Goal: Task Accomplishment & Management: Use online tool/utility

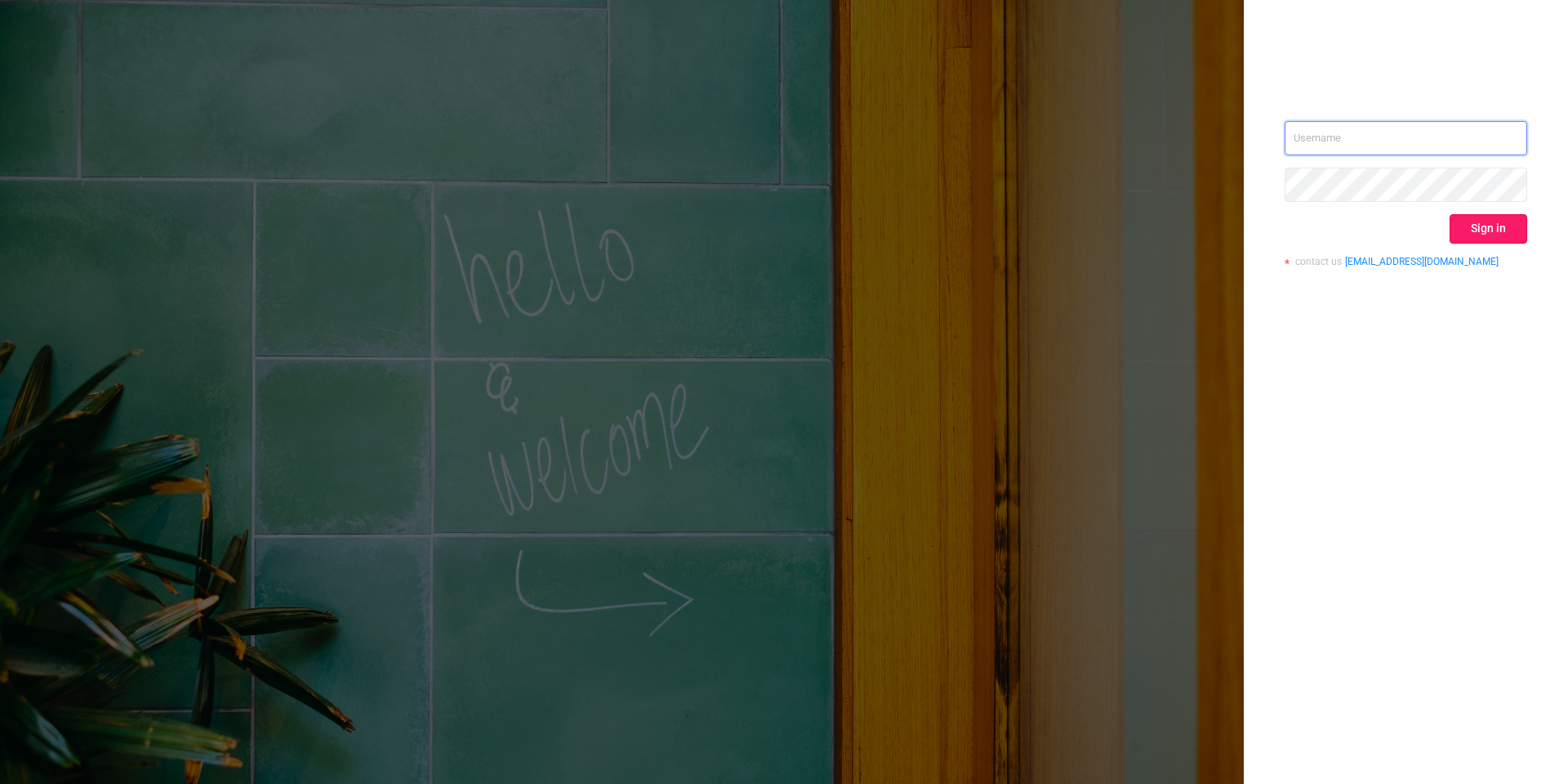
type input "[PERSON_NAME][EMAIL_ADDRESS][DOMAIN_NAME]"
click at [1475, 230] on button "Sign in" at bounding box center [1488, 229] width 78 height 30
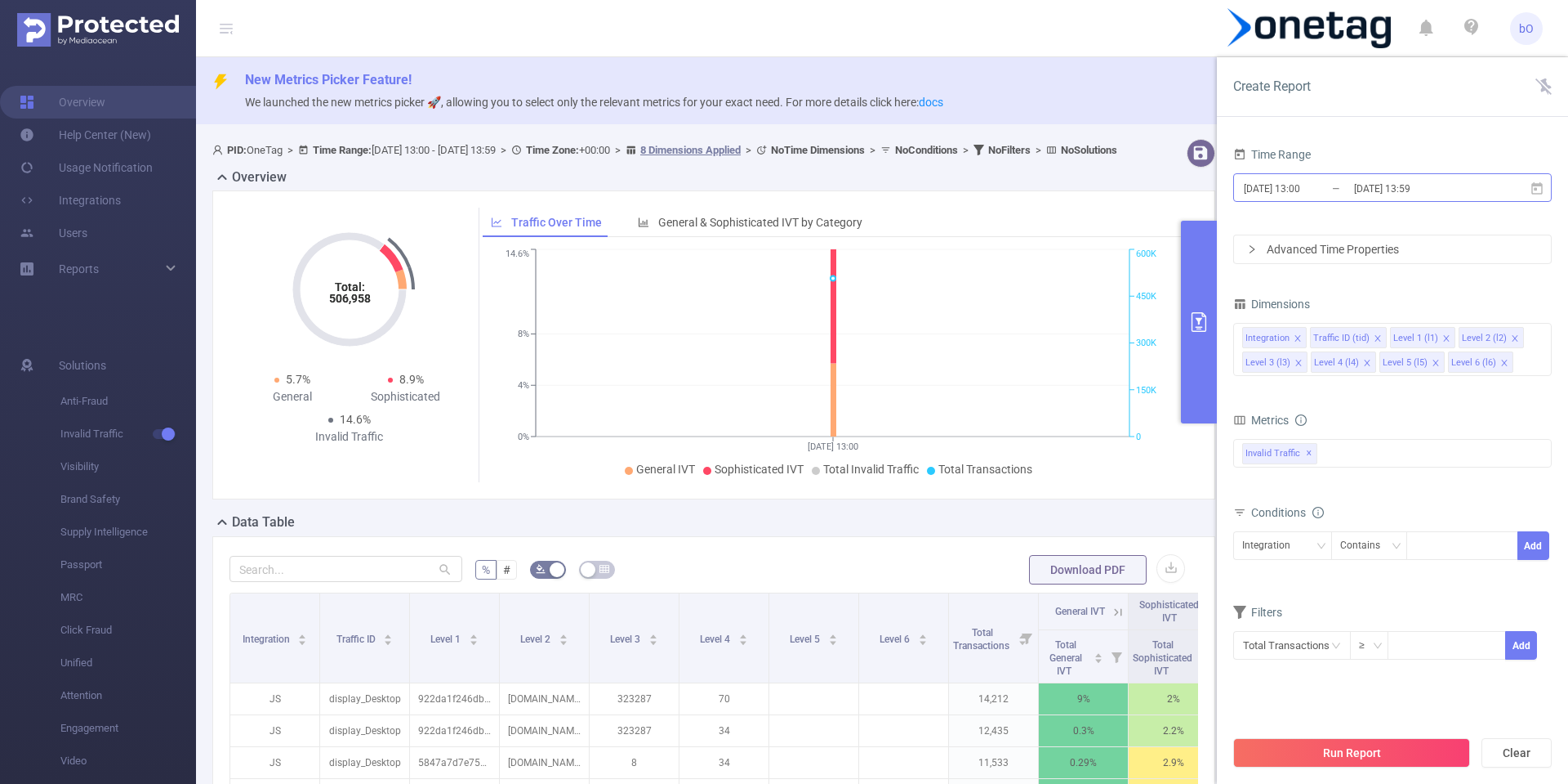
click at [1304, 188] on input "[DATE] 13:00" at bounding box center [1308, 189] width 132 height 22
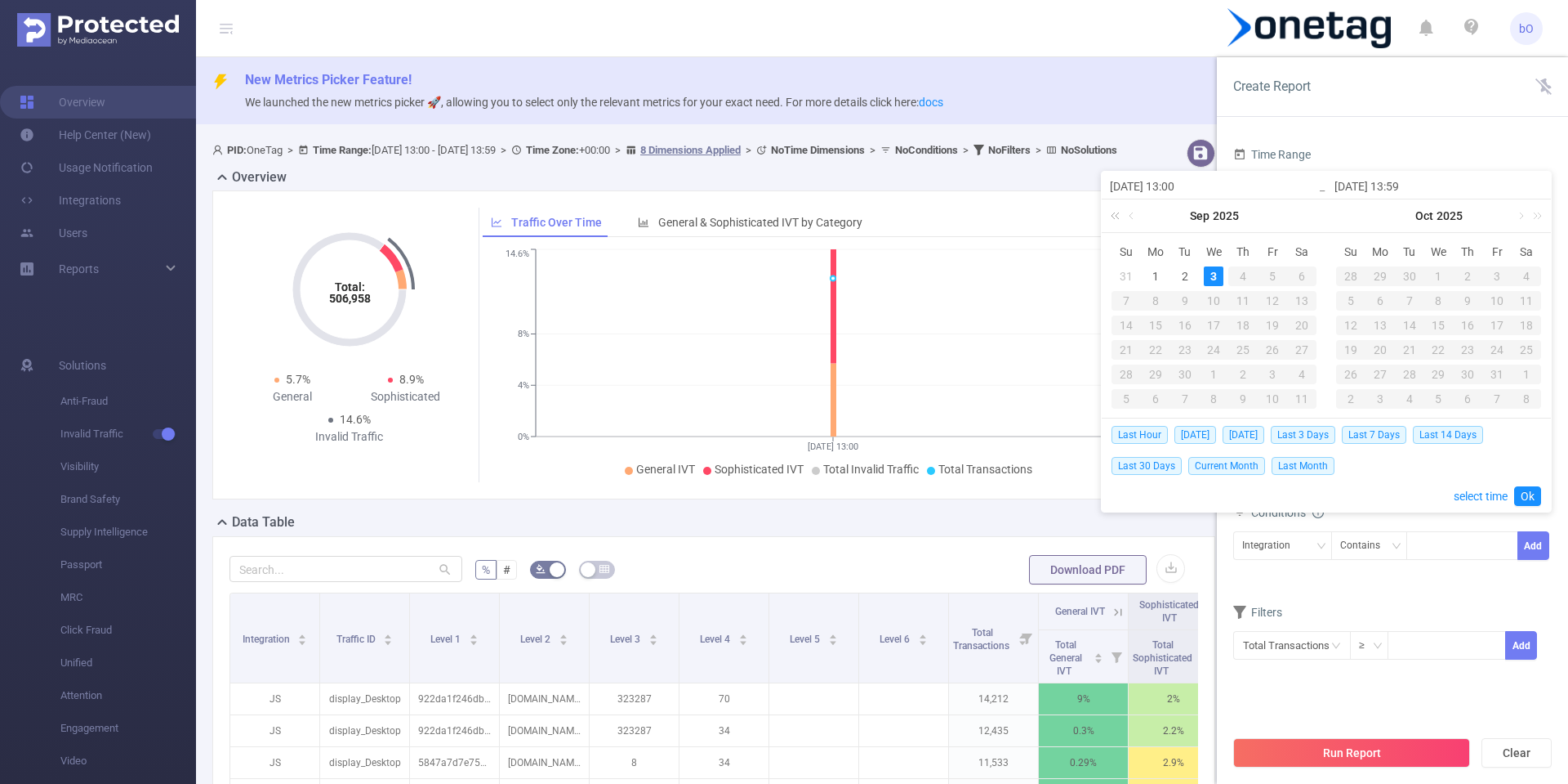
click at [1123, 226] on link at bounding box center [1118, 215] width 22 height 33
click at [1310, 216] on link at bounding box center [1310, 215] width 22 height 33
click at [1131, 212] on link at bounding box center [1133, 215] width 15 height 33
click at [1273, 350] on div "22" at bounding box center [1273, 350] width 20 height 20
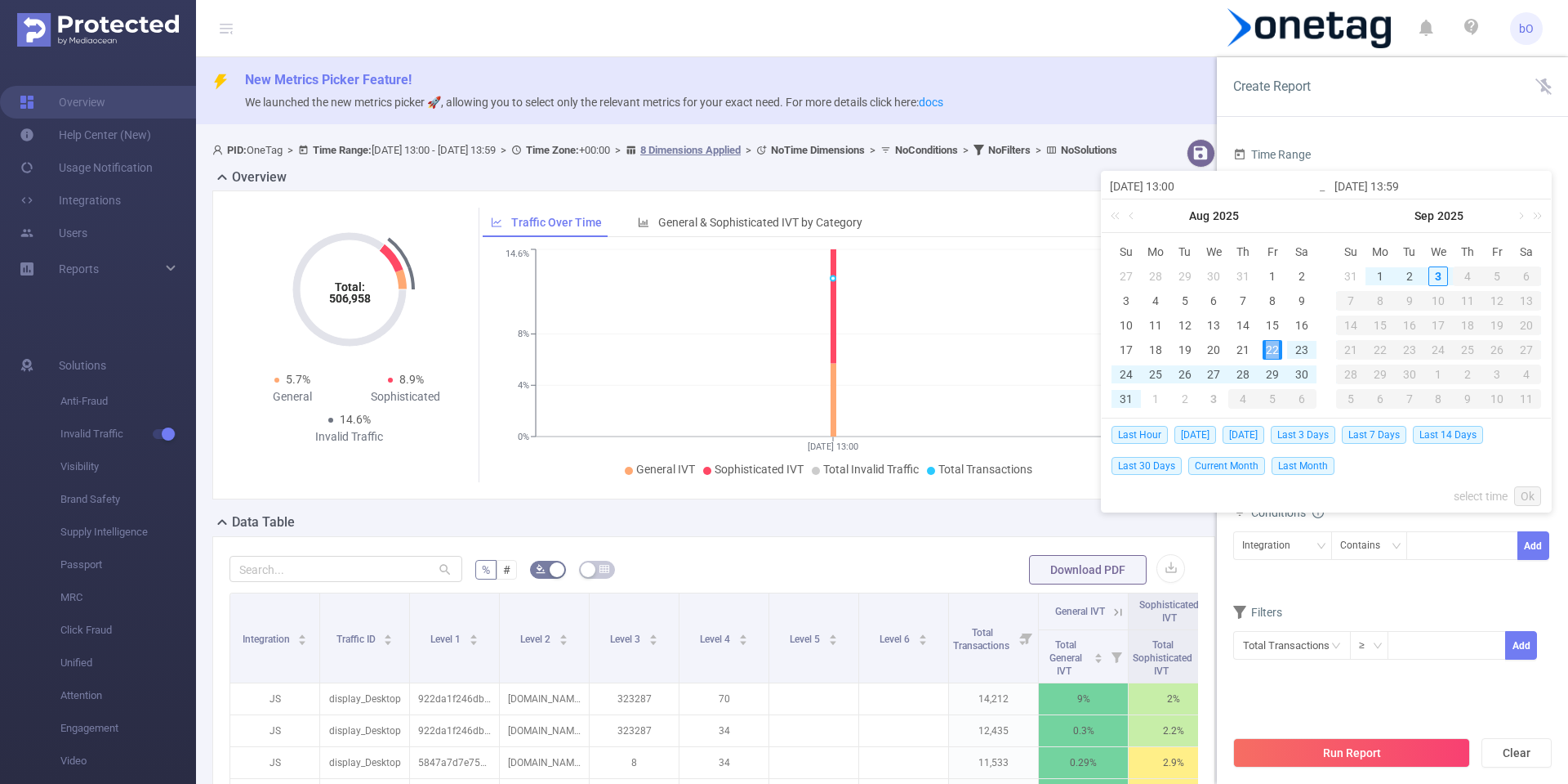
type input "[DATE] 13:00"
type input "[DATE] 13:59"
type input "[DATE] 13:00"
type input "[DATE] 13:59"
click at [1182, 191] on input "[DATE] 13:00" at bounding box center [1214, 187] width 208 height 20
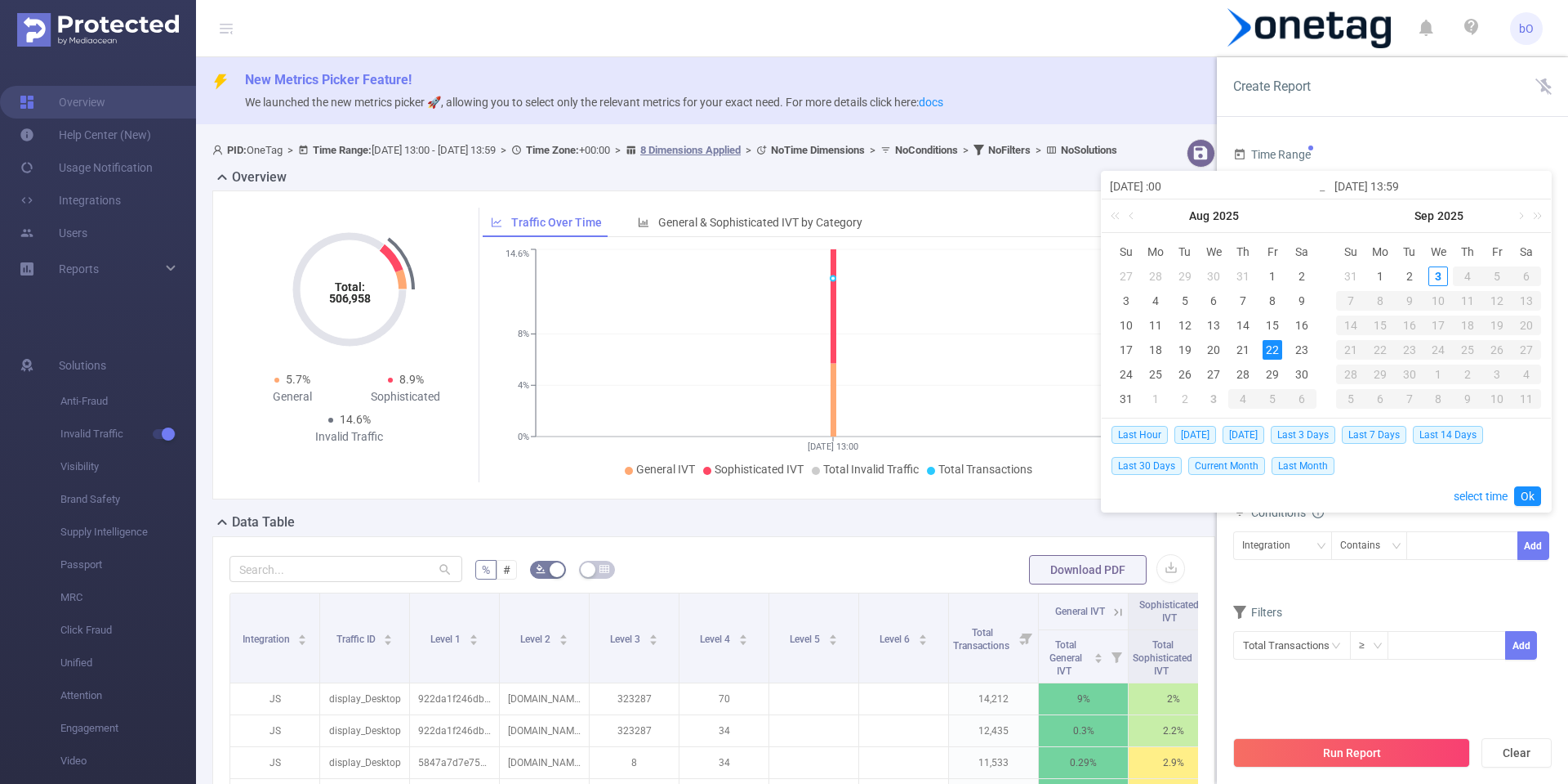
type input "[DATE] 0:00"
type input "[DATE] 00:00"
click at [1408, 182] on input "[DATE] 13:59" at bounding box center [1438, 187] width 208 height 20
type input "[DATE] 3:59"
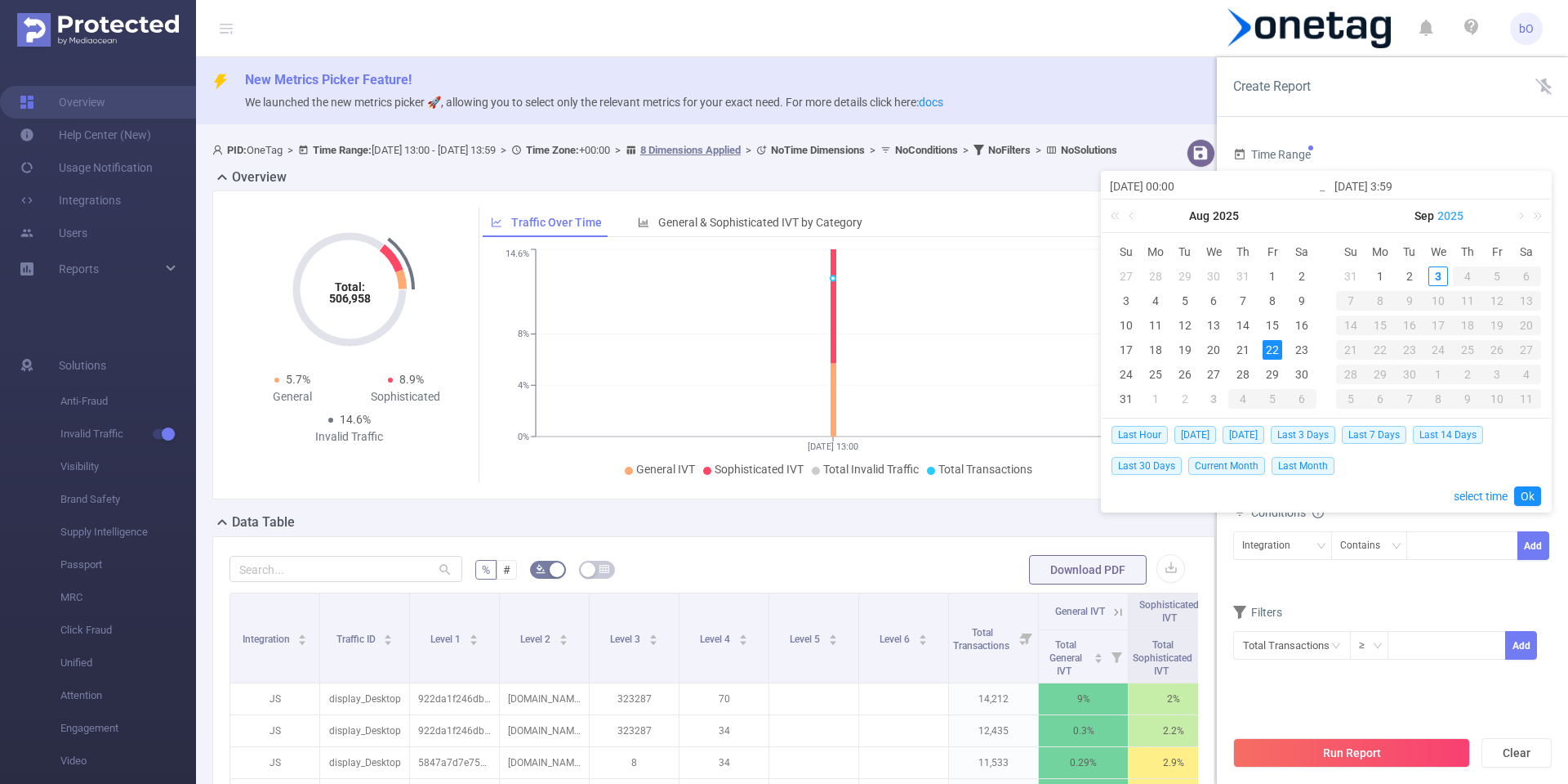
type input "[DATE] 23:59"
click at [1526, 486] on div "Last Hour [DATE] [DATE] Last 3 Days Last 7 Days Last 14 Days Last 30 Days Curre…" at bounding box center [1325, 465] width 429 height 93
click at [1523, 491] on link "Ok" at bounding box center [1528, 496] width 27 height 20
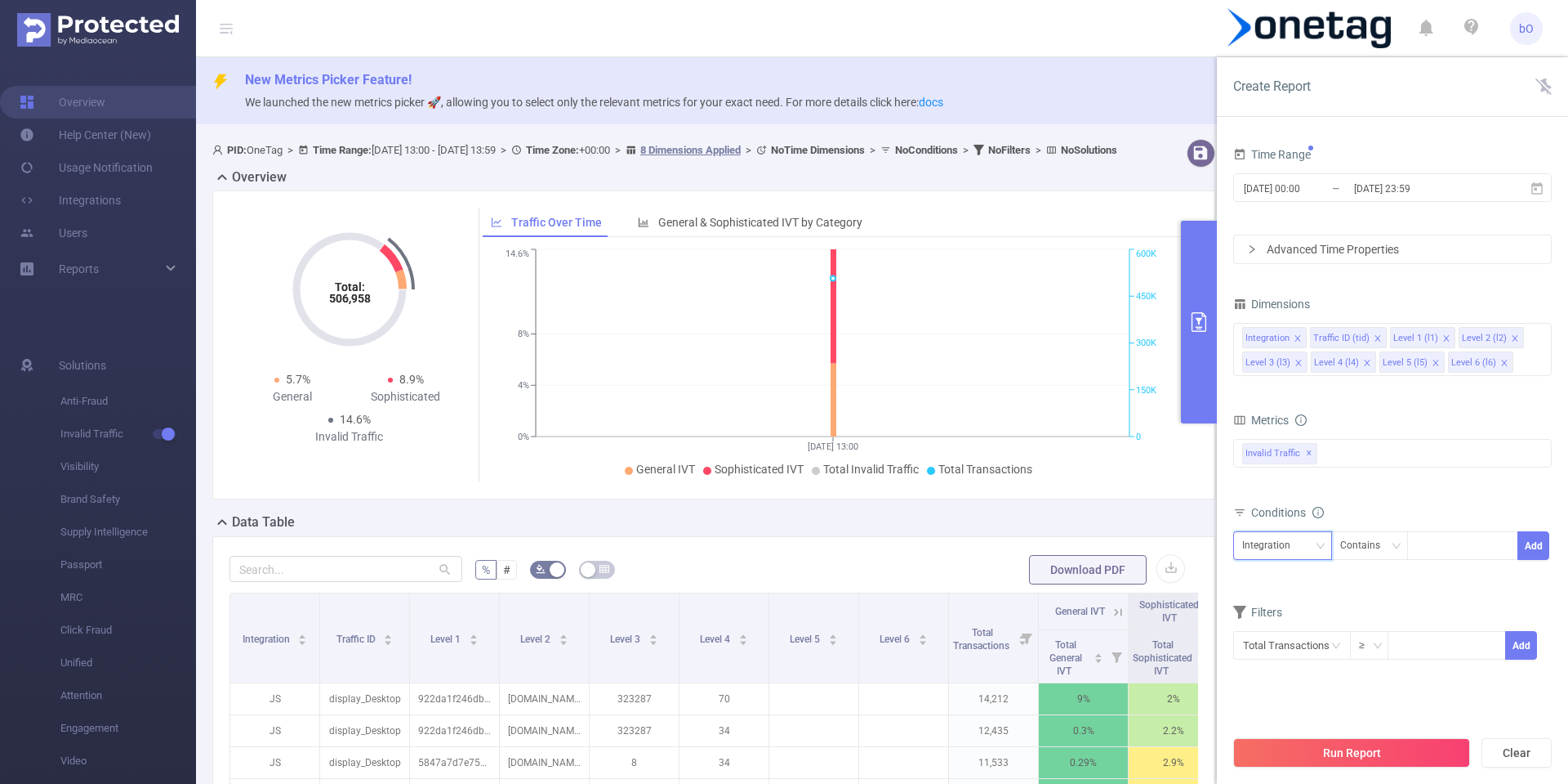
click at [1287, 547] on div "Integration" at bounding box center [1272, 545] width 59 height 27
click at [1286, 625] on li "Level 1 (l1)" at bounding box center [1283, 632] width 99 height 26
click at [1430, 547] on div at bounding box center [1461, 545] width 94 height 27
paste input "8e4c756bde8b2d3"
type input "8e4c756bde8b2d3"
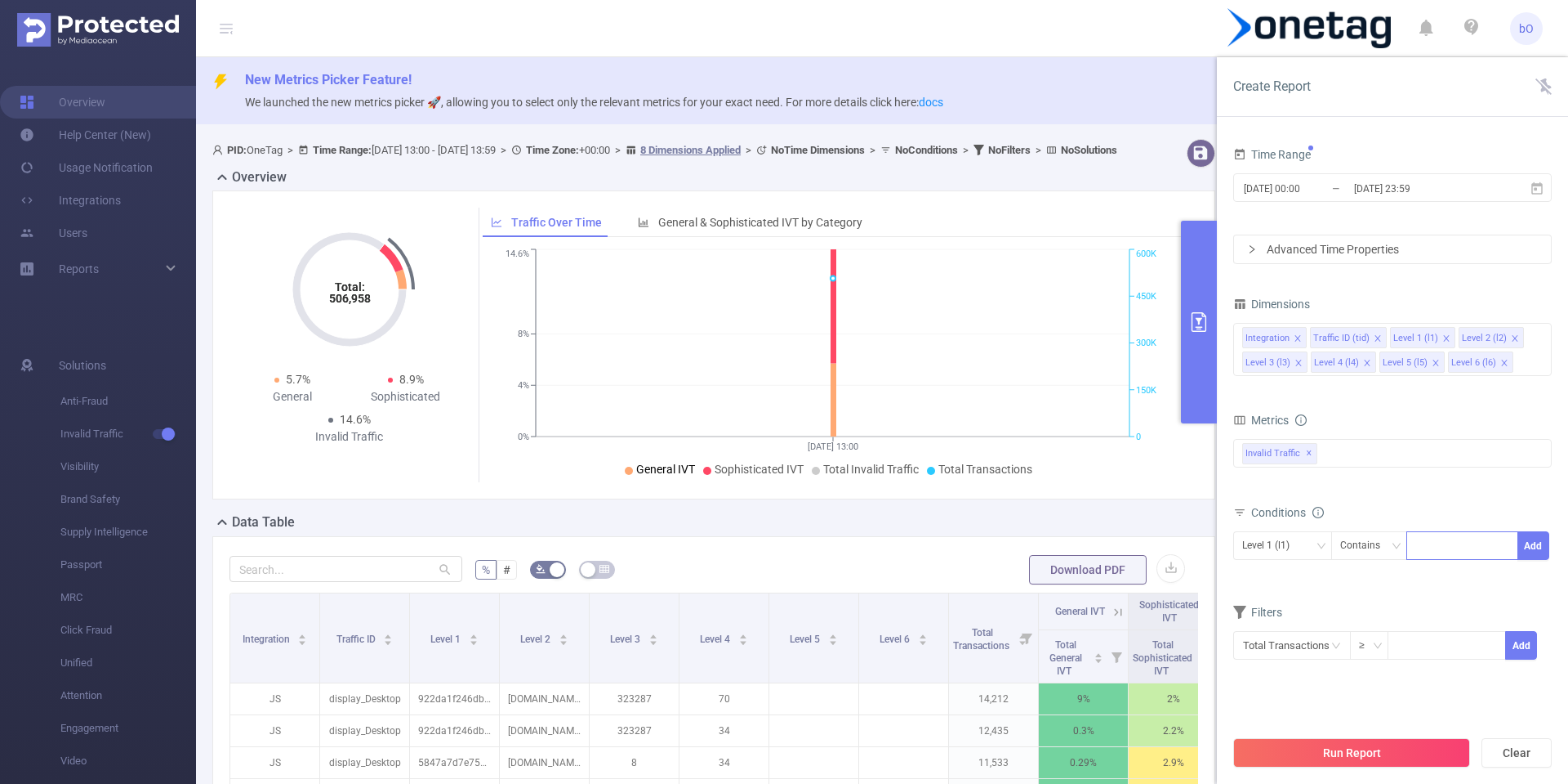
click at [1426, 535] on div at bounding box center [1461, 545] width 94 height 27
paste input "52a5b73146950c0"
type input "52a5b73146950c0"
click at [1539, 545] on button "Add" at bounding box center [1533, 545] width 32 height 29
click at [1274, 555] on div "Integration" at bounding box center [1272, 545] width 59 height 27
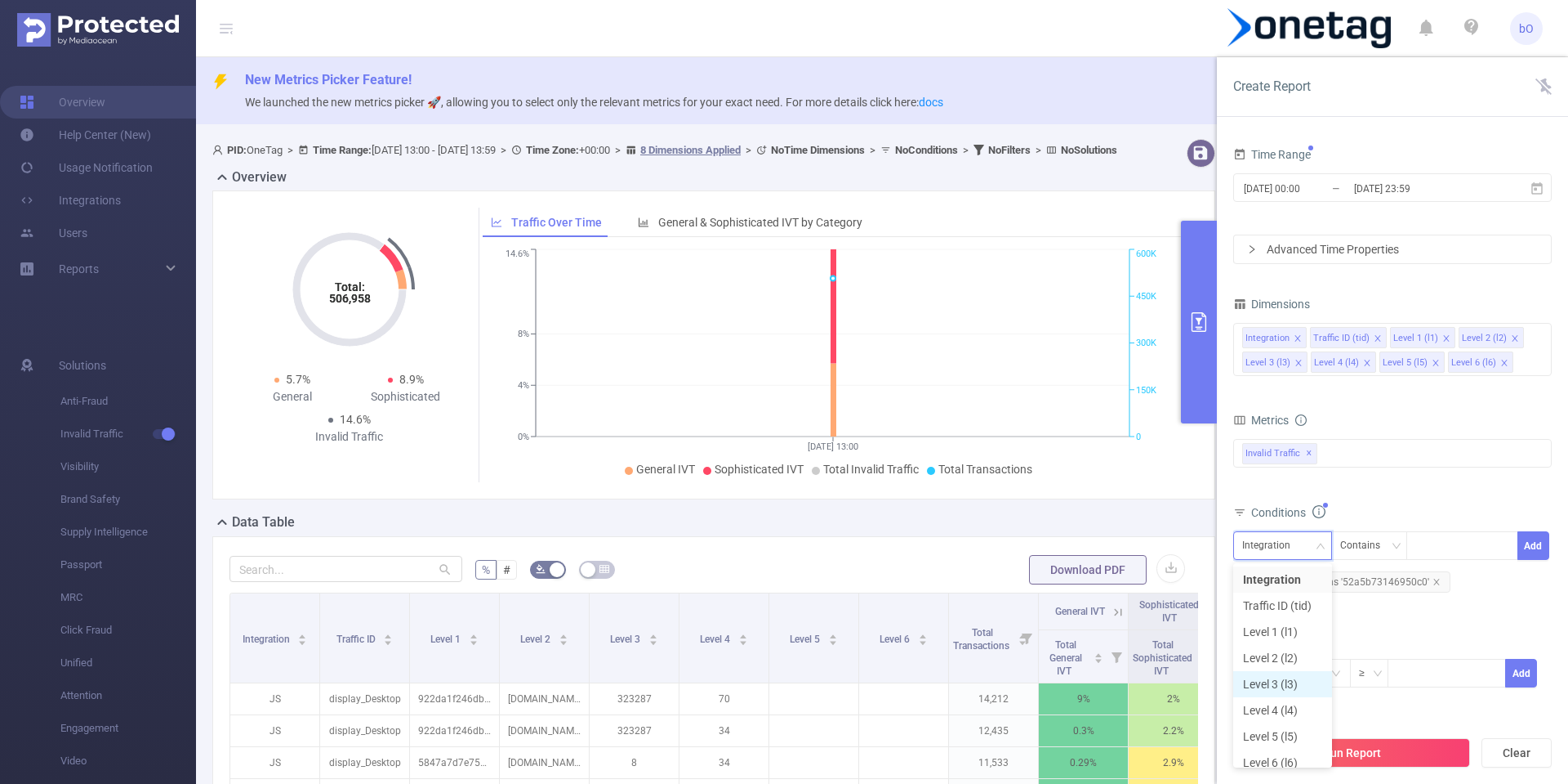
click at [1285, 684] on li "Level 3 (l3)" at bounding box center [1283, 684] width 99 height 26
click at [1408, 554] on div at bounding box center [1461, 545] width 112 height 29
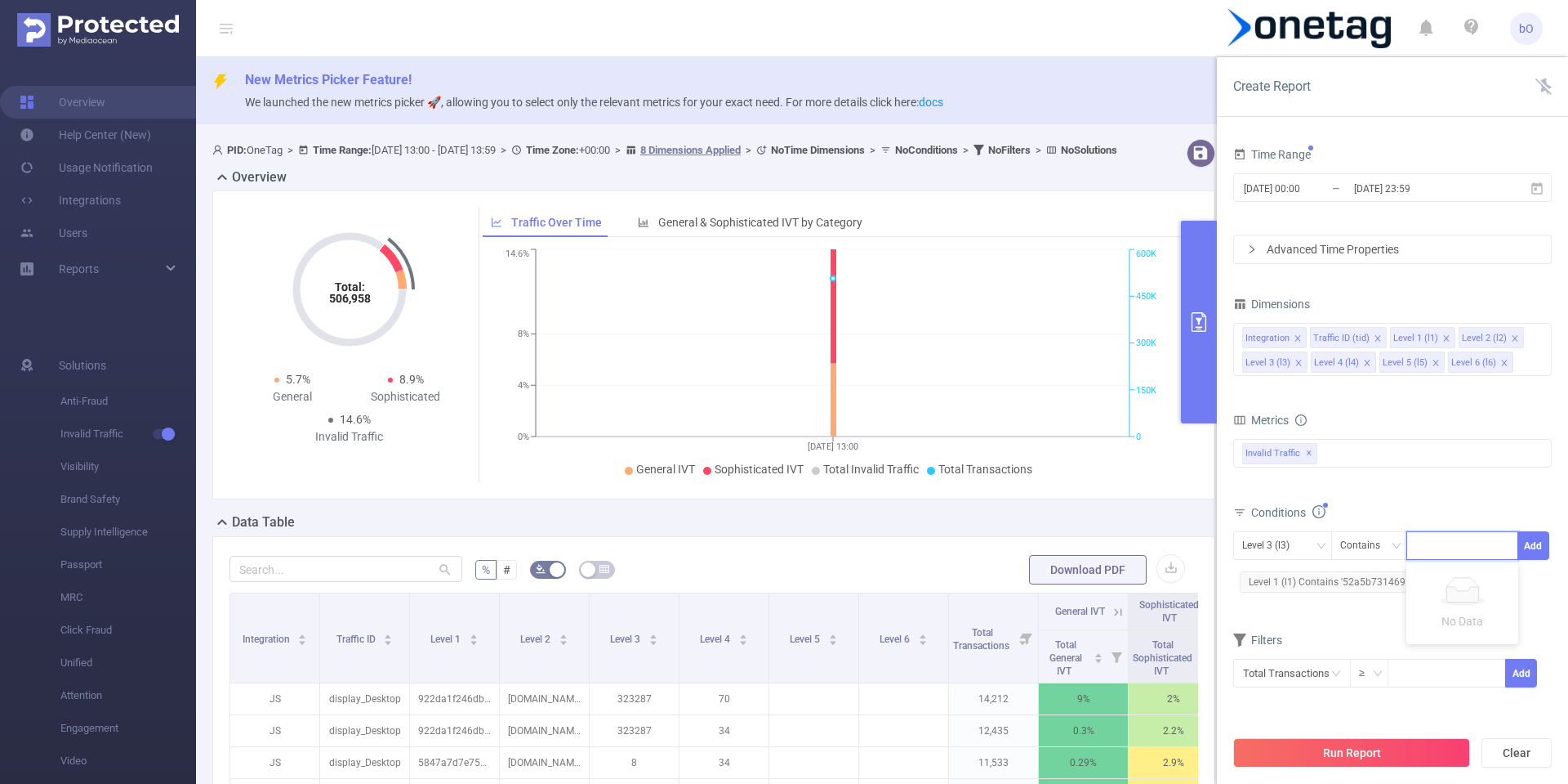
paste input "255854"
type input "255854"
click at [1442, 582] on li "255854" at bounding box center [1461, 580] width 112 height 26
click at [1536, 550] on button "Add" at bounding box center [1533, 545] width 32 height 29
click at [1308, 754] on button "Run Report" at bounding box center [1352, 752] width 237 height 30
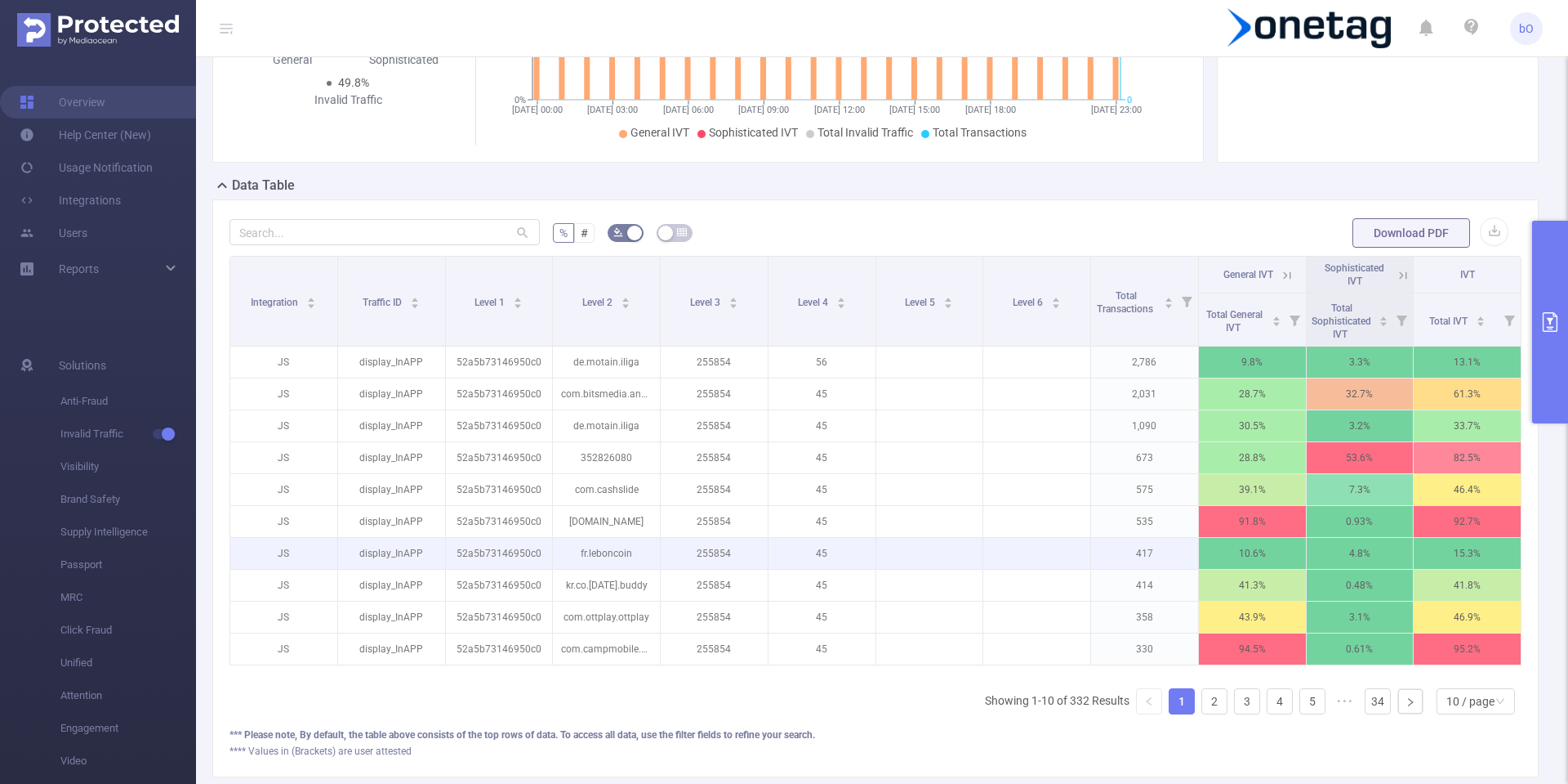
scroll to position [444, 0]
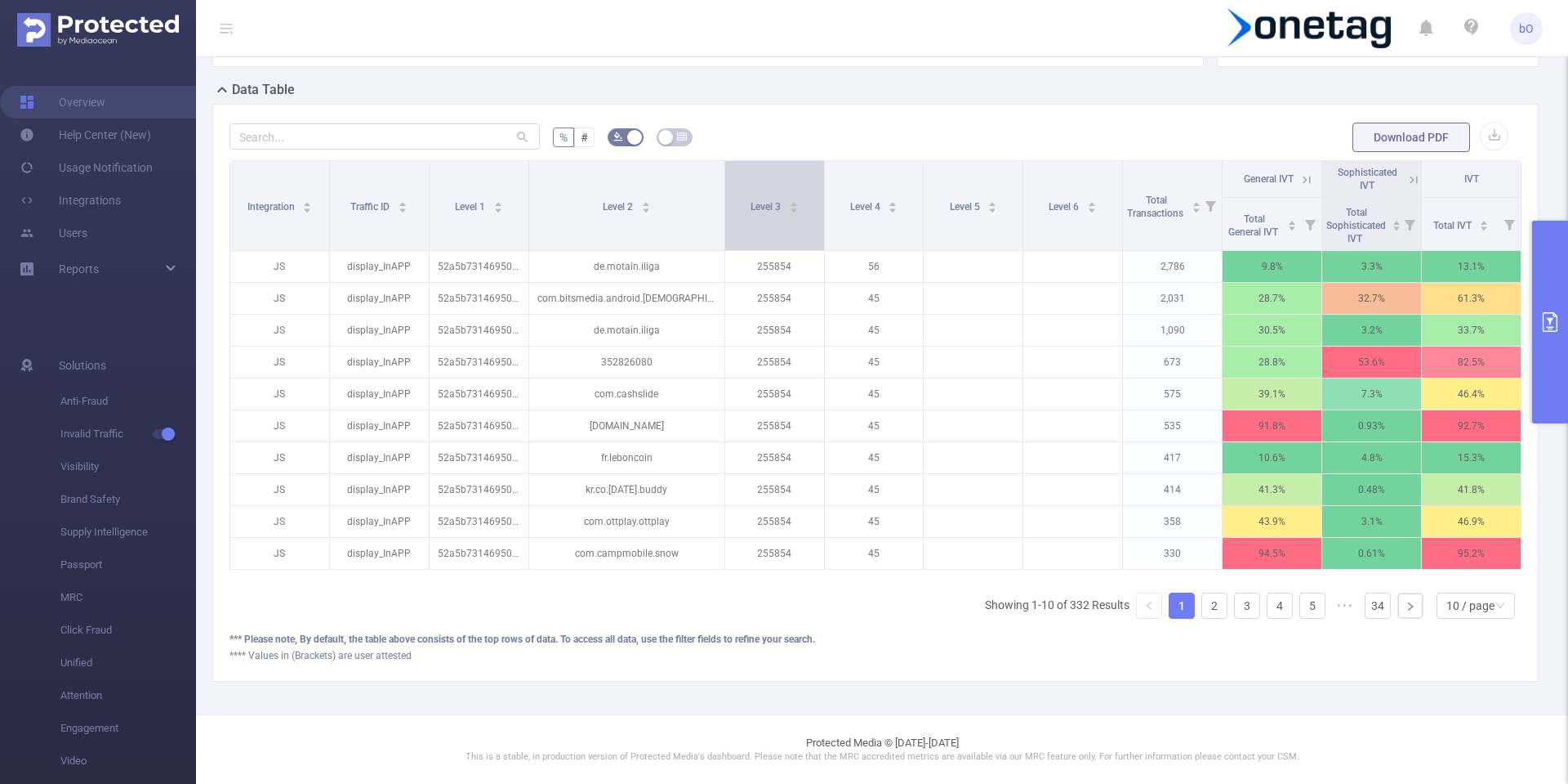
drag, startPoint x: 654, startPoint y: 204, endPoint x: 718, endPoint y: 204, distance: 64.0
click at [720, 204] on span at bounding box center [724, 205] width 8 height 89
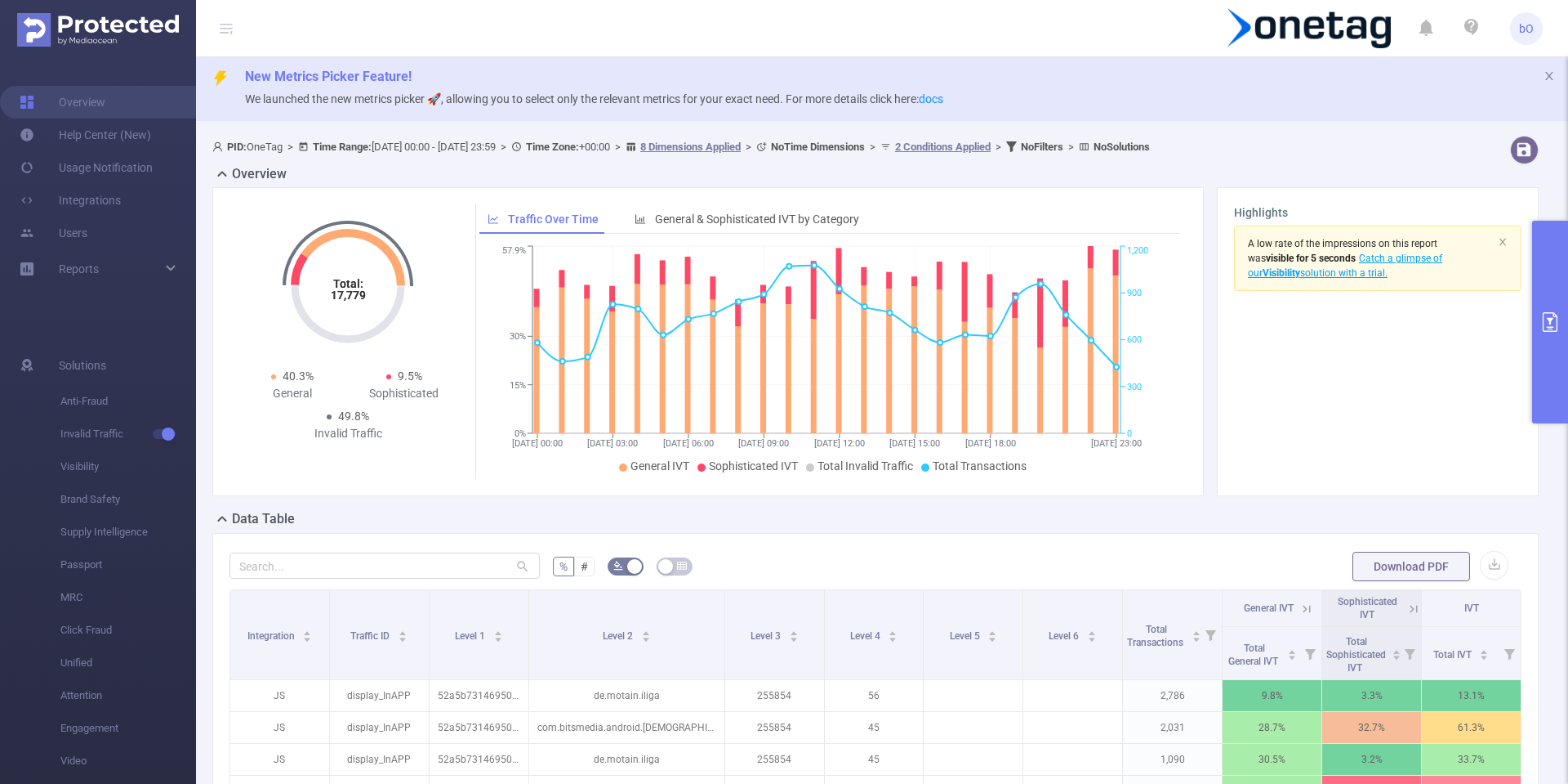
scroll to position [0, 0]
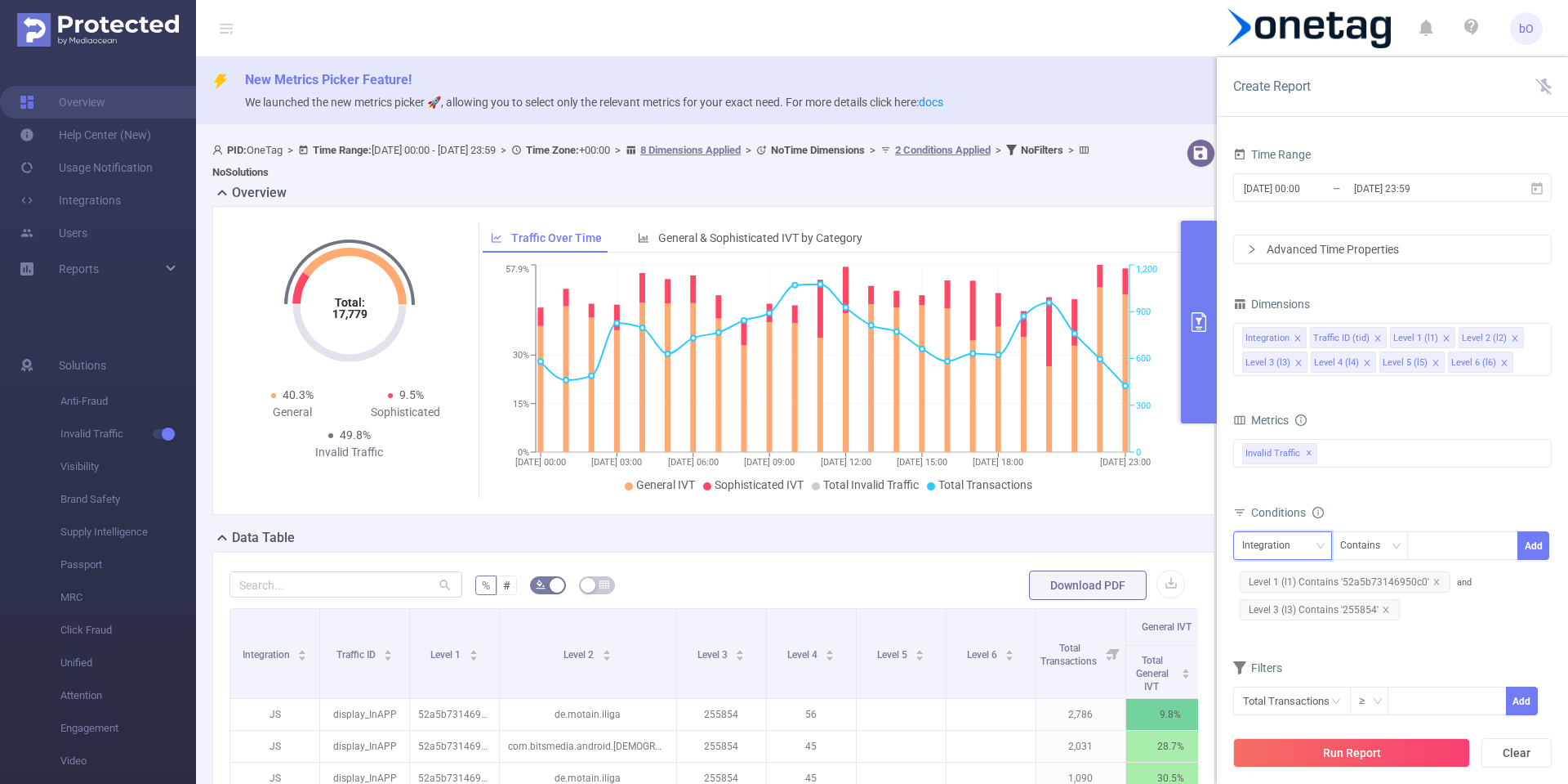
click at [1283, 550] on div "Integration" at bounding box center [1272, 545] width 59 height 27
click at [1278, 637] on li "Level 1 (l1)" at bounding box center [1283, 632] width 99 height 26
click at [1493, 583] on div "Level 1 (l1) Contains Add Level 1 (l1) Contains '52a5b73146950c0' and Level 3 (…" at bounding box center [1392, 578] width 319 height 93
click at [1390, 584] on span "Level 1 (l1) Contains '52a5b73146950c0'" at bounding box center [1345, 583] width 211 height 22
click at [1380, 581] on span "Level 1 (l1) Contains '52a5b73146950c0'" at bounding box center [1345, 583] width 211 height 22
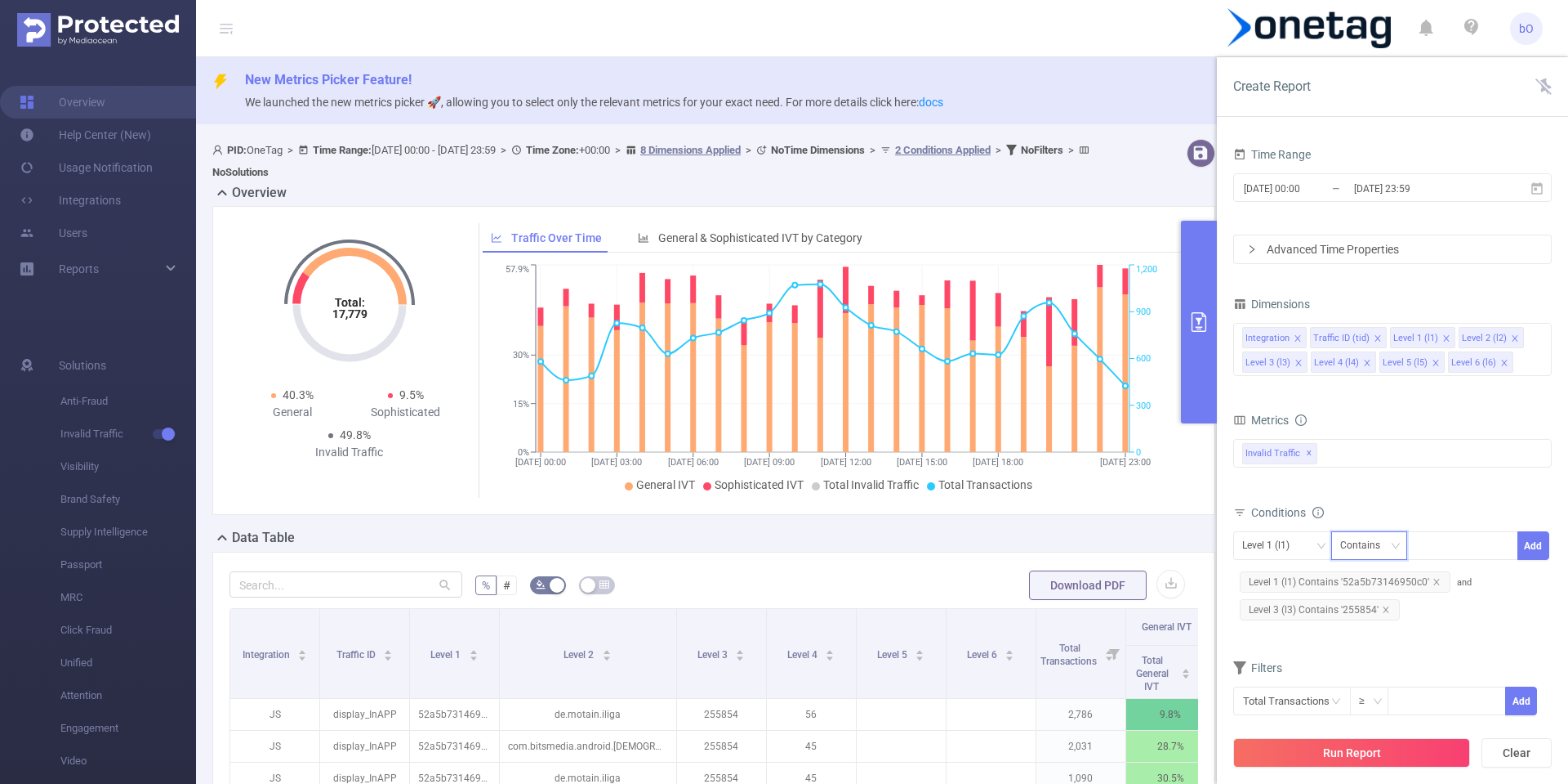
click at [1386, 544] on div "Contains" at bounding box center [1366, 545] width 51 height 27
click at [1485, 634] on div "Conditions Level 1 (l1) Contains Add Level 1 (l1) Contains '52a5b73146950c0' an…" at bounding box center [1392, 568] width 319 height 135
click at [1448, 548] on div at bounding box center [1461, 545] width 94 height 27
paste input "87f80e5d9d55274"
type input "87f80e5d9d55274"
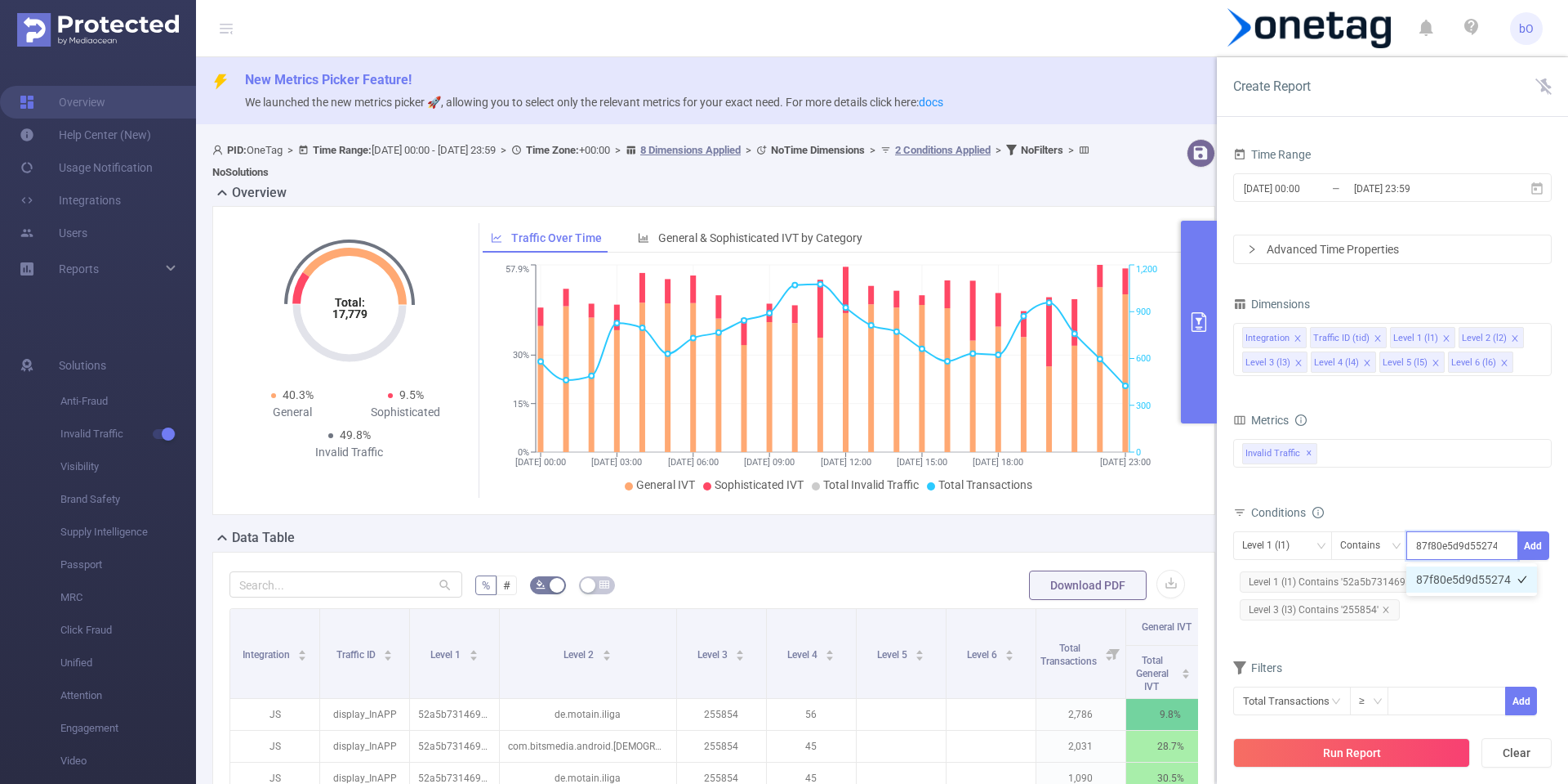
click at [1469, 583] on li "87f80e5d9d55274" at bounding box center [1471, 580] width 130 height 26
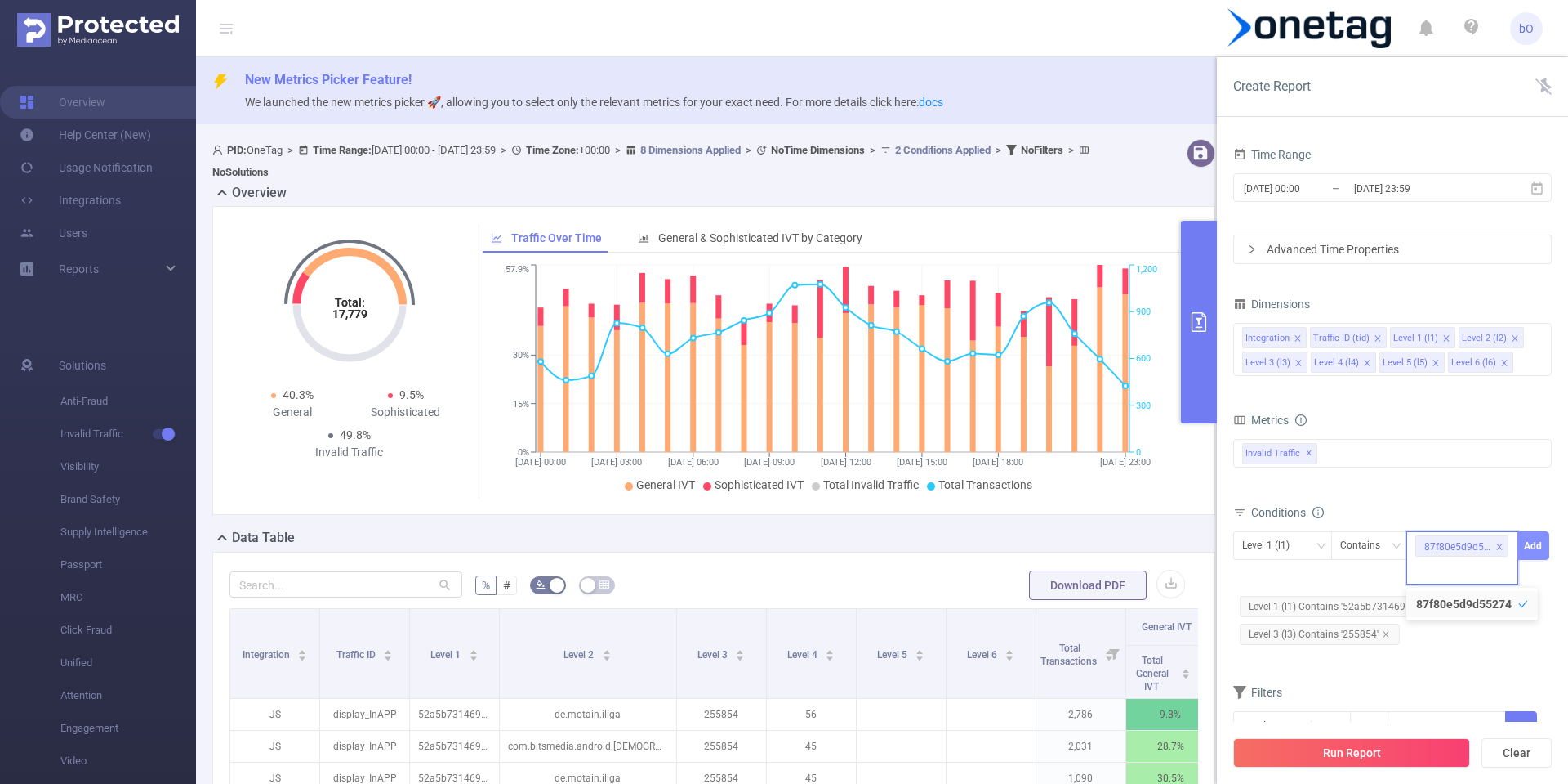
click at [1533, 549] on button "Add" at bounding box center [1533, 545] width 32 height 29
click at [1315, 755] on button "Run Report" at bounding box center [1352, 752] width 237 height 30
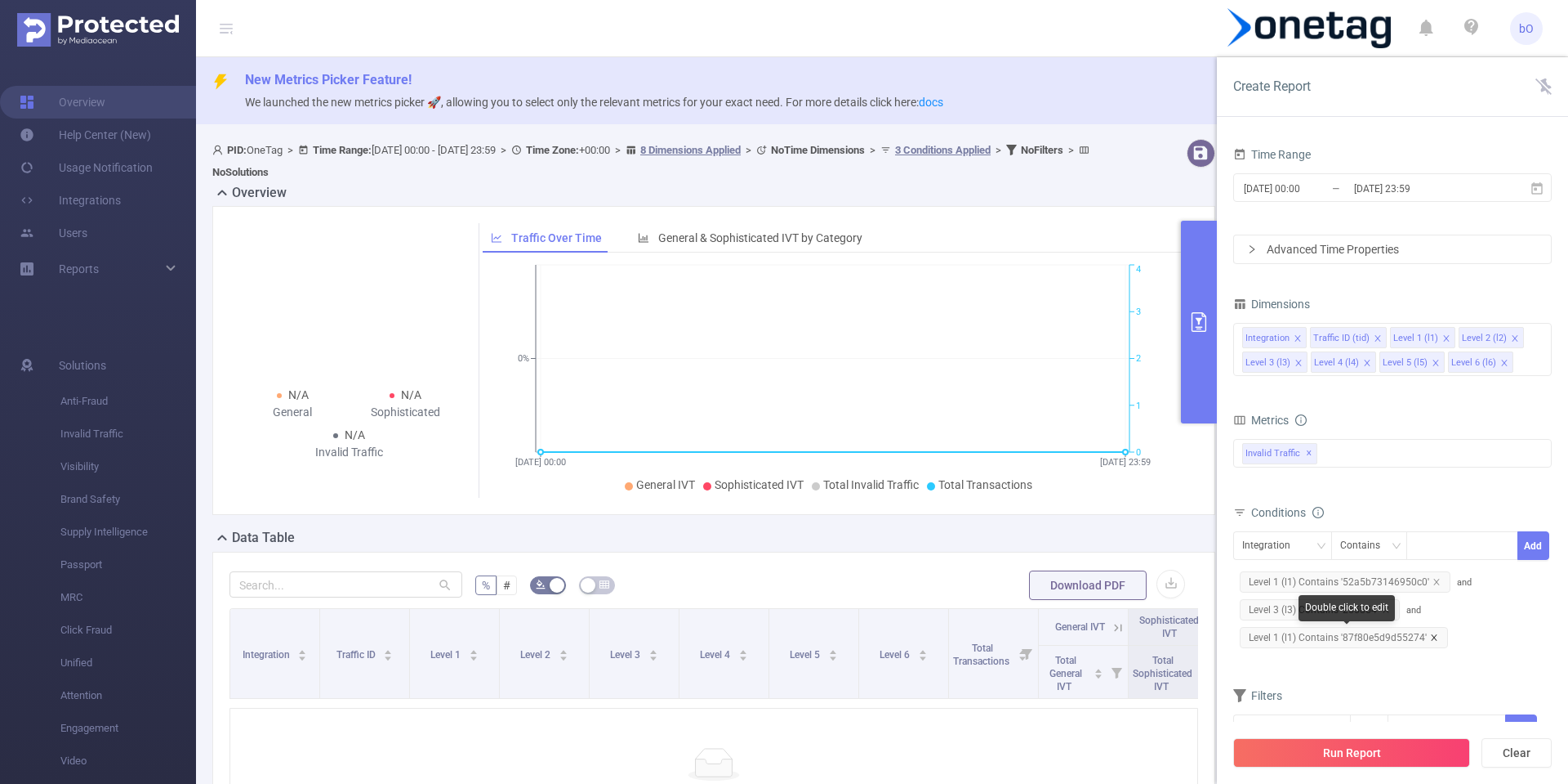
click at [1434, 639] on icon "icon: close" at bounding box center [1434, 637] width 8 height 8
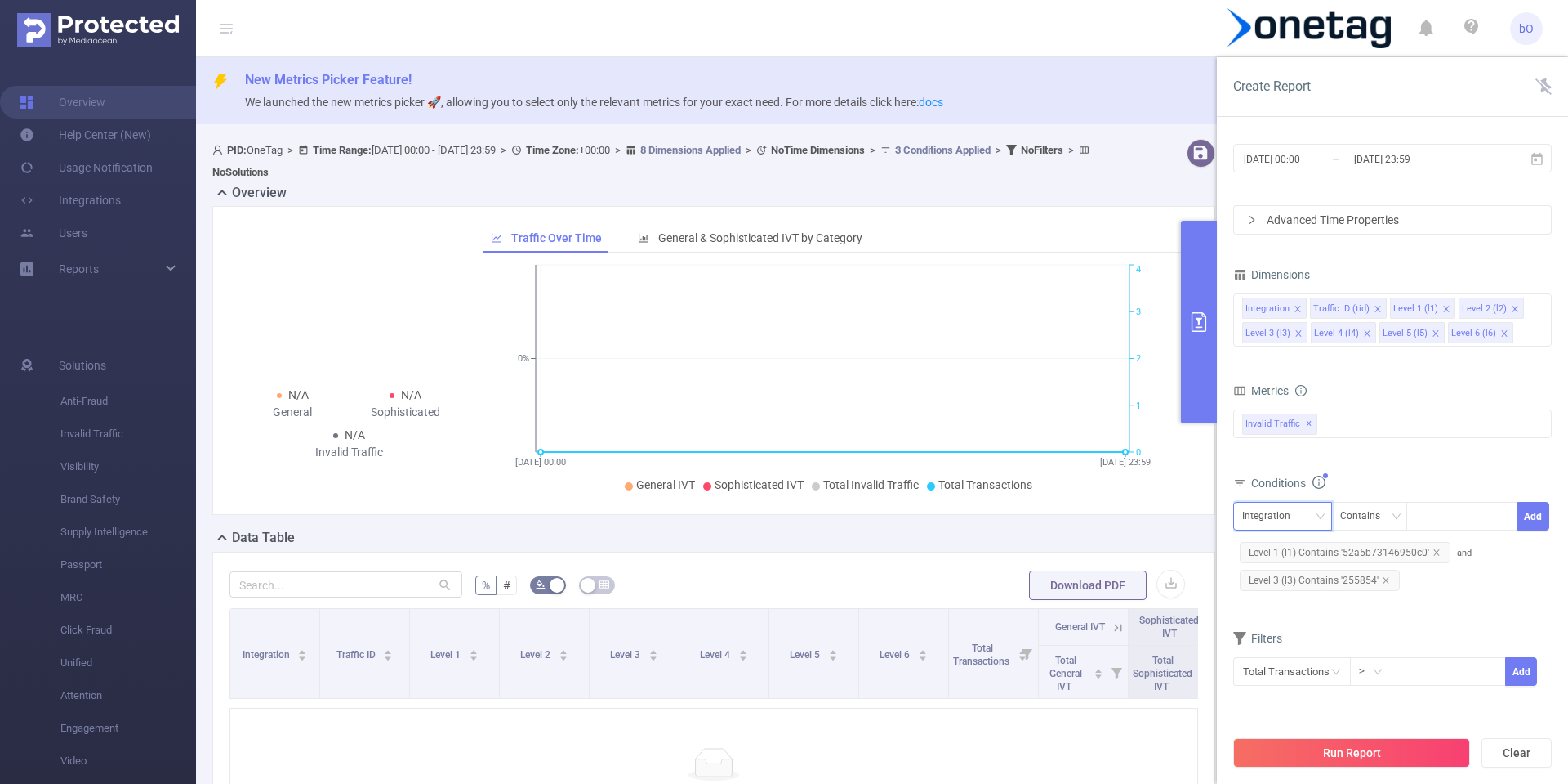
click at [1316, 507] on div "Integration" at bounding box center [1283, 515] width 81 height 27
click at [1427, 467] on div "Metrics bp_total bp_adult bp_arms bp_crime bp_death_injury_military bp_piracy b…" at bounding box center [1392, 425] width 319 height 92
click at [1387, 502] on div "Contains" at bounding box center [1370, 515] width 77 height 29
click at [1434, 454] on div "bp_total bp_adult bp_arms bp_crime bp_death_injury_military bp_piracy bp_hate_a…" at bounding box center [1392, 433] width 319 height 48
click at [1465, 507] on div at bounding box center [1461, 515] width 94 height 27
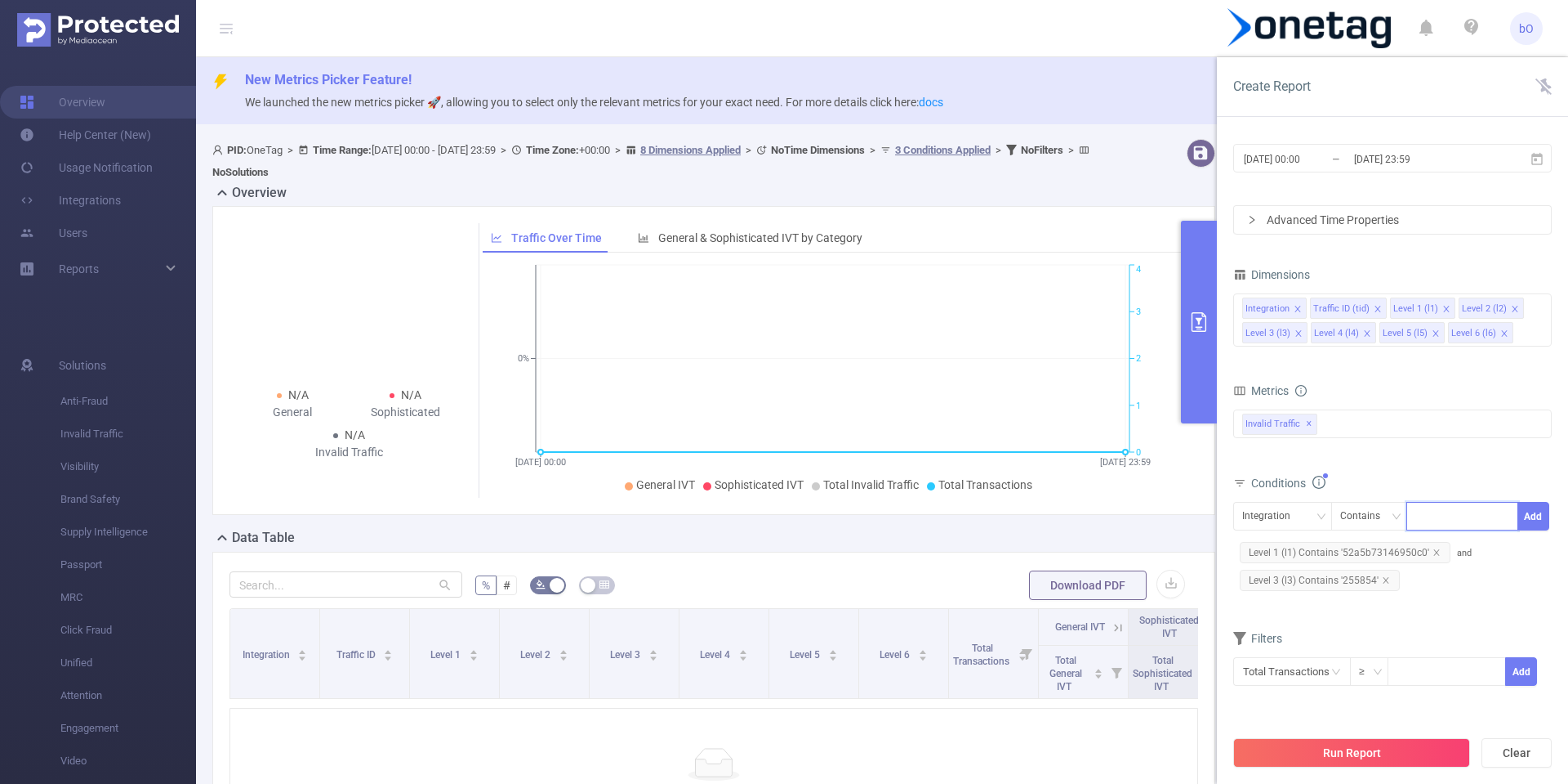
paste input "87f80e5d9d55274"
type input "87f80e5d9d55274"
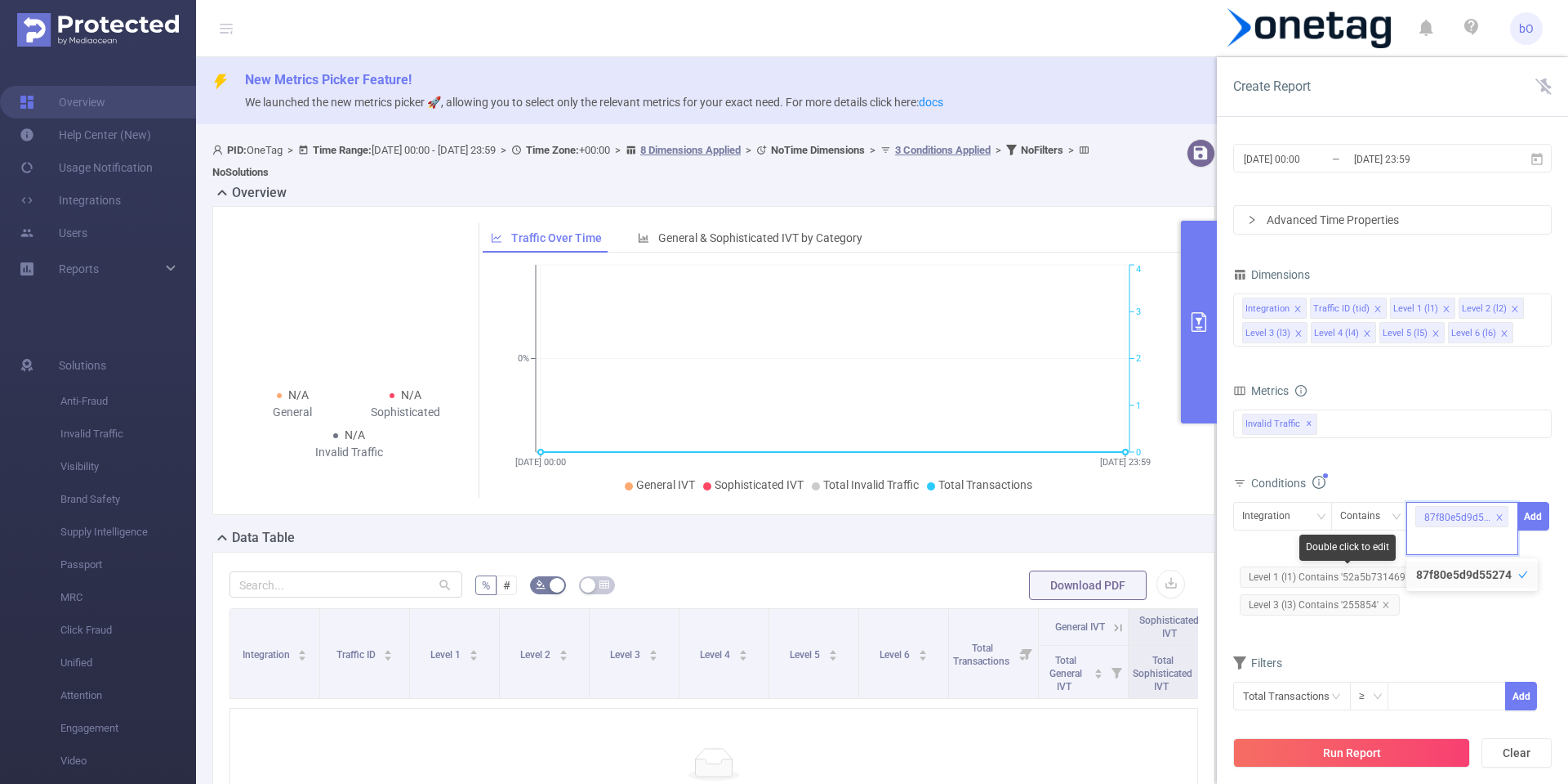
click at [1395, 577] on span "Level 1 (l1) Contains '52a5b73146950c0'" at bounding box center [1345, 578] width 211 height 22
click at [1391, 574] on span "Level 1 (l1) Contains '52a5b73146950c0'" at bounding box center [1345, 578] width 211 height 22
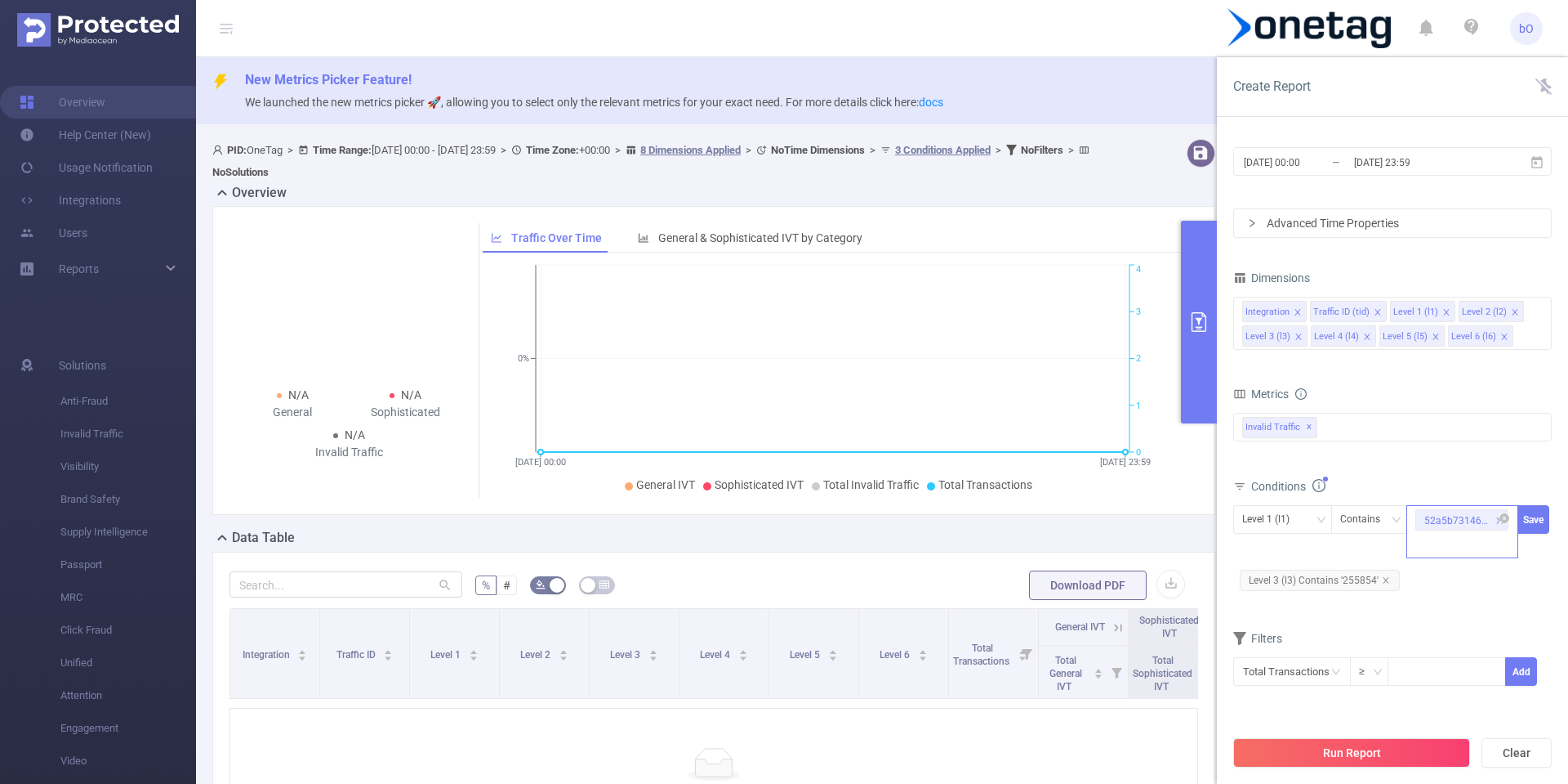
click at [1453, 541] on div "52a5b73146950c0" at bounding box center [1461, 532] width 112 height 53
paste input "87f80e5d9d55274"
type input "87f80e5d9d55274"
click at [1527, 516] on button "Save" at bounding box center [1533, 519] width 32 height 29
click at [1344, 751] on button "Run Report" at bounding box center [1352, 752] width 237 height 30
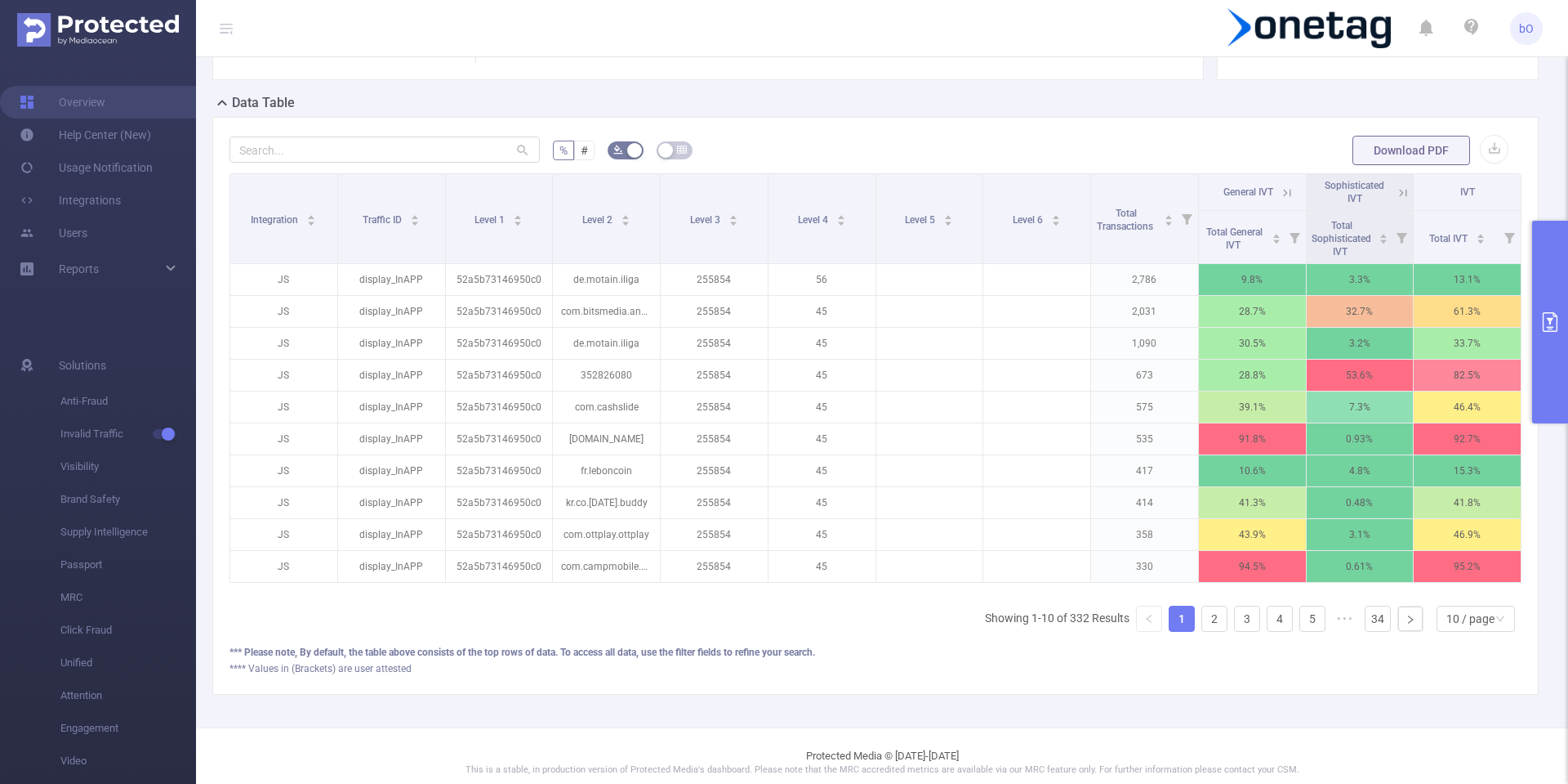
scroll to position [444, 0]
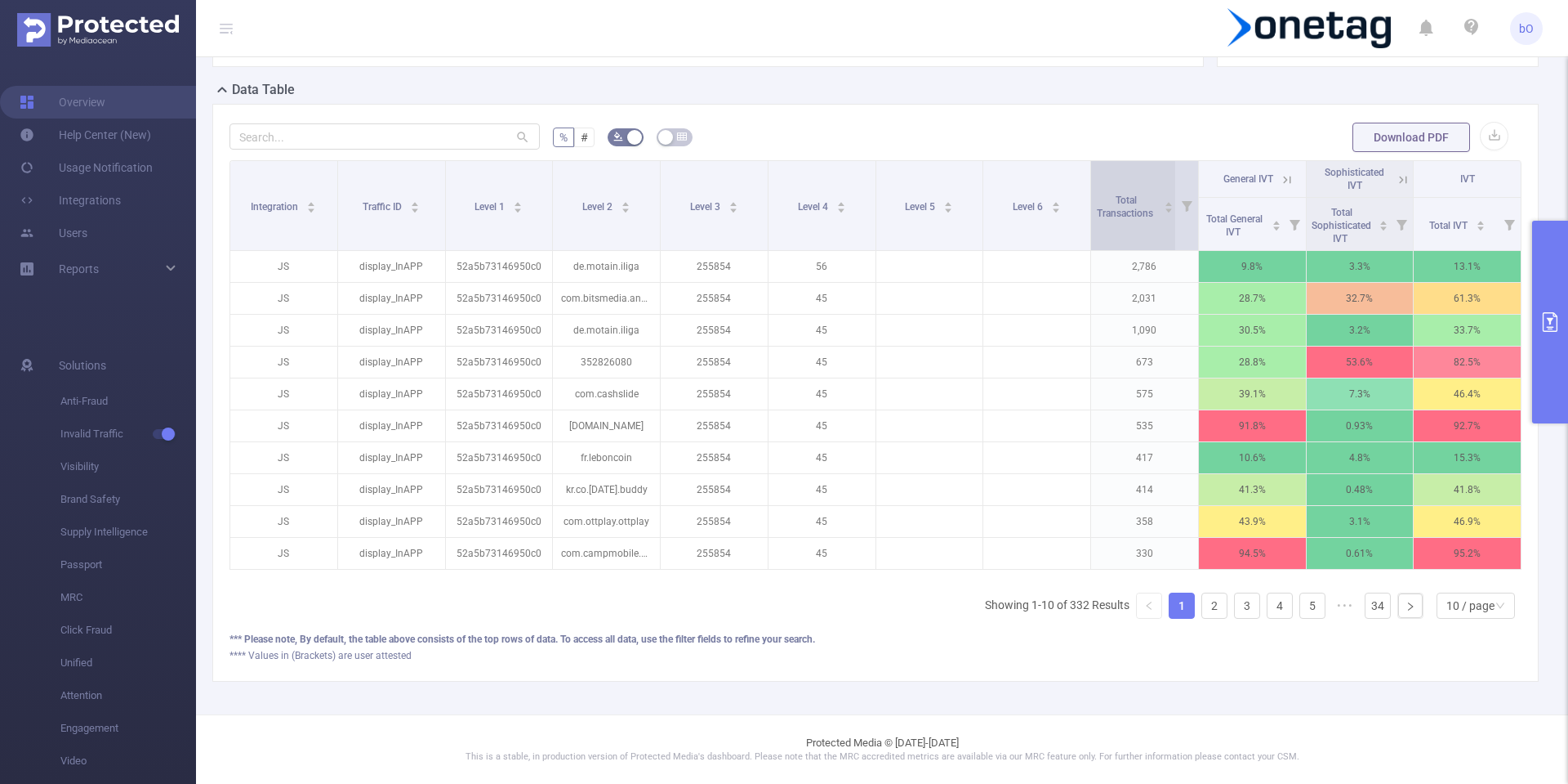
click at [1157, 205] on div "Total Transactions" at bounding box center [1134, 205] width 78 height 30
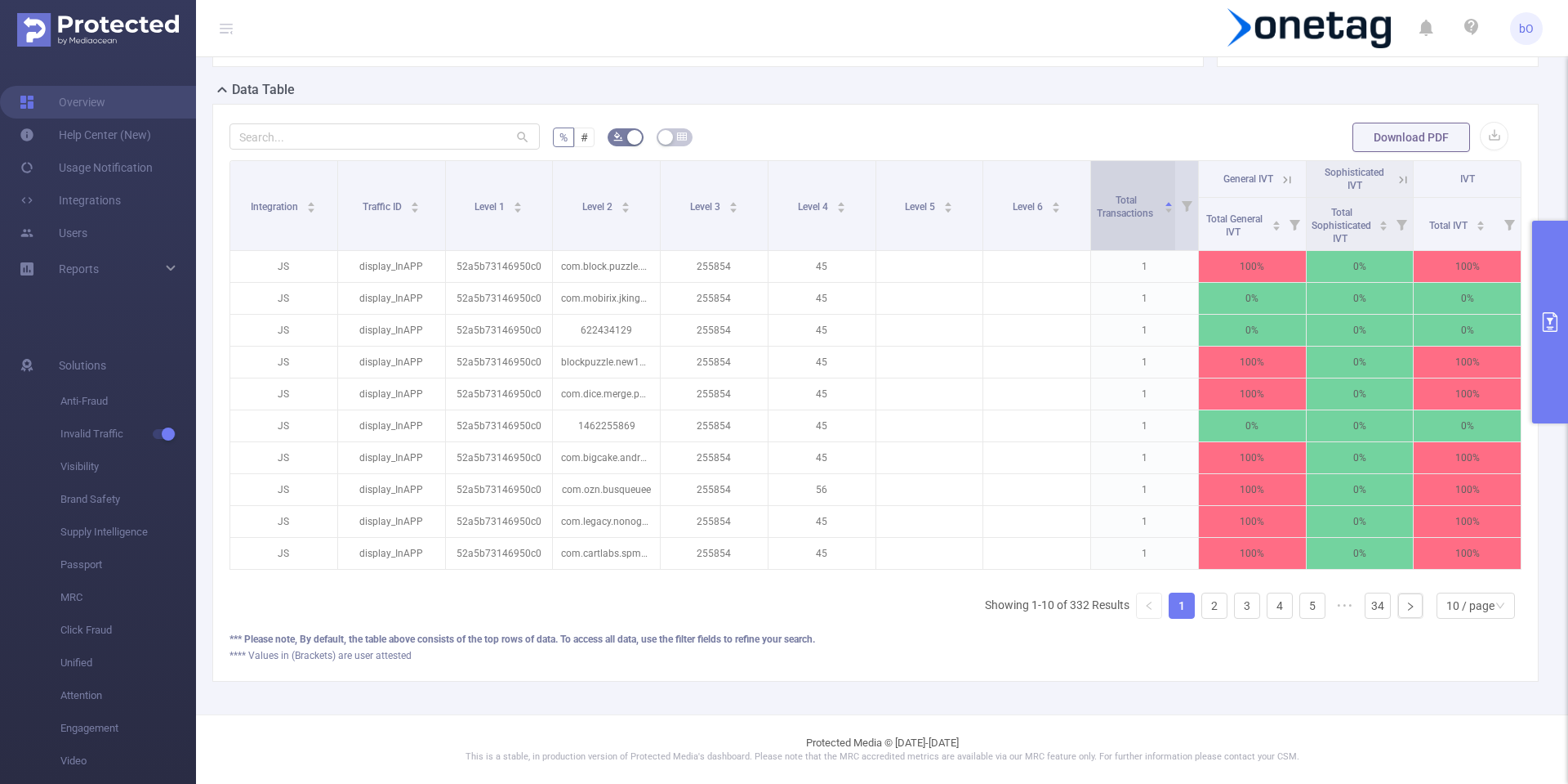
click at [1157, 205] on div "Total Transactions" at bounding box center [1134, 205] width 78 height 30
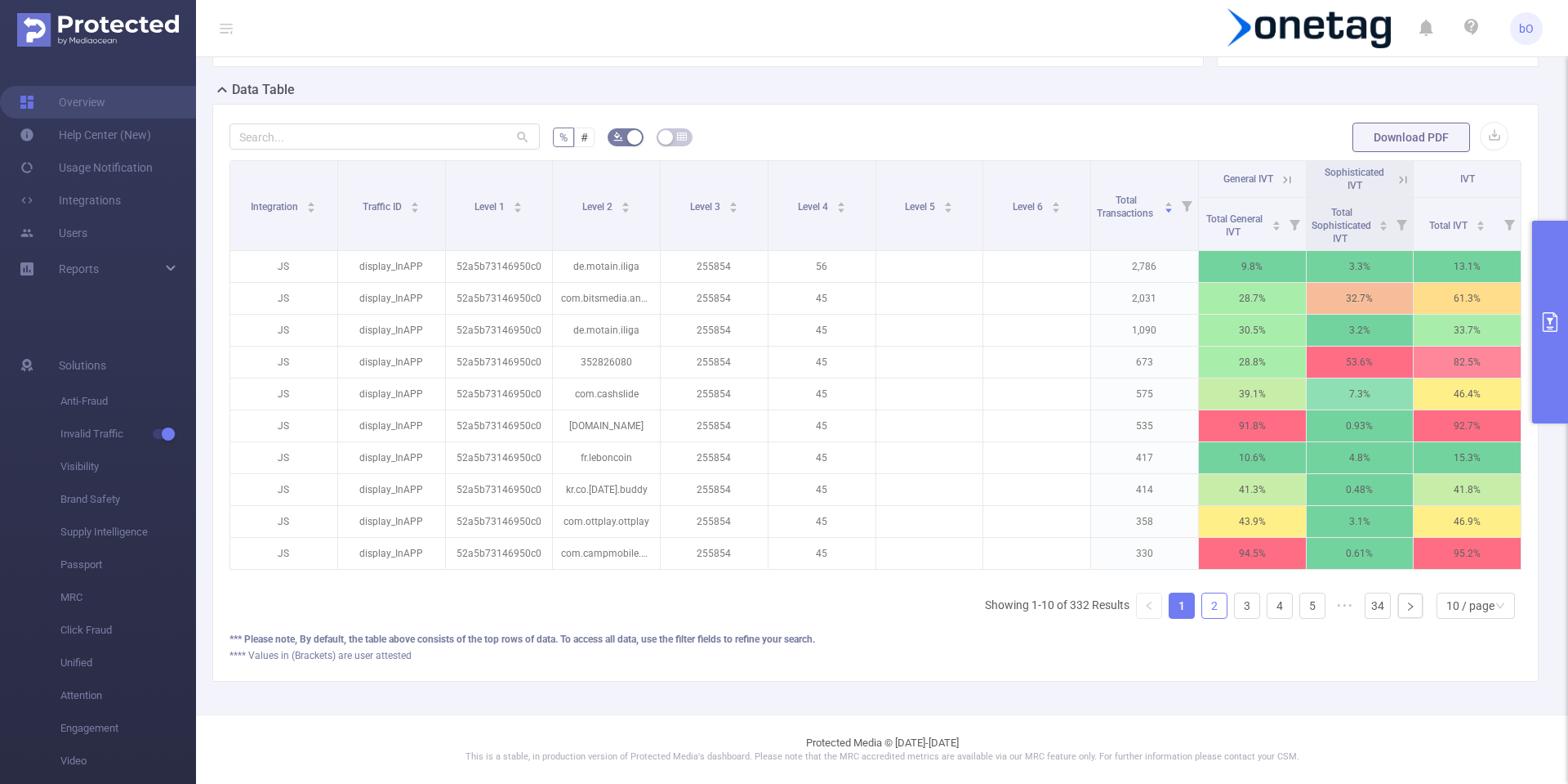
click at [1202, 614] on link "2" at bounding box center [1214, 605] width 25 height 25
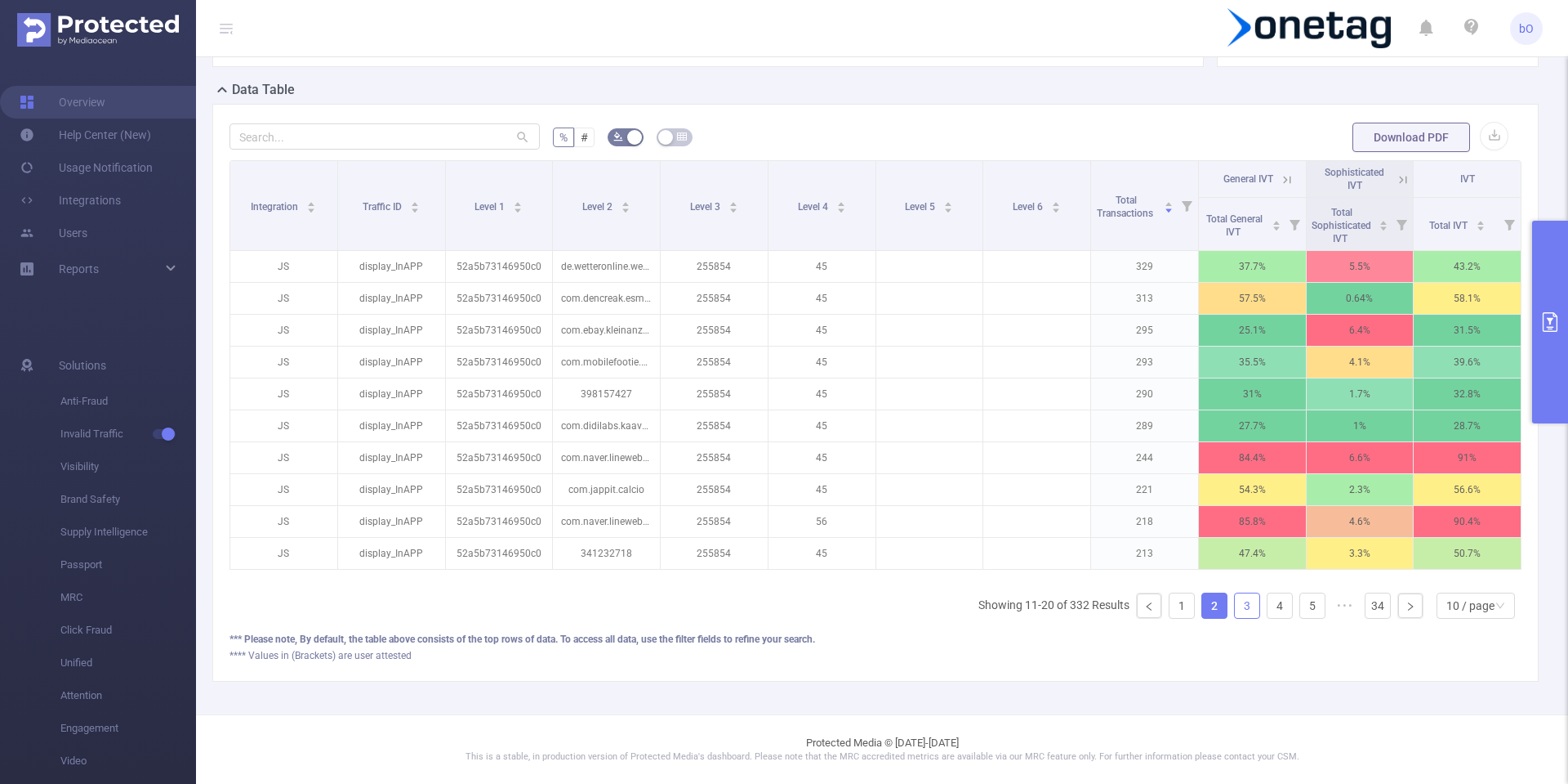
click at [1234, 611] on link "3" at bounding box center [1246, 605] width 25 height 25
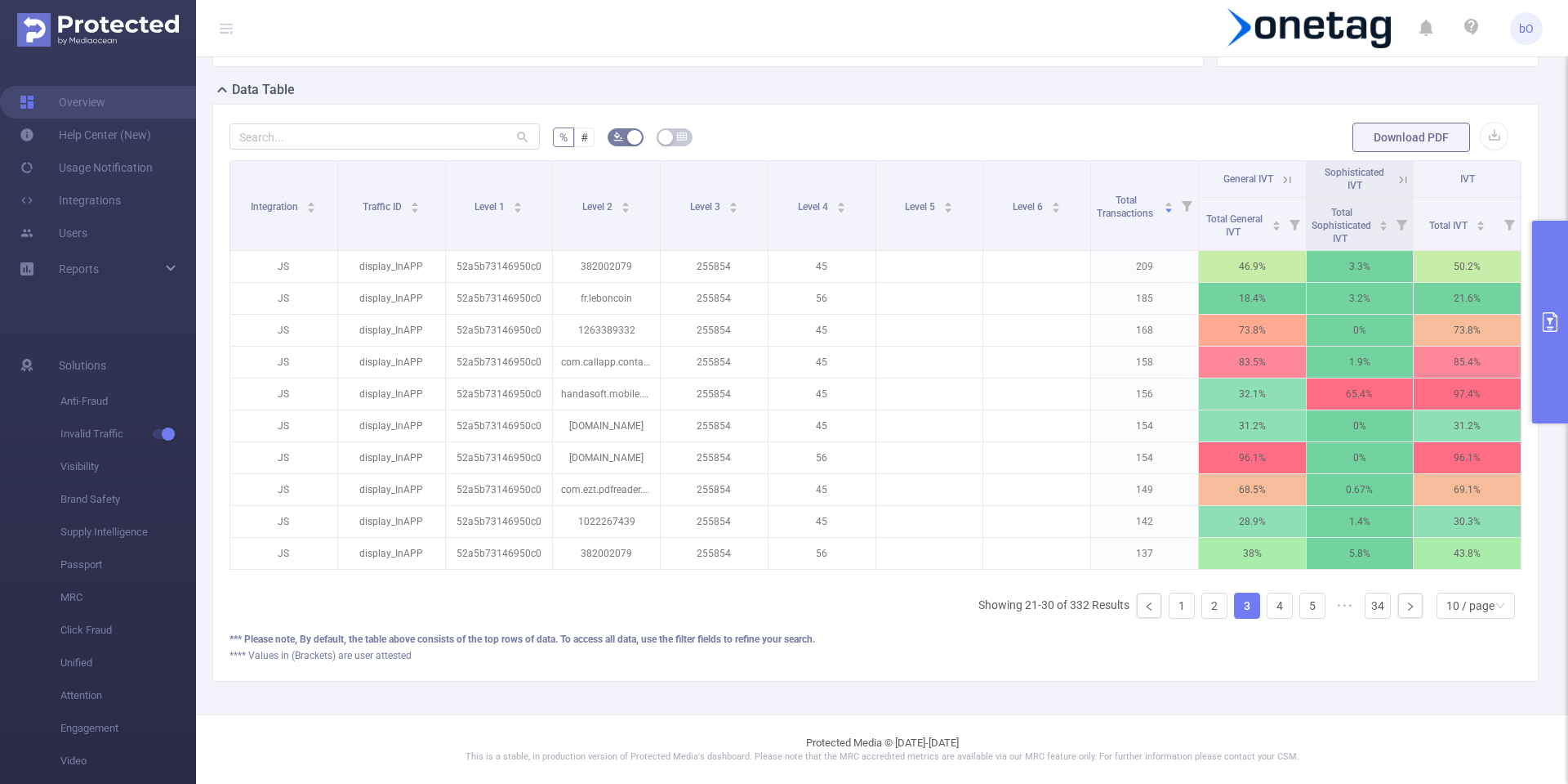
click at [1235, 610] on link "3" at bounding box center [1246, 605] width 25 height 25
click at [1268, 607] on link "4" at bounding box center [1280, 605] width 25 height 25
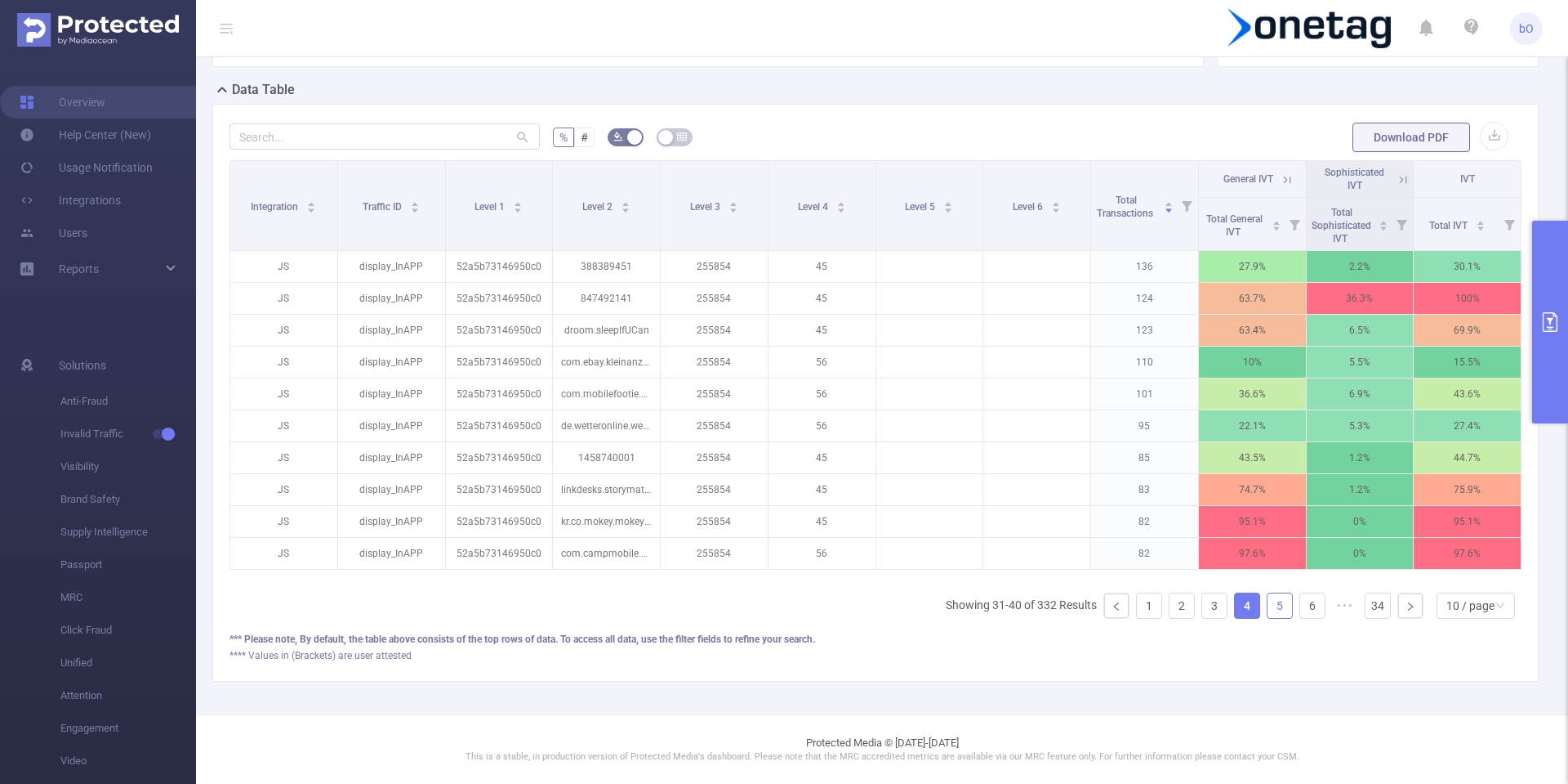
click at [1268, 608] on link "5" at bounding box center [1280, 605] width 25 height 25
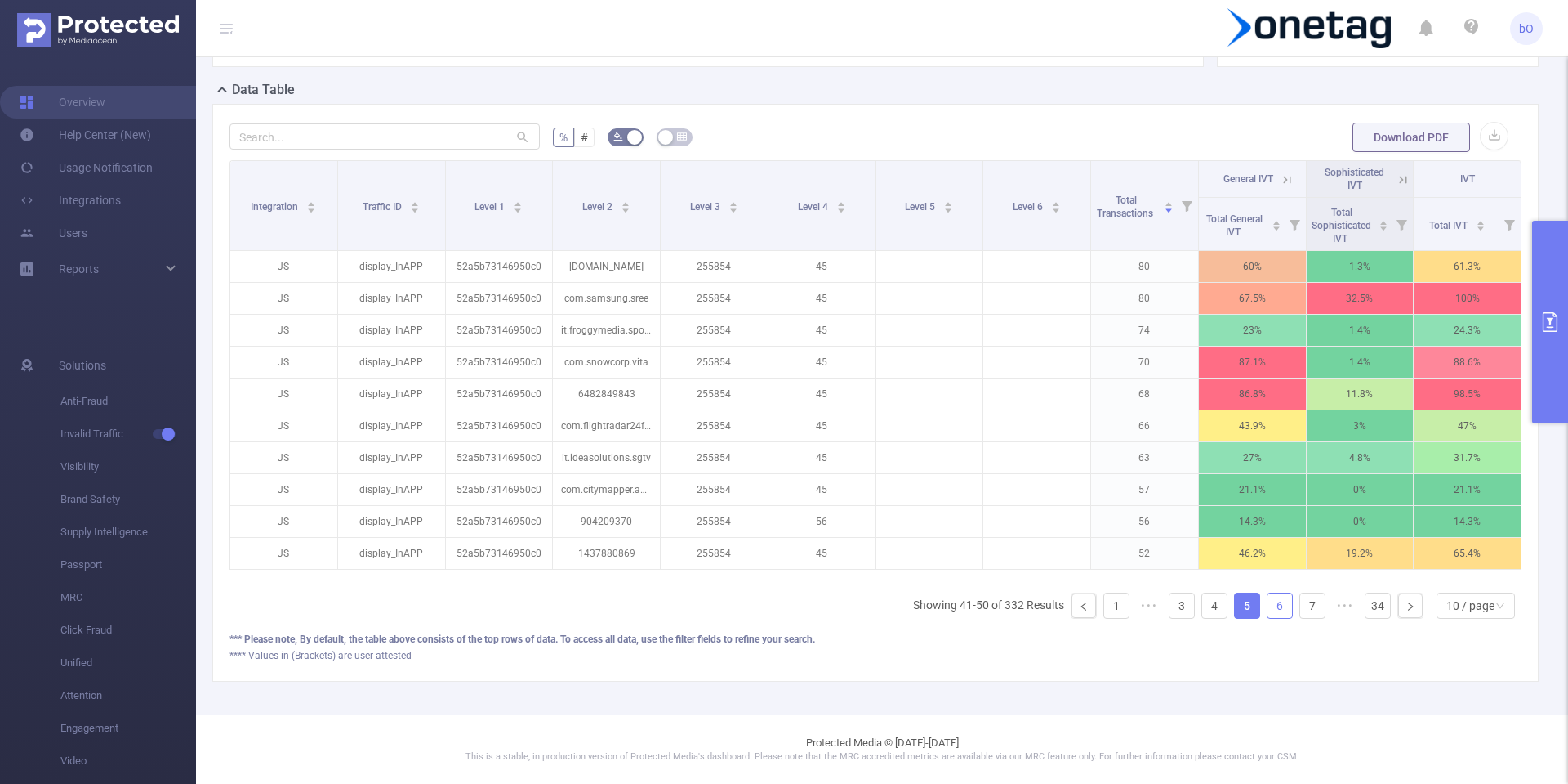
click at [1268, 607] on link "6" at bounding box center [1280, 605] width 25 height 25
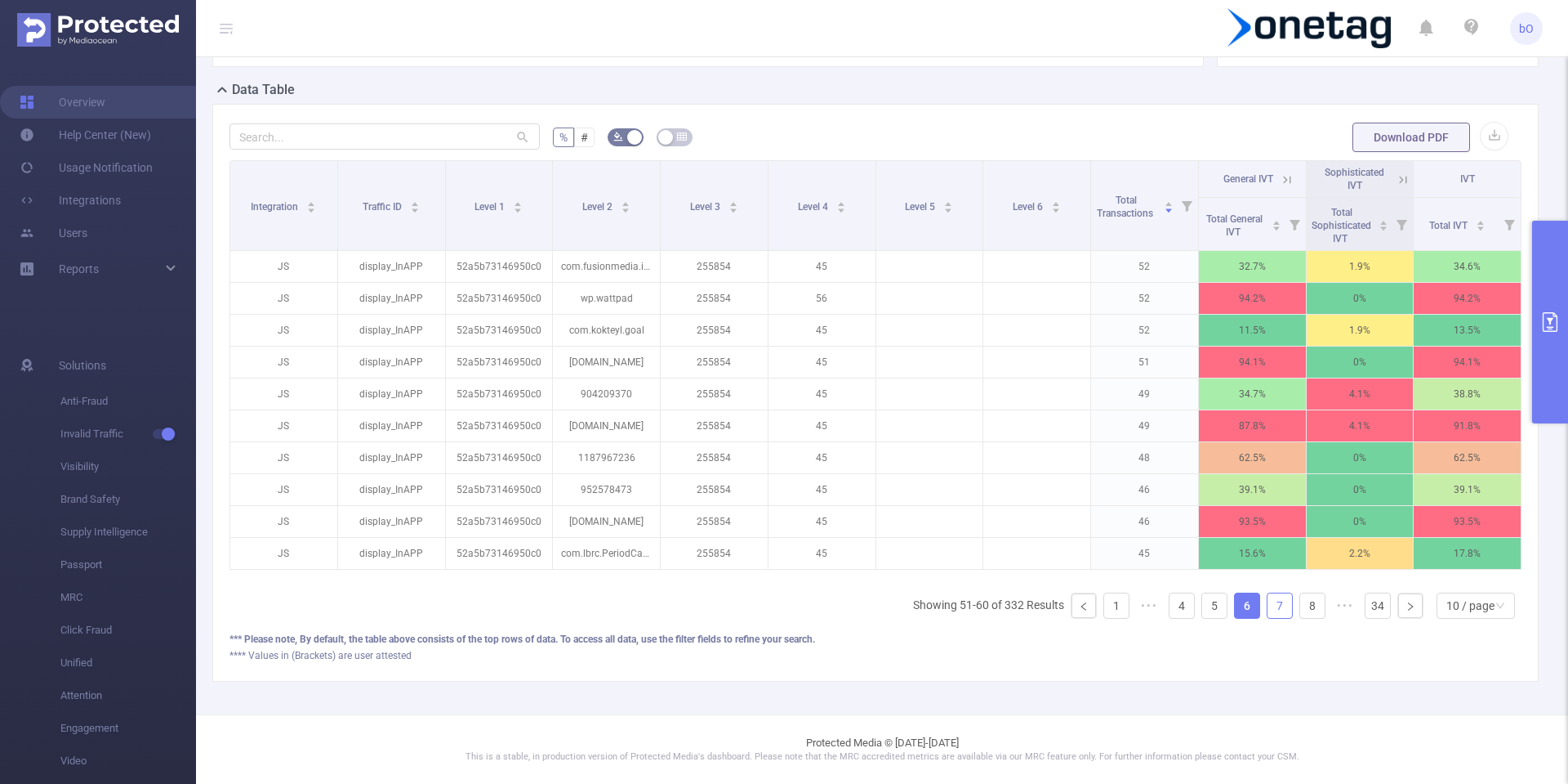
click at [1271, 605] on link "7" at bounding box center [1280, 605] width 25 height 25
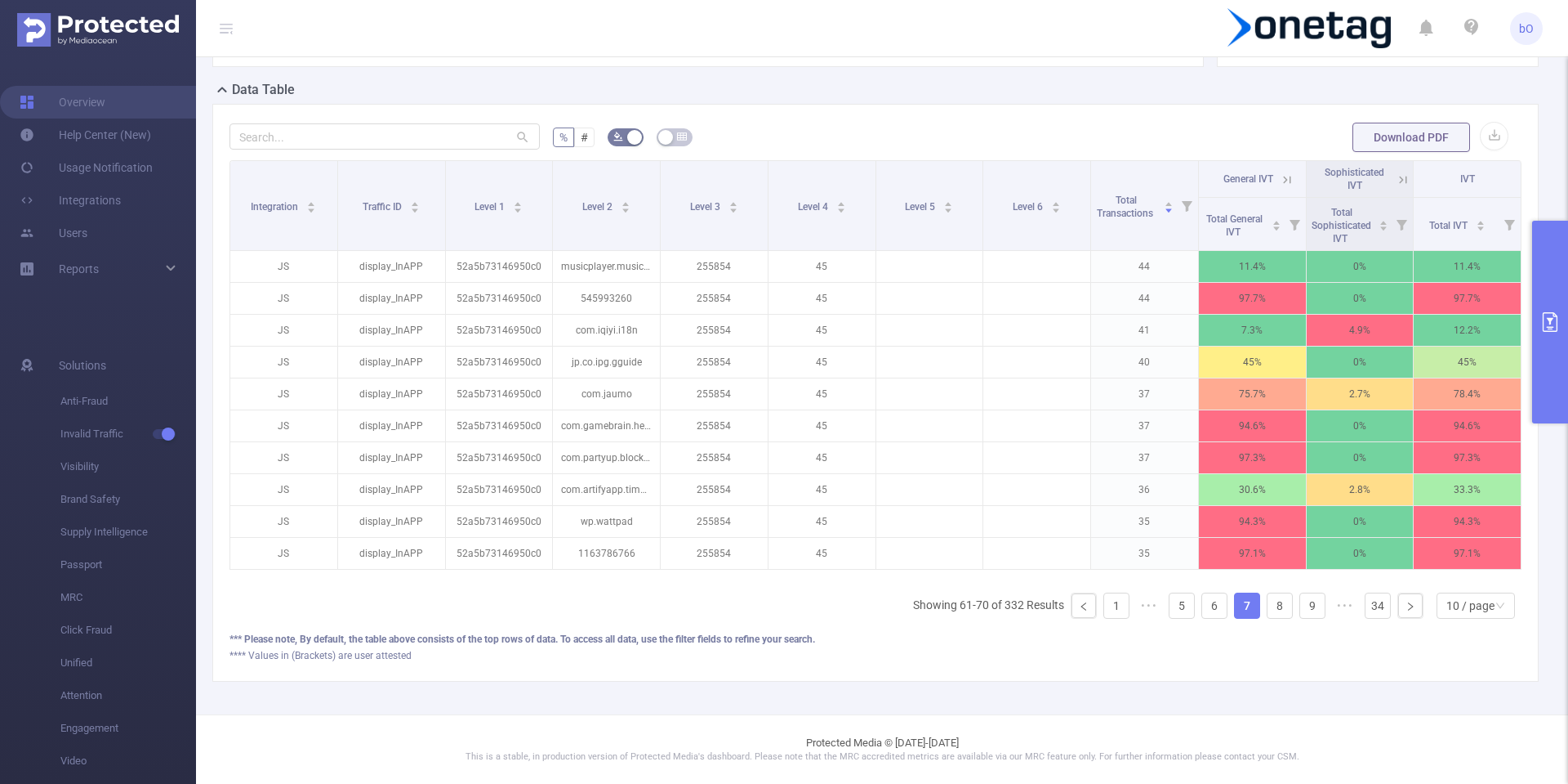
click at [1286, 605] on ul "Showing 61-70 of 332 Results 1 ••• 5 6 7 8 9 ••• 34 10 / page" at bounding box center [1217, 605] width 609 height 26
click at [1366, 611] on link "34" at bounding box center [1378, 605] width 25 height 25
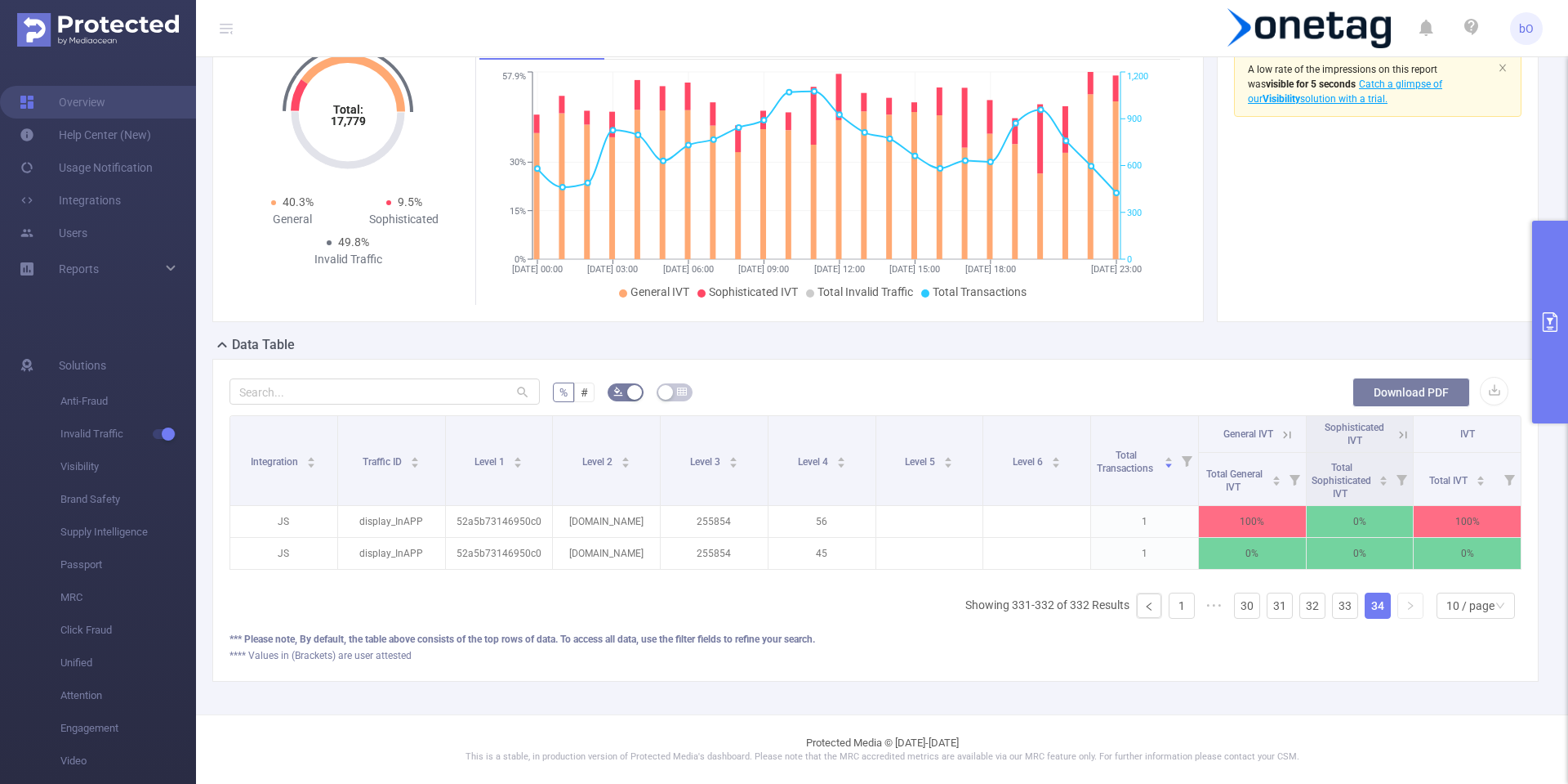
click at [1412, 381] on button "Download PDF" at bounding box center [1411, 392] width 117 height 30
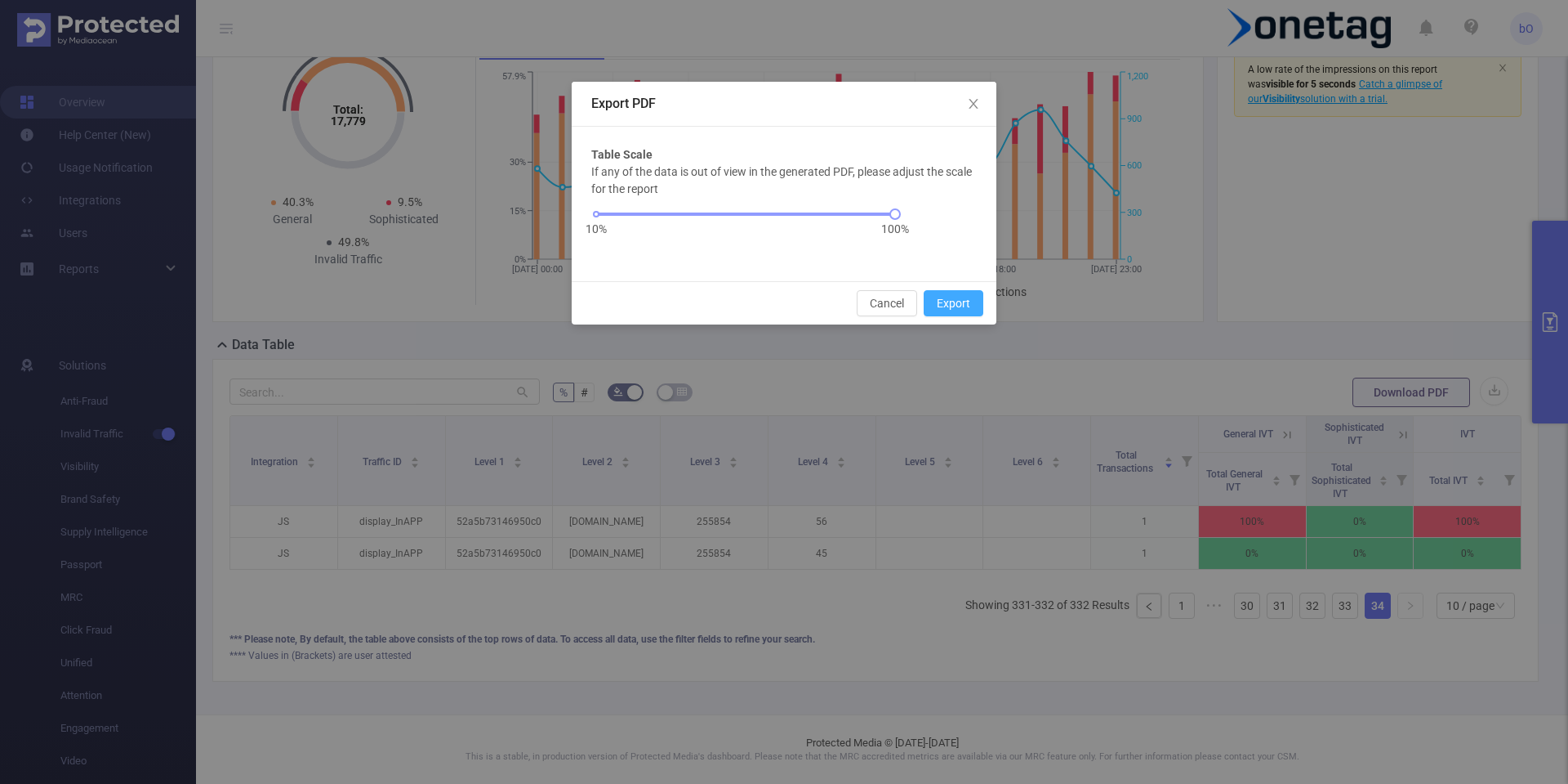
click at [954, 296] on button "Export" at bounding box center [953, 303] width 59 height 26
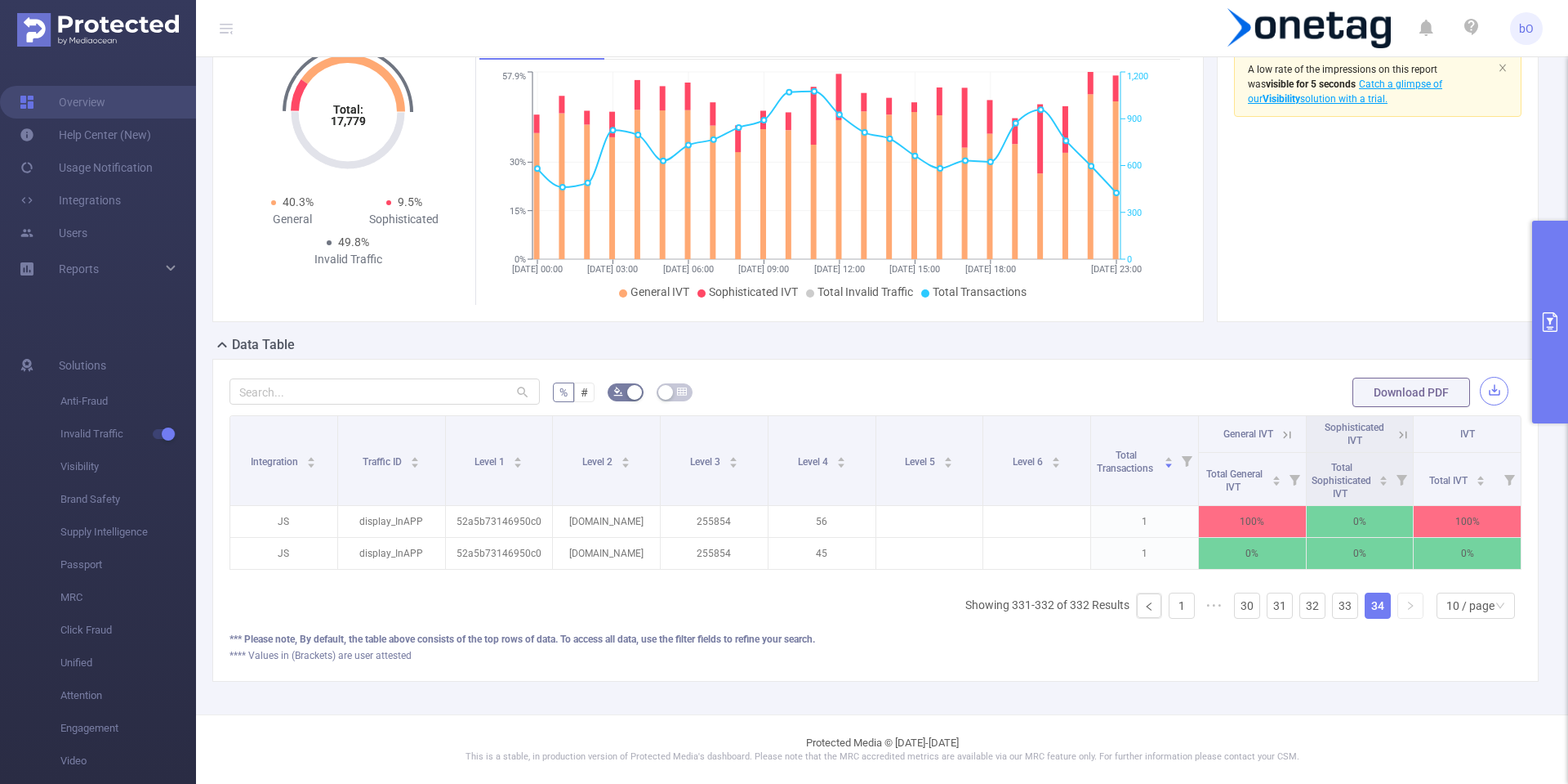
click at [1480, 377] on button "button" at bounding box center [1494, 391] width 29 height 29
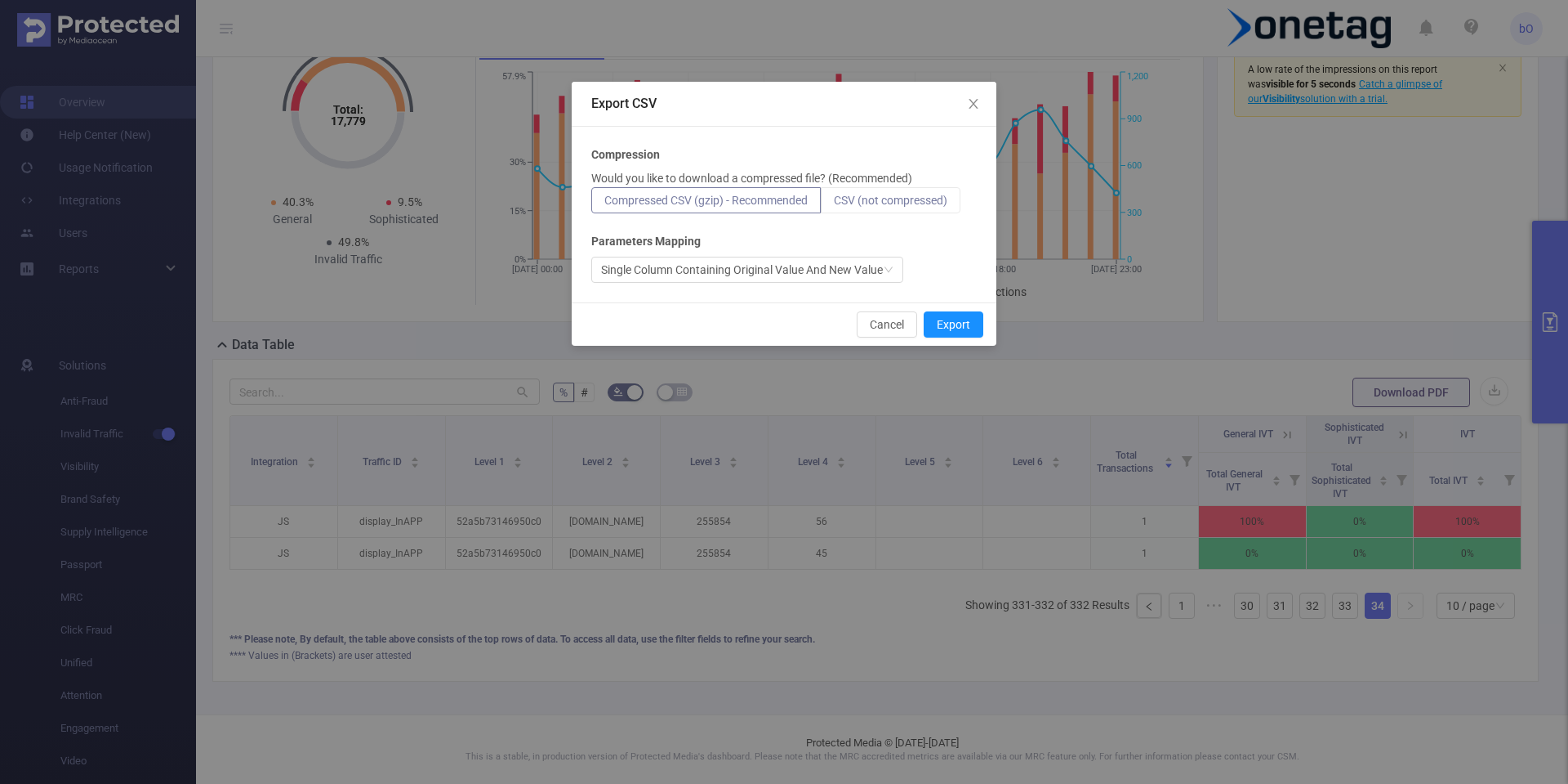
click at [911, 205] on span "CSV (not compressed)" at bounding box center [890, 199] width 113 height 13
click at [834, 204] on input "CSV (not compressed)" at bounding box center [834, 204] width 0 height 0
click at [949, 326] on button "Export" at bounding box center [953, 324] width 59 height 26
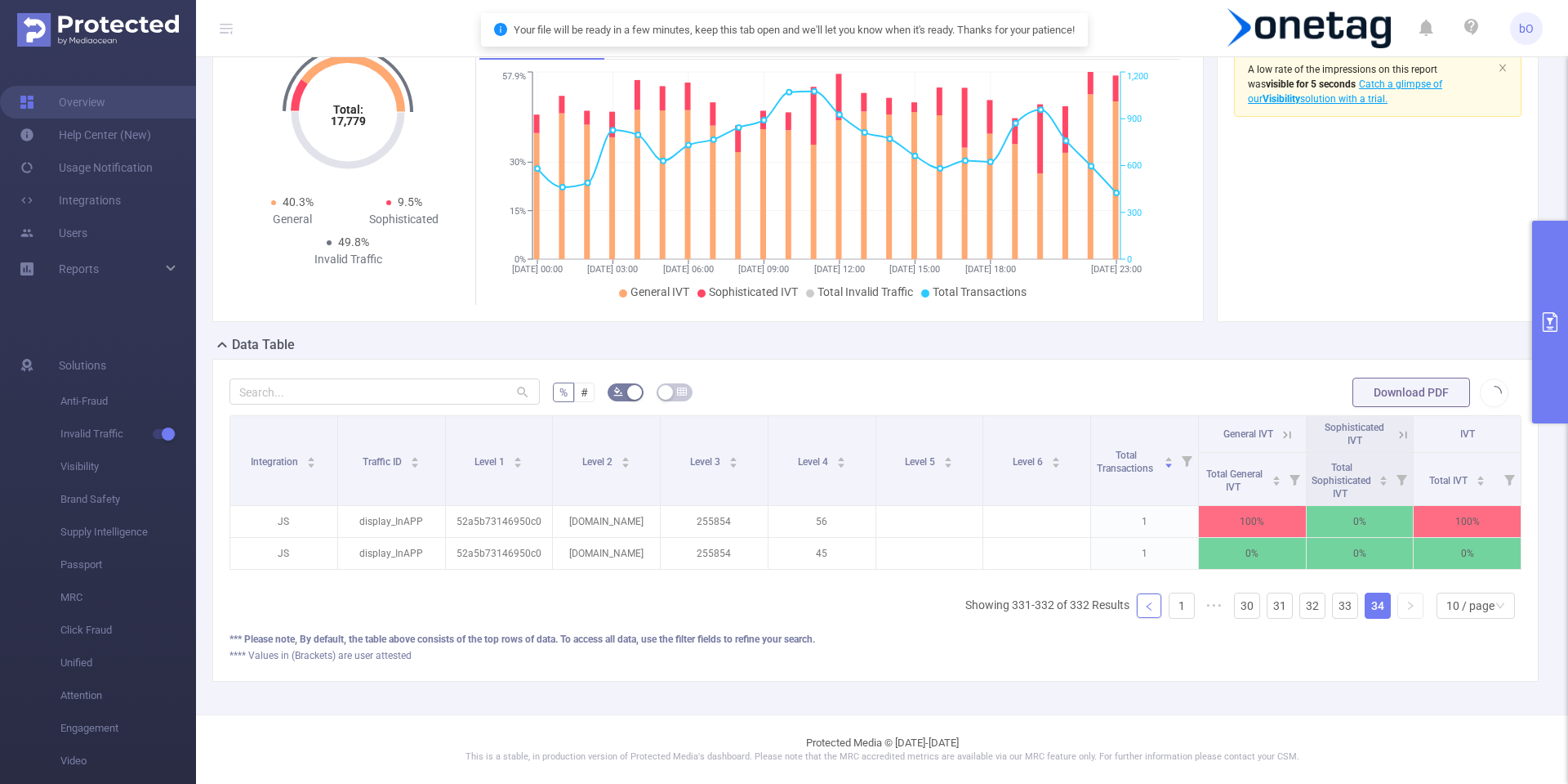
click at [1145, 611] on link at bounding box center [1149, 605] width 25 height 25
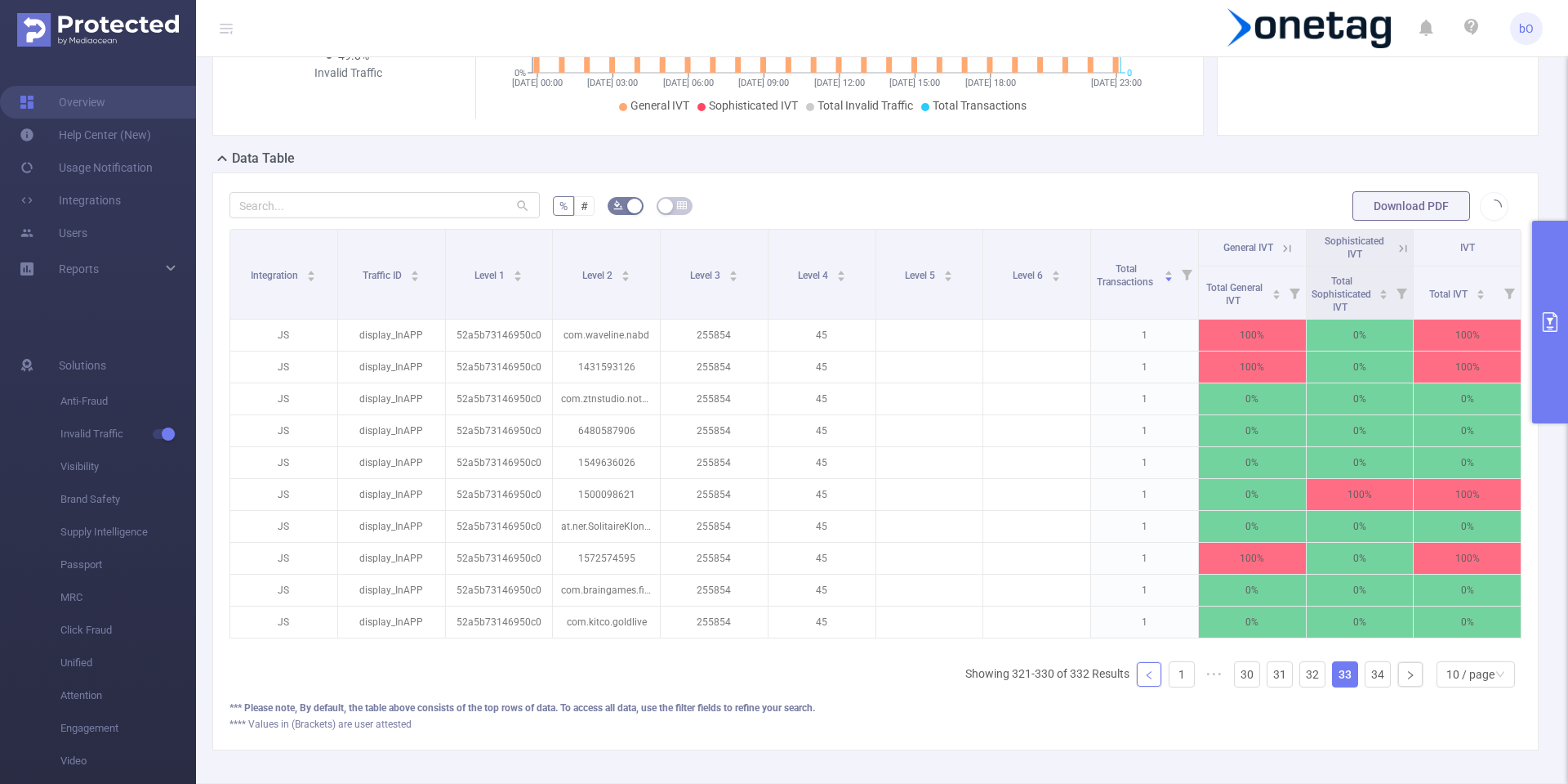
scroll to position [444, 0]
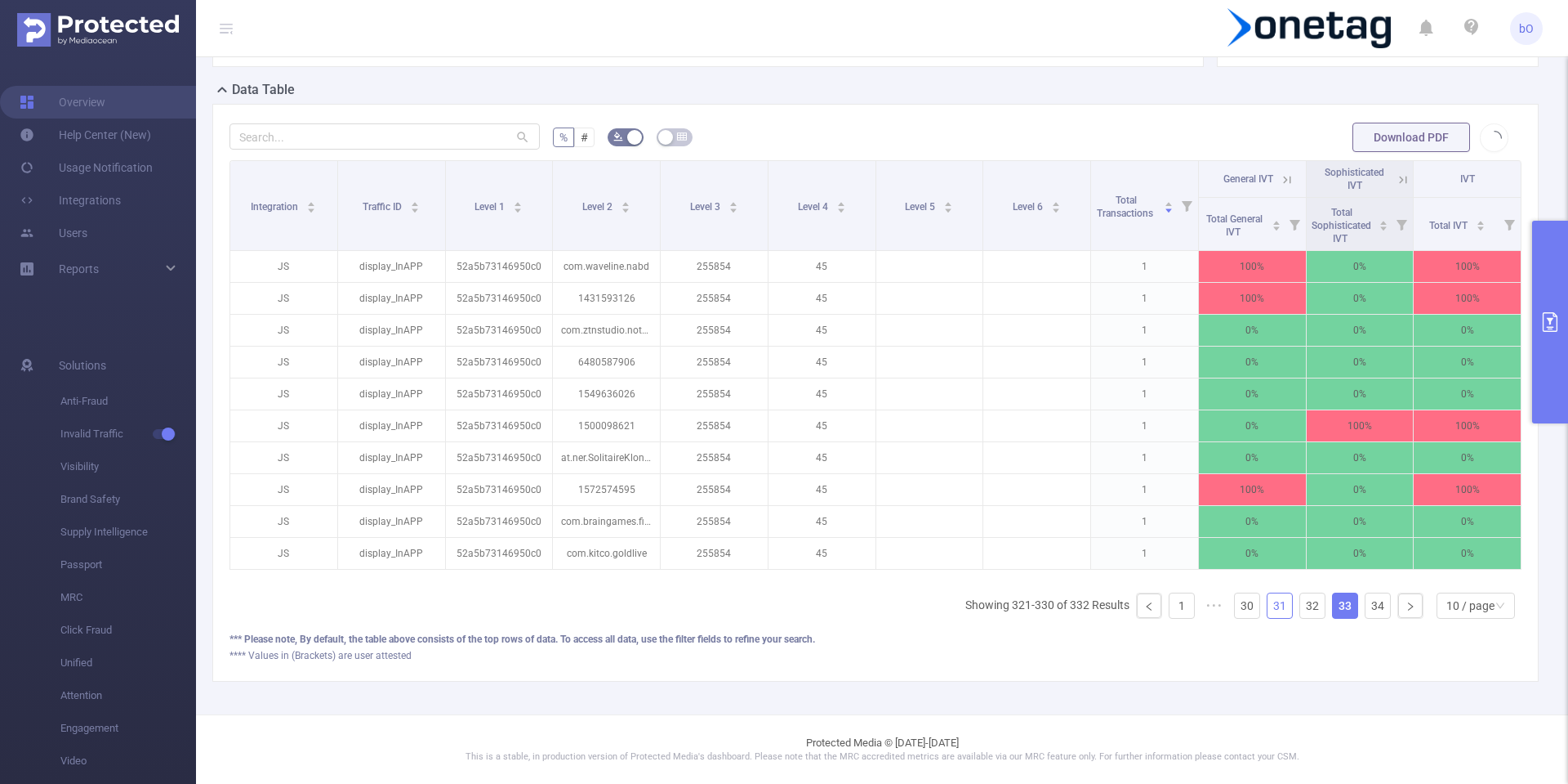
click at [1282, 595] on ul "Showing 321-330 of 332 Results 1 ••• 30 31 32 33 34 10 / page" at bounding box center [1243, 605] width 557 height 26
click at [1273, 596] on link "31" at bounding box center [1280, 605] width 25 height 25
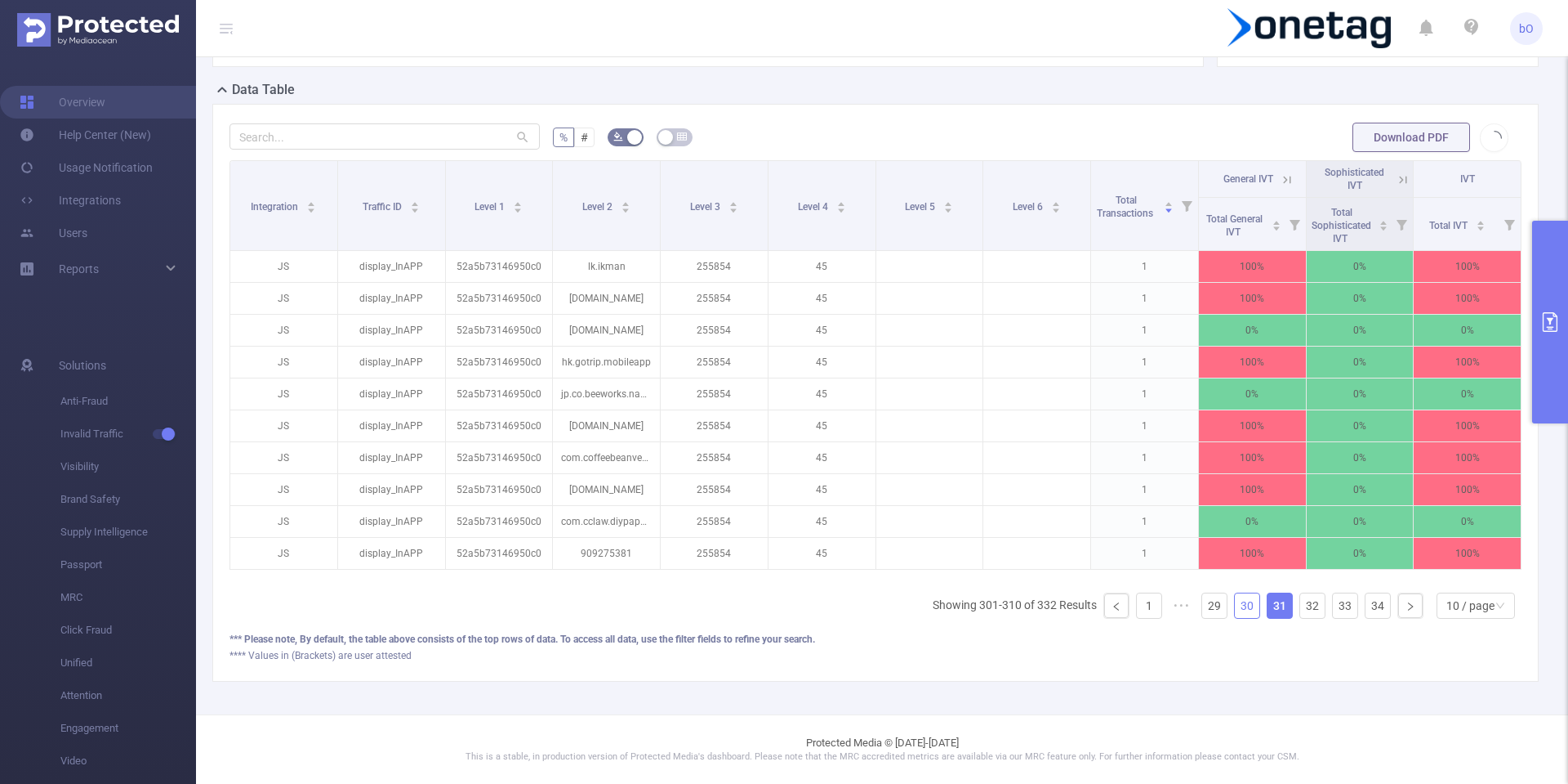
click at [1240, 609] on link "30" at bounding box center [1246, 605] width 25 height 25
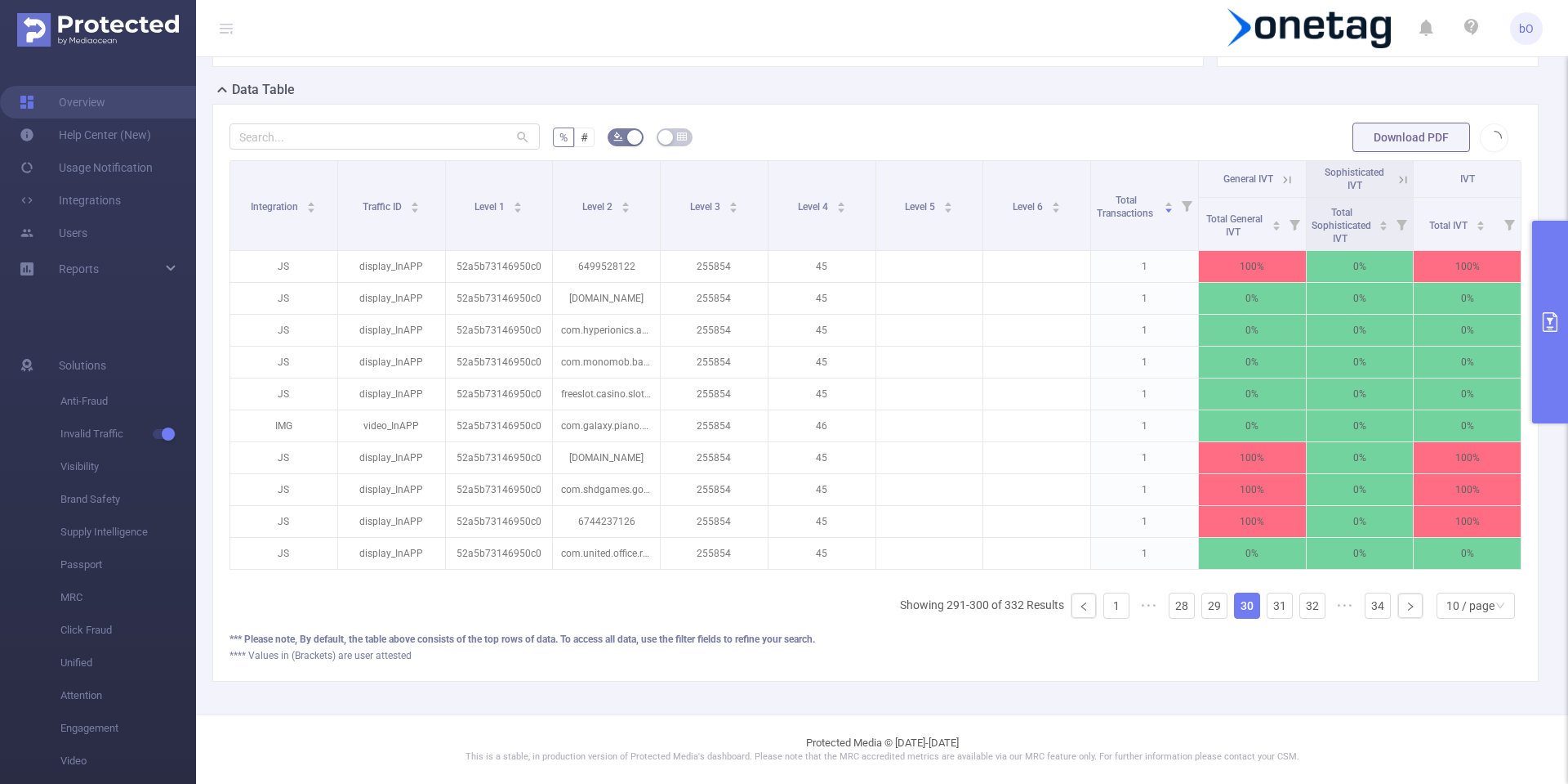
click at [1234, 607] on link "30" at bounding box center [1246, 605] width 25 height 25
click at [1169, 605] on link "28" at bounding box center [1181, 605] width 25 height 25
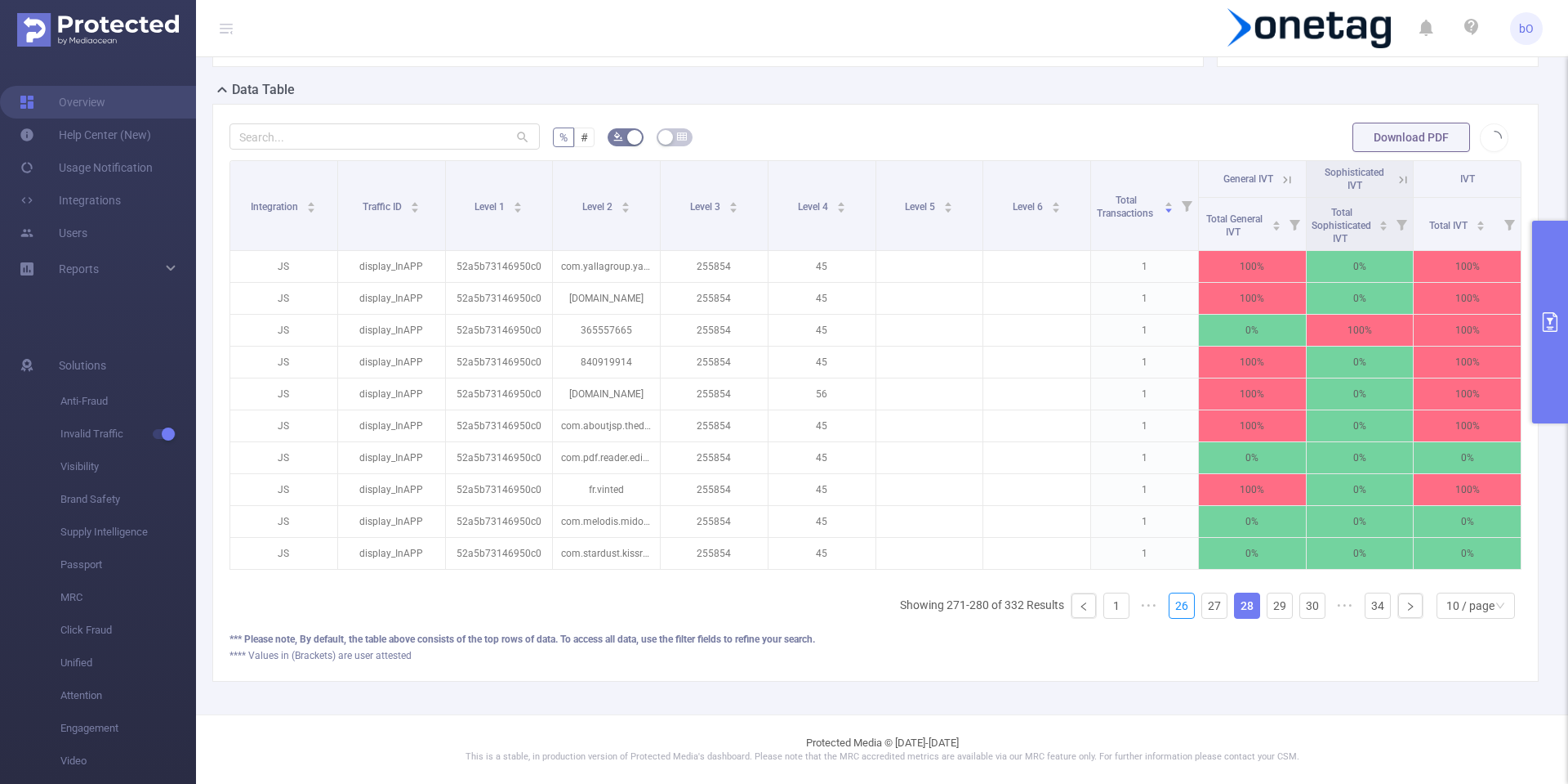
click at [1169, 605] on link "26" at bounding box center [1181, 605] width 25 height 25
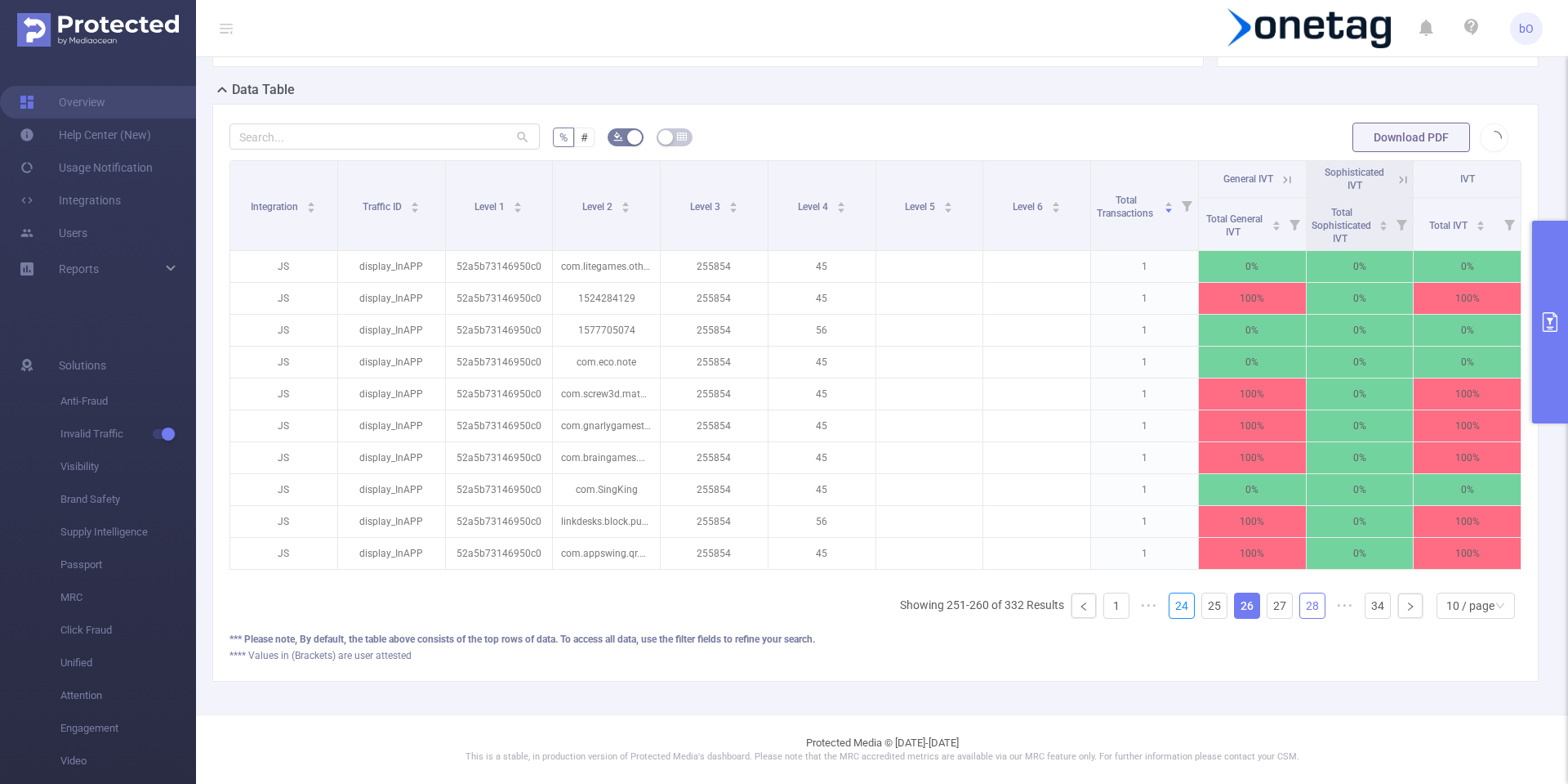
click at [1169, 605] on link "24" at bounding box center [1181, 605] width 25 height 25
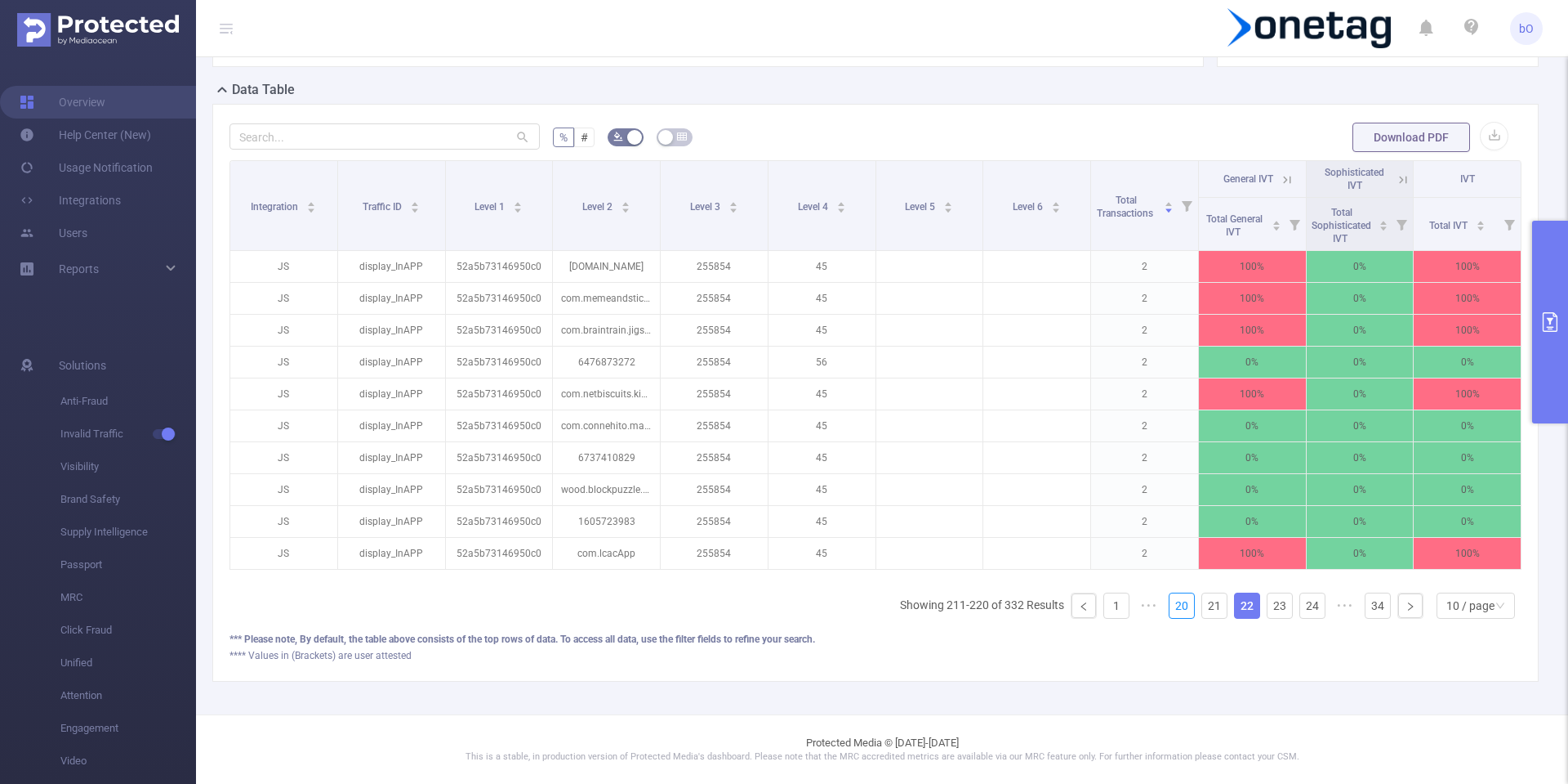
click at [1169, 605] on link "20" at bounding box center [1181, 605] width 25 height 25
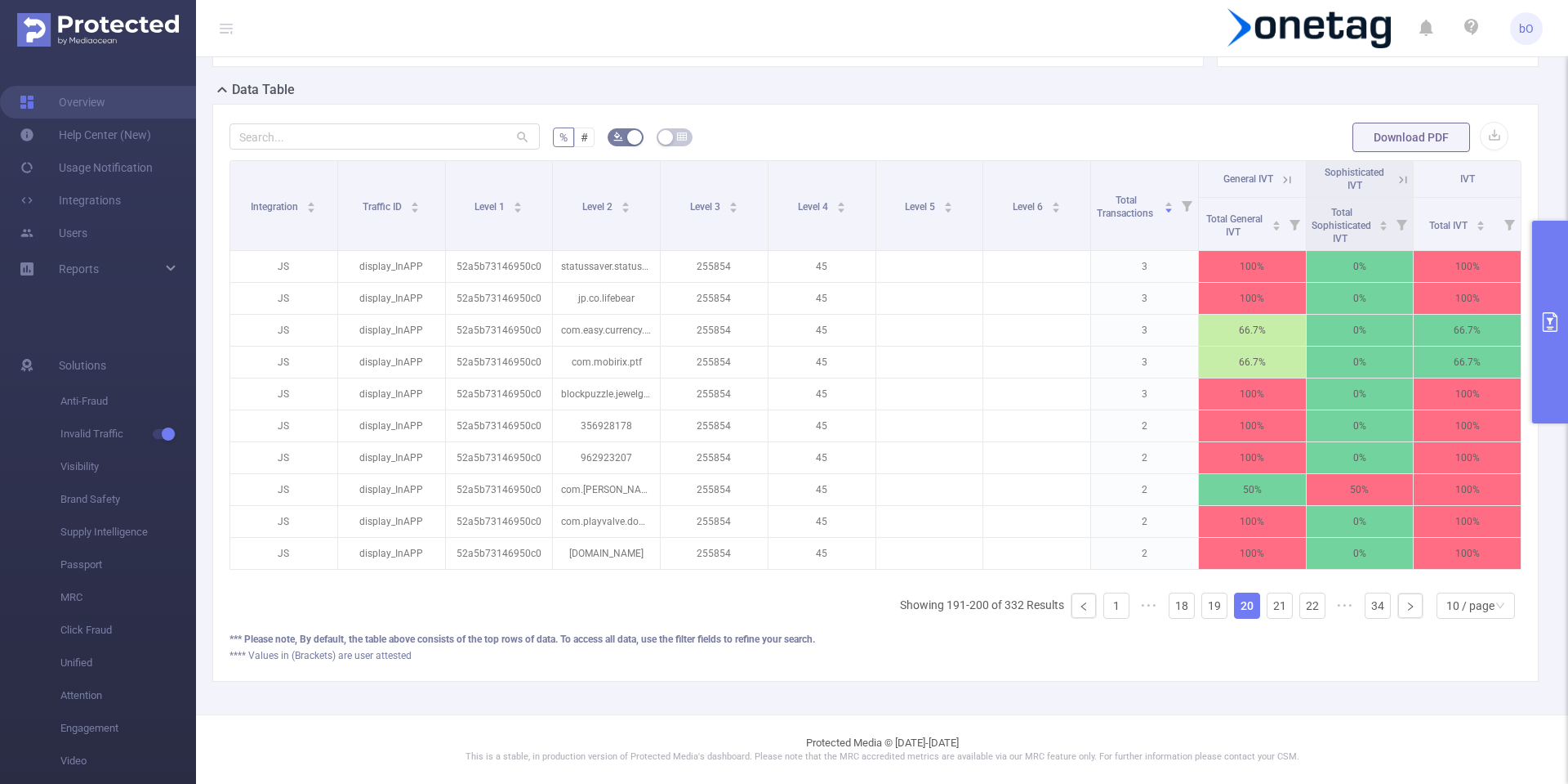
click at [1169, 605] on link "18" at bounding box center [1181, 605] width 25 height 25
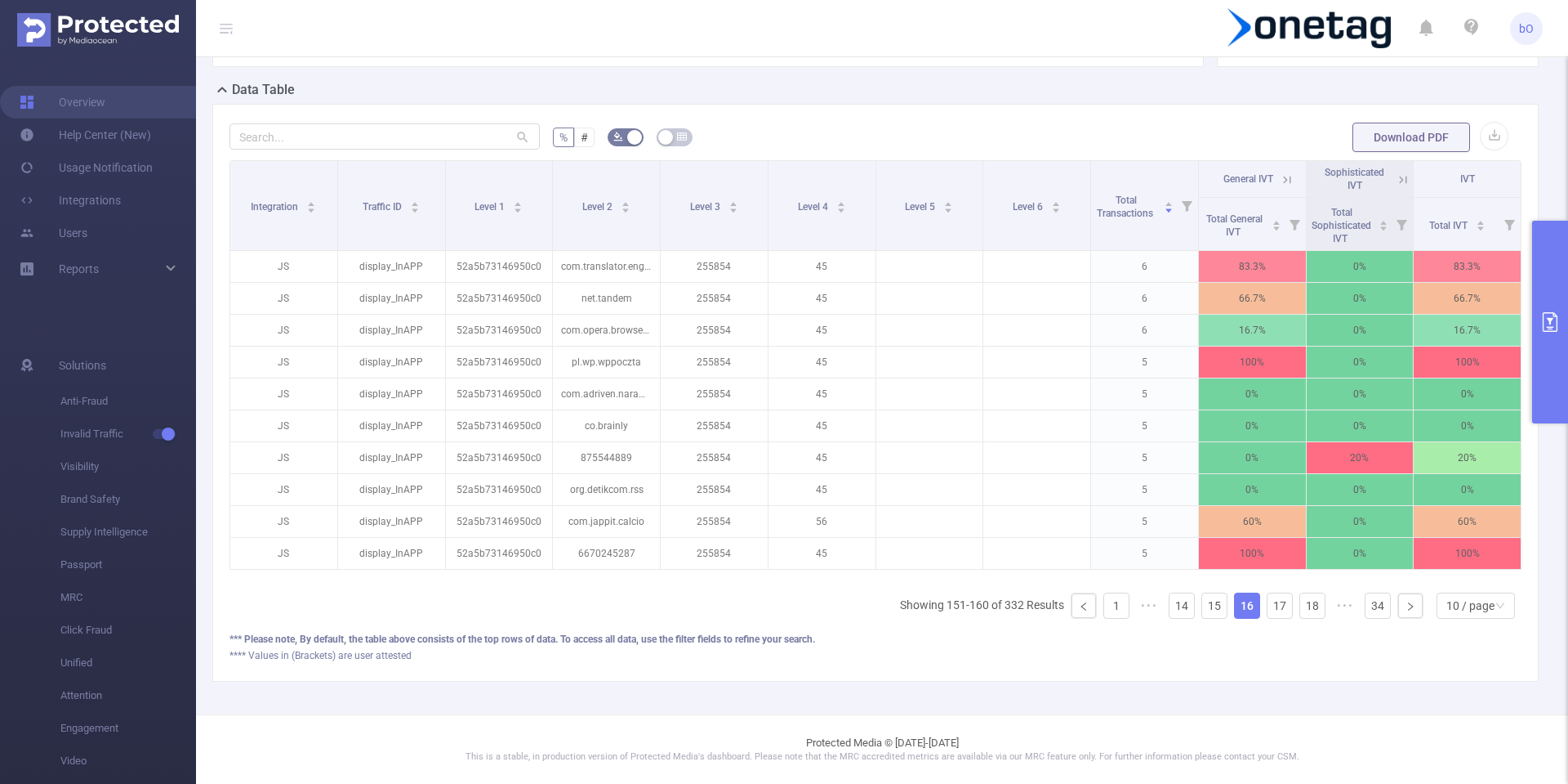
click at [1169, 605] on link "14" at bounding box center [1181, 605] width 25 height 25
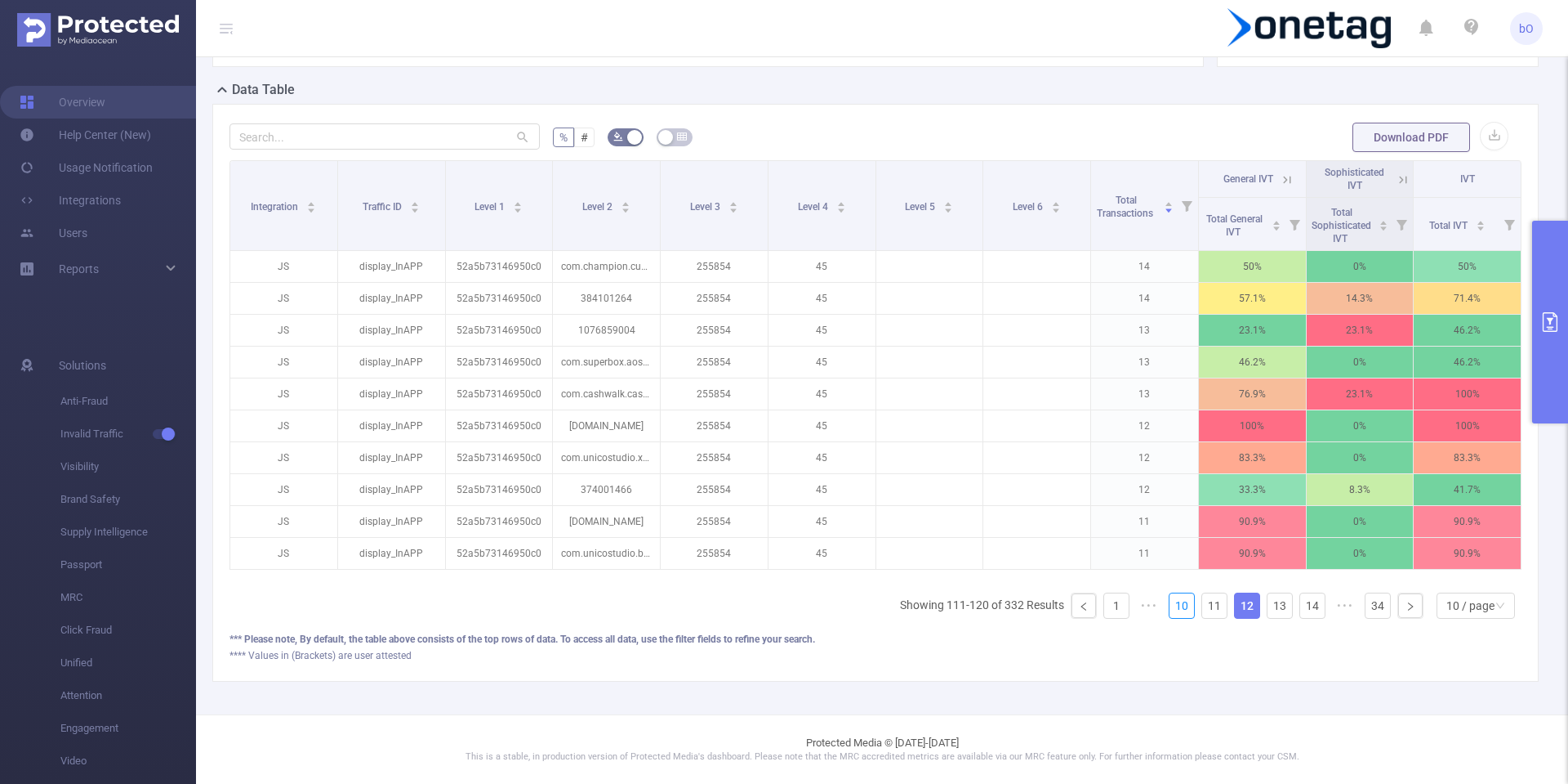
click at [1169, 605] on link "10" at bounding box center [1181, 605] width 25 height 25
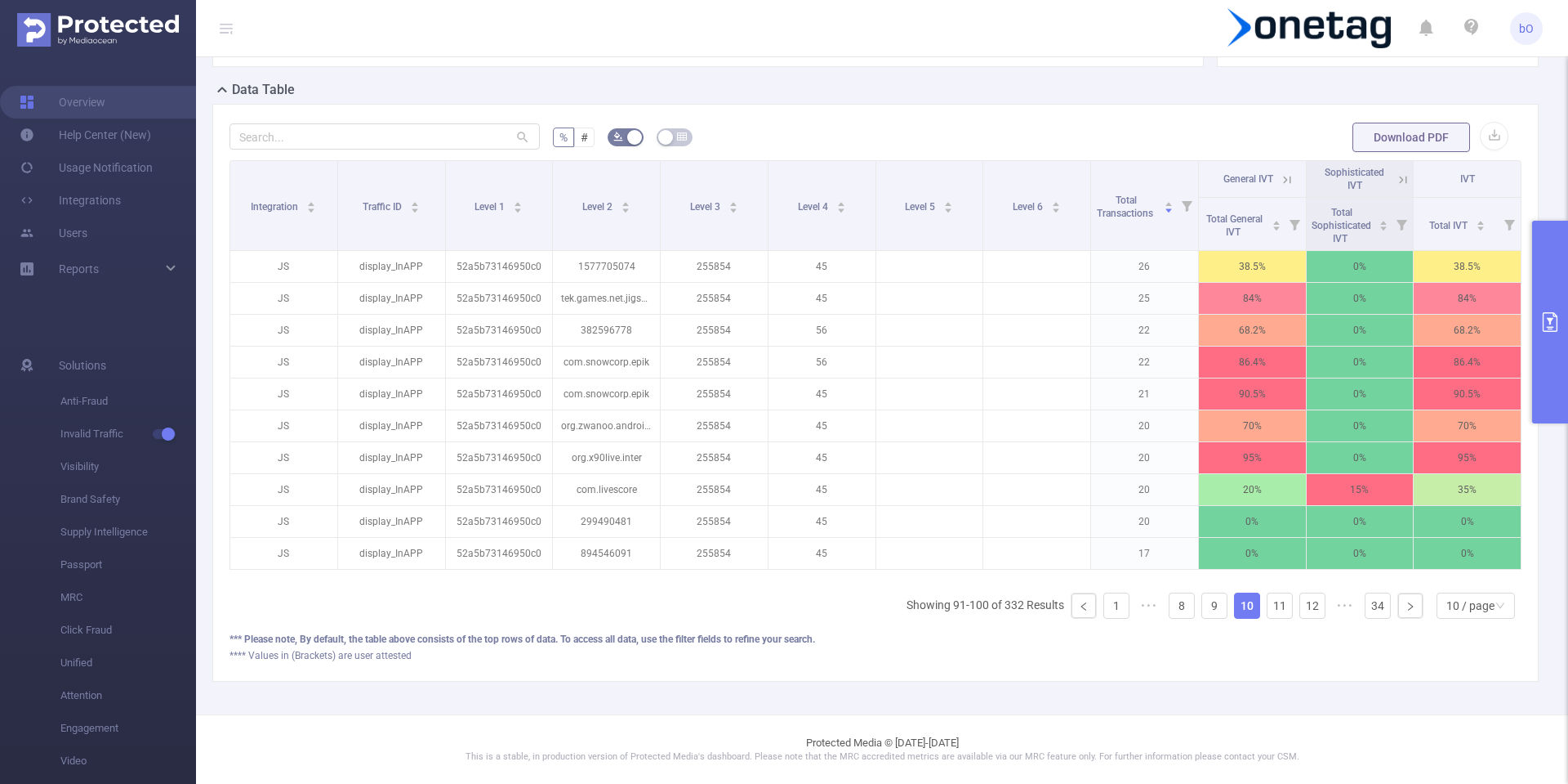
click at [1169, 605] on link "8" at bounding box center [1181, 605] width 25 height 25
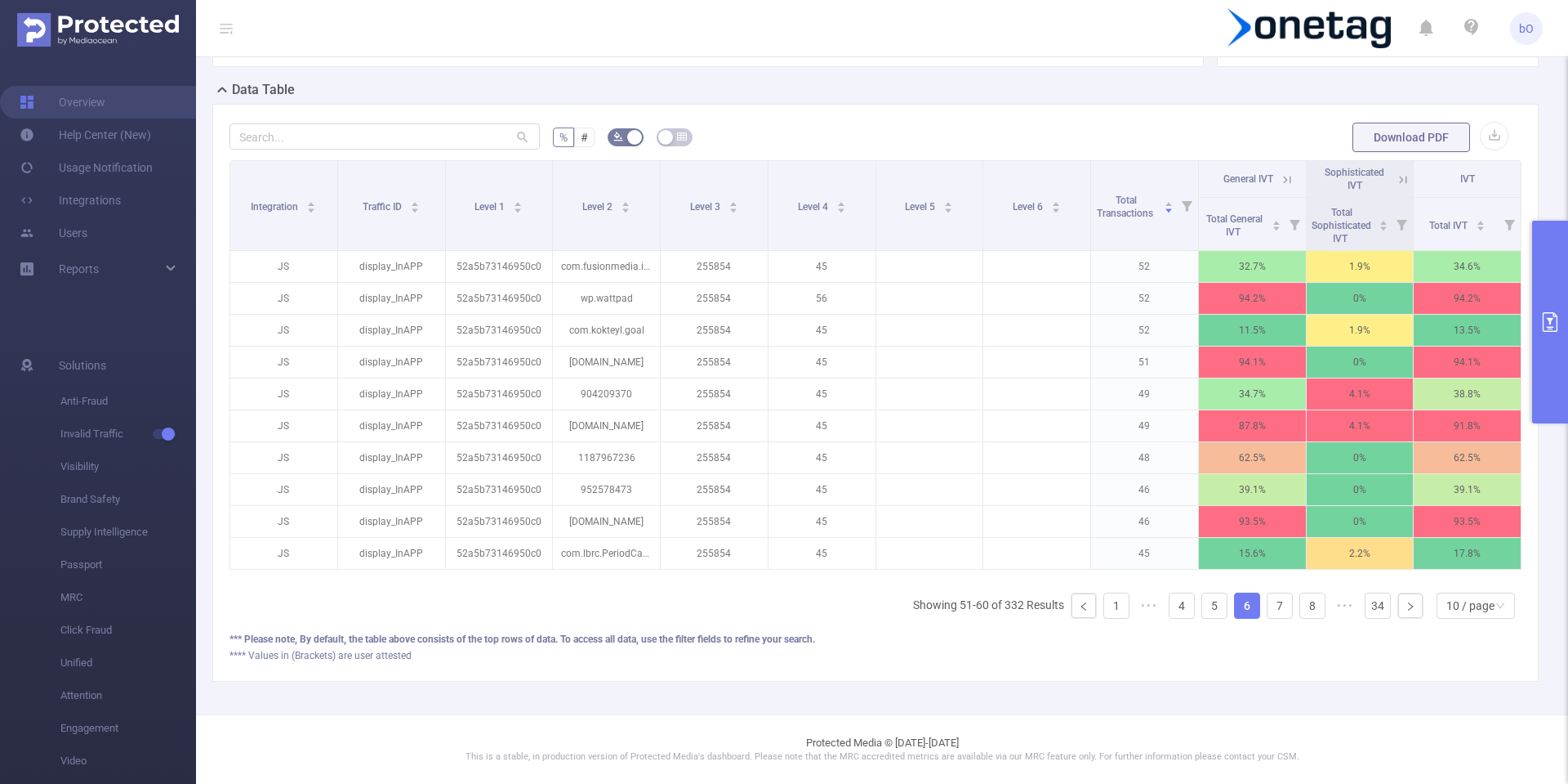
click at [1169, 605] on link "4" at bounding box center [1181, 605] width 25 height 25
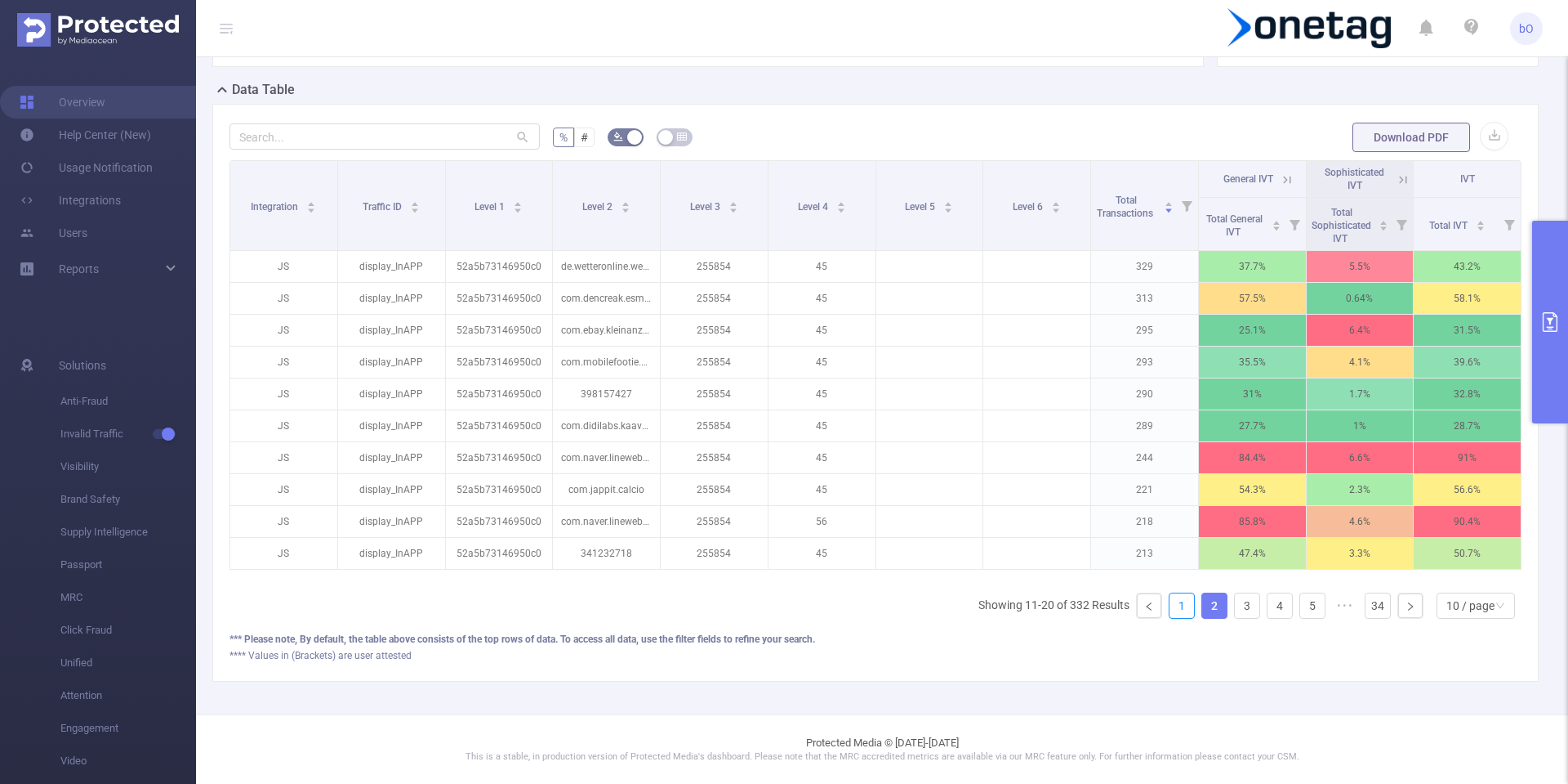
click at [1169, 605] on link "1" at bounding box center [1181, 605] width 25 height 25
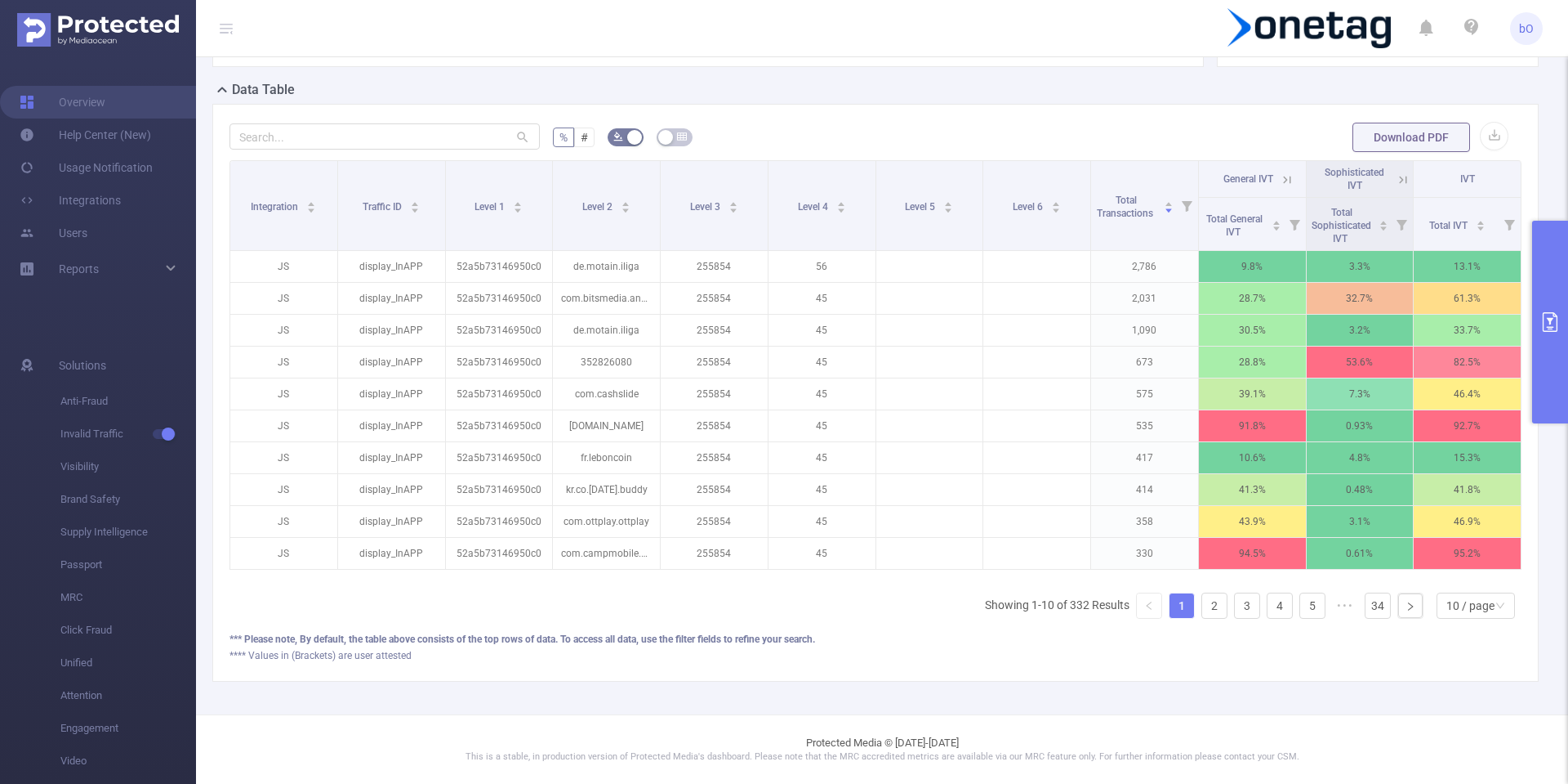
click at [1169, 605] on link "1" at bounding box center [1181, 605] width 25 height 25
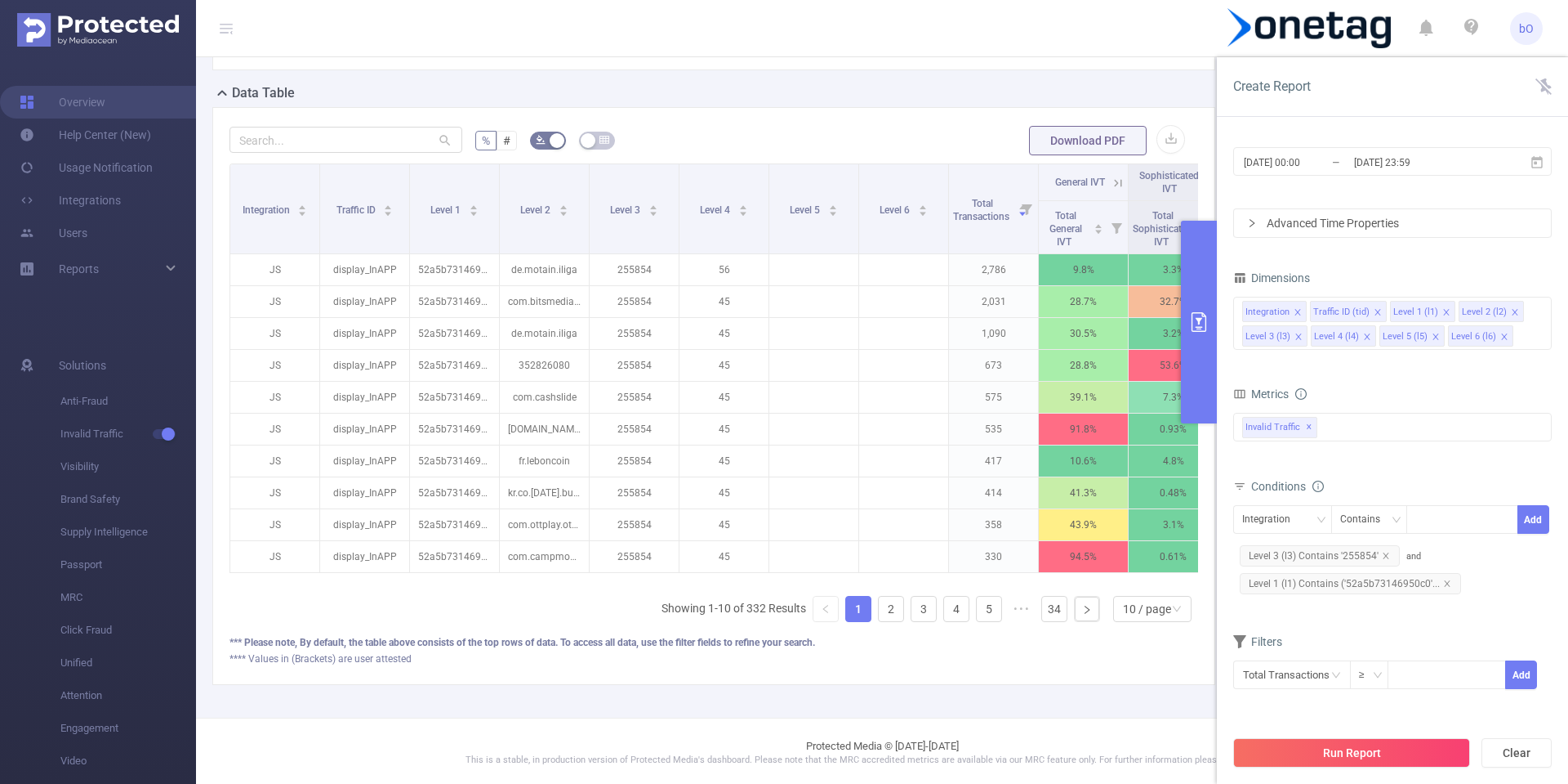
click at [1554, 361] on div "Time Range [DATE] 00:00 _ [DATE] 23:59 Advanced Time Properties Dimensions Inte…" at bounding box center [1392, 469] width 351 height 685
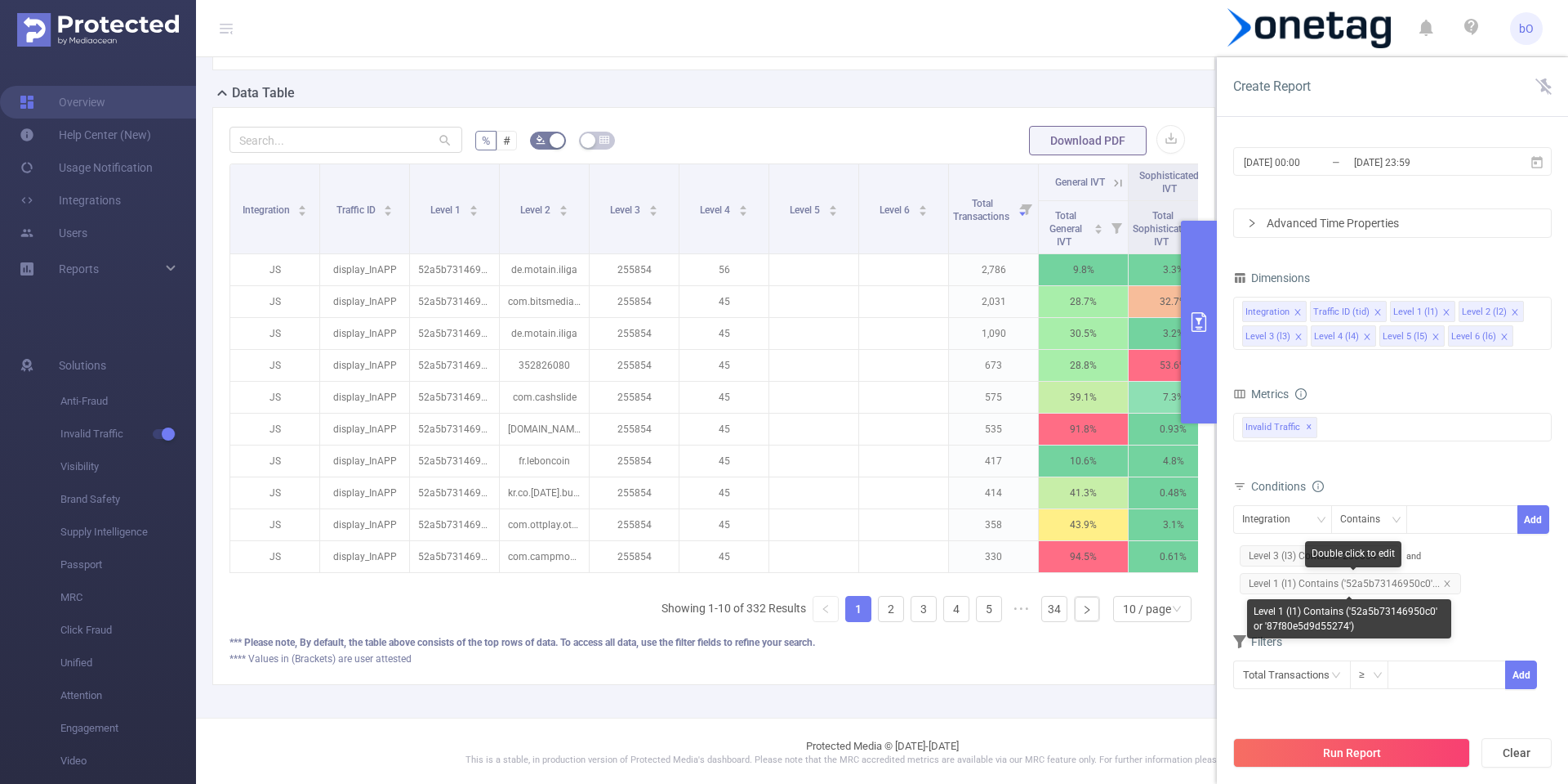
click at [1395, 586] on span "Level 1 (l1) Contains ('52a5b73146950c0'..." at bounding box center [1350, 584] width 221 height 22
click at [1410, 587] on span "Level 1 (l1) Contains ('52a5b73146950c0'..." at bounding box center [1350, 584] width 221 height 22
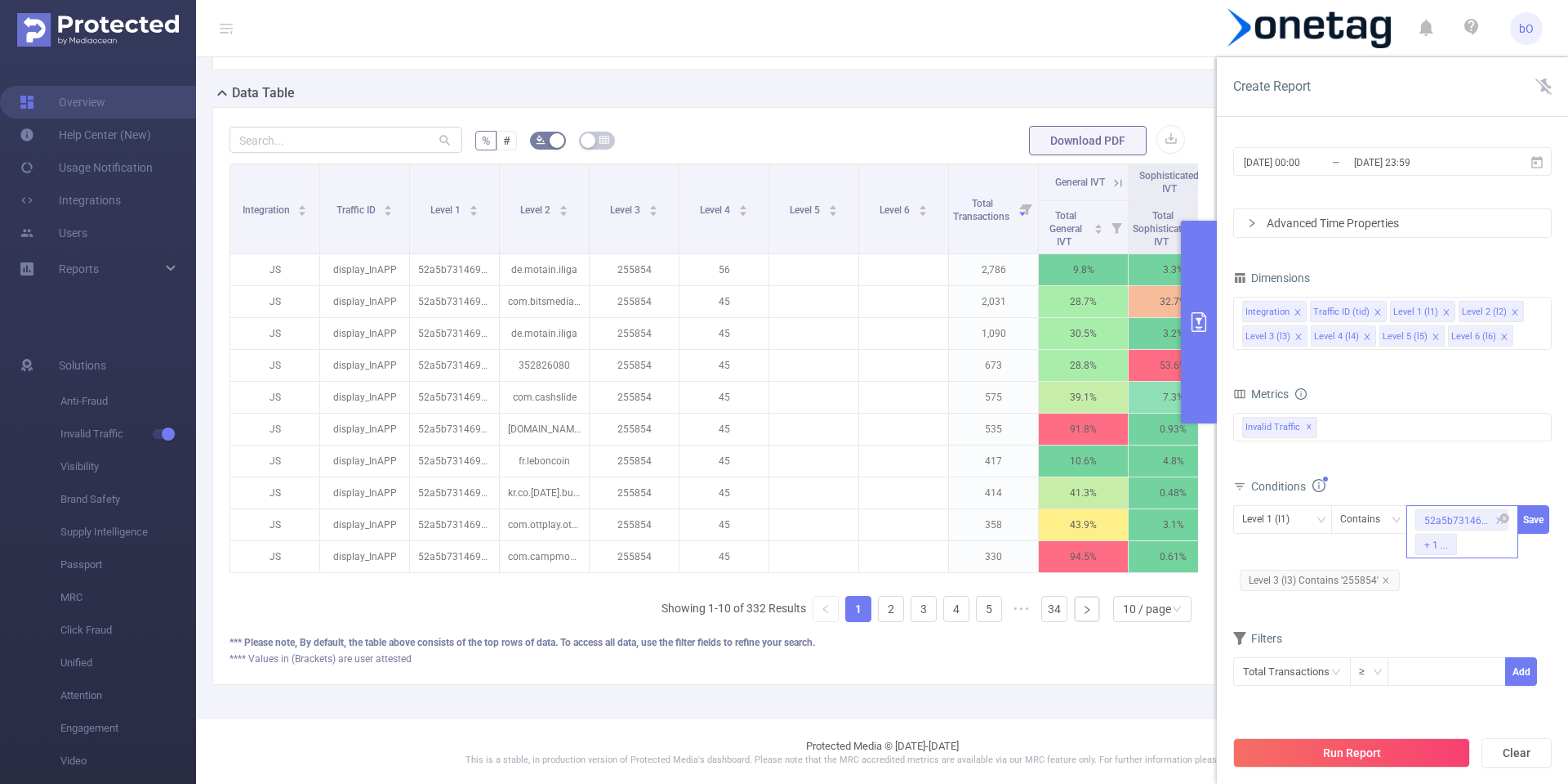
click at [1431, 547] on div "+ 1 ..." at bounding box center [1436, 545] width 24 height 22
click at [1475, 600] on li "87f80e5d9d55274" at bounding box center [1472, 603] width 133 height 26
click at [1484, 599] on div "Level 1 (l1) Contains 52a5b73146950c0 Save Level 3 (l3) Contains '255854'" at bounding box center [1392, 551] width 319 height 99
click at [1382, 763] on button "Run Report" at bounding box center [1352, 752] width 237 height 30
click at [1535, 523] on button "Save" at bounding box center [1533, 519] width 32 height 29
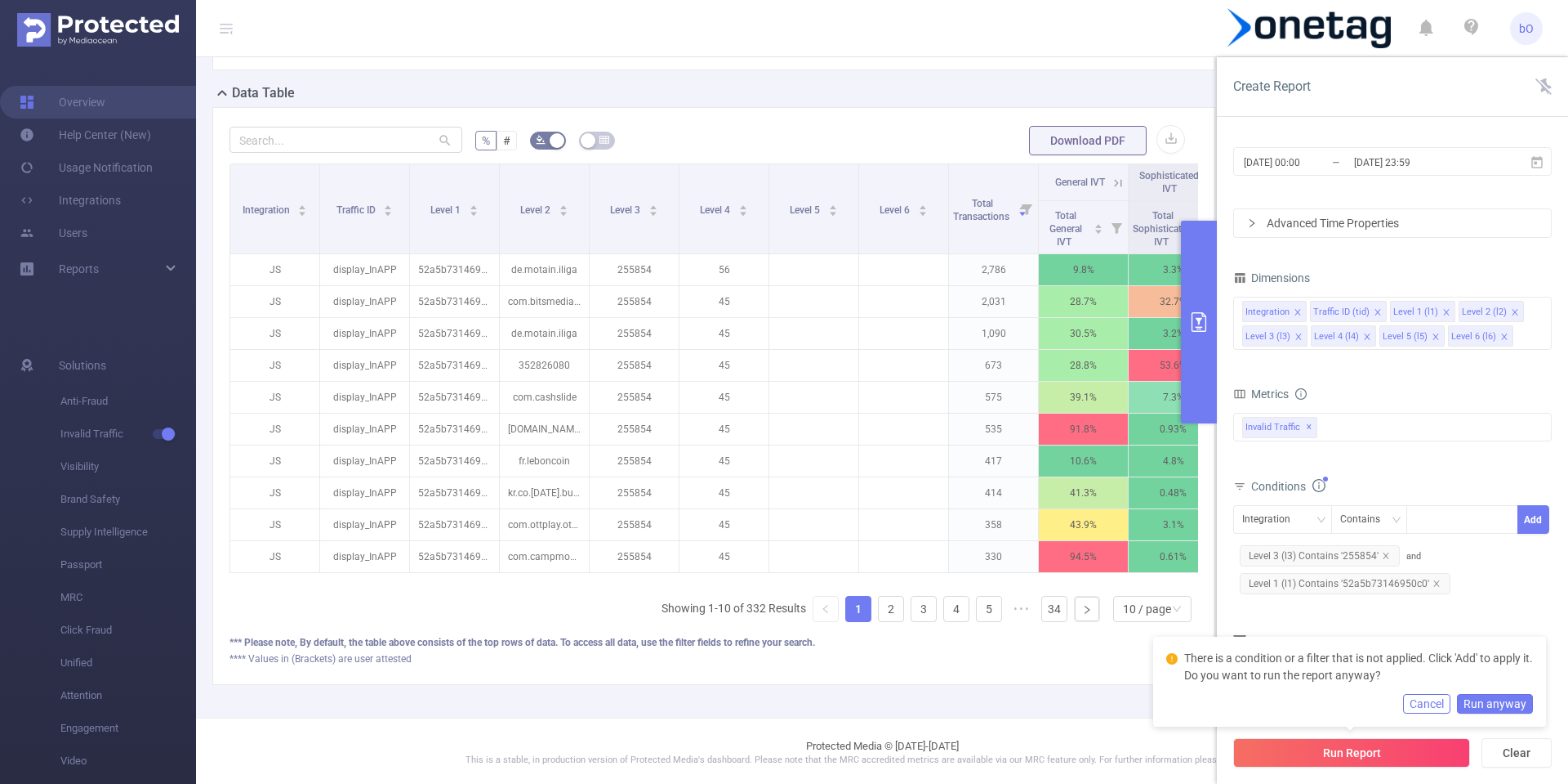
click at [1493, 579] on div "Integration Contains Add Level 3 (l3) Contains '255854' and Level 1 (l1) Contai…" at bounding box center [1392, 552] width 319 height 93
click at [1447, 699] on button "Cancel" at bounding box center [1427, 704] width 47 height 20
click at [1404, 751] on button "Run Report" at bounding box center [1352, 752] width 237 height 30
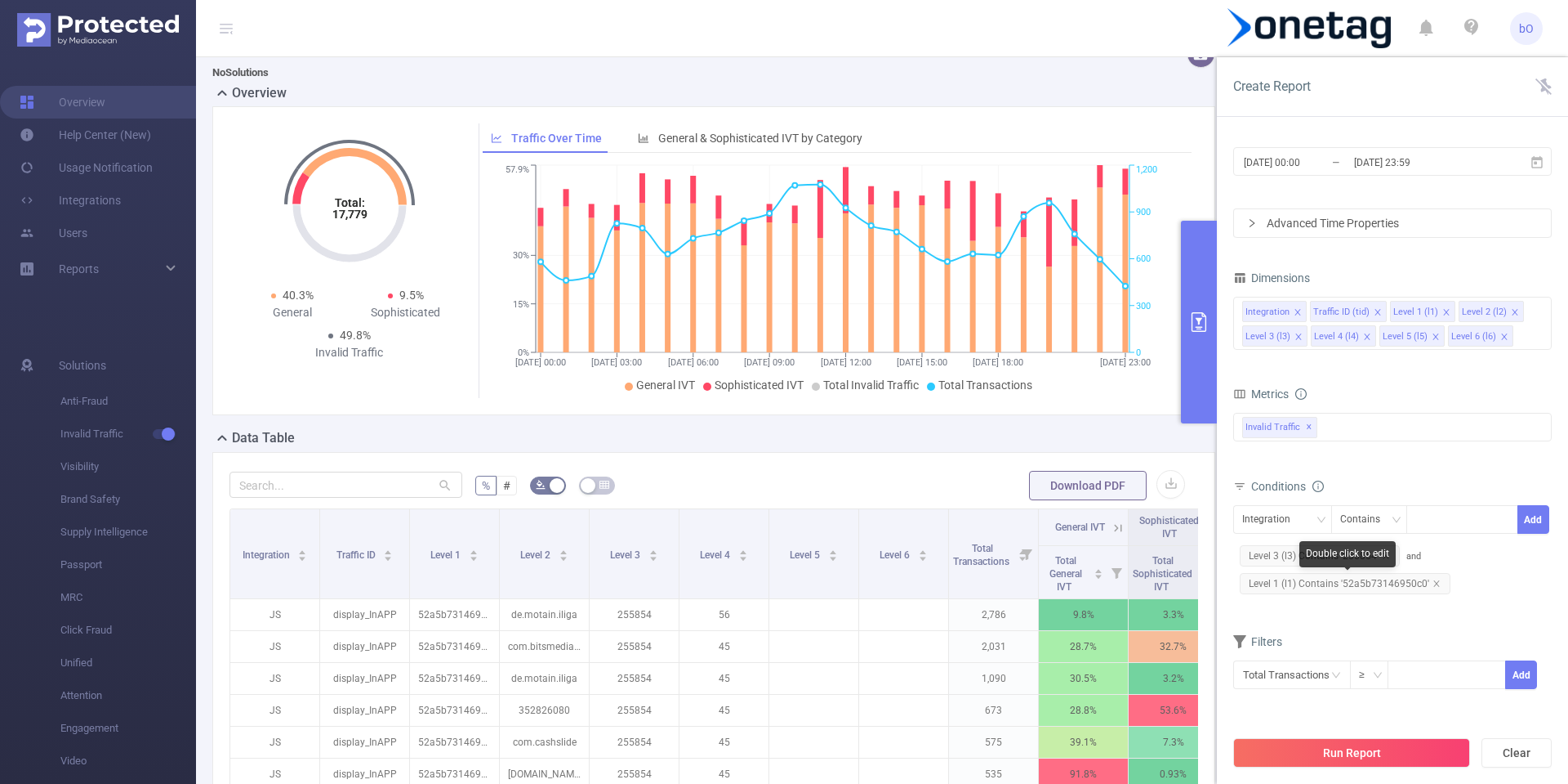
click at [1405, 588] on span "Level 1 (l1) Contains '52a5b73146950c0'" at bounding box center [1345, 584] width 211 height 22
click at [1407, 588] on span "Level 1 (l1) Contains '52a5b73146950c0'" at bounding box center [1345, 584] width 211 height 22
click at [1467, 530] on div "52a5b73146950c0" at bounding box center [1461, 518] width 94 height 27
click at [1500, 521] on icon "icon: close-circle" at bounding box center [1505, 518] width 10 height 10
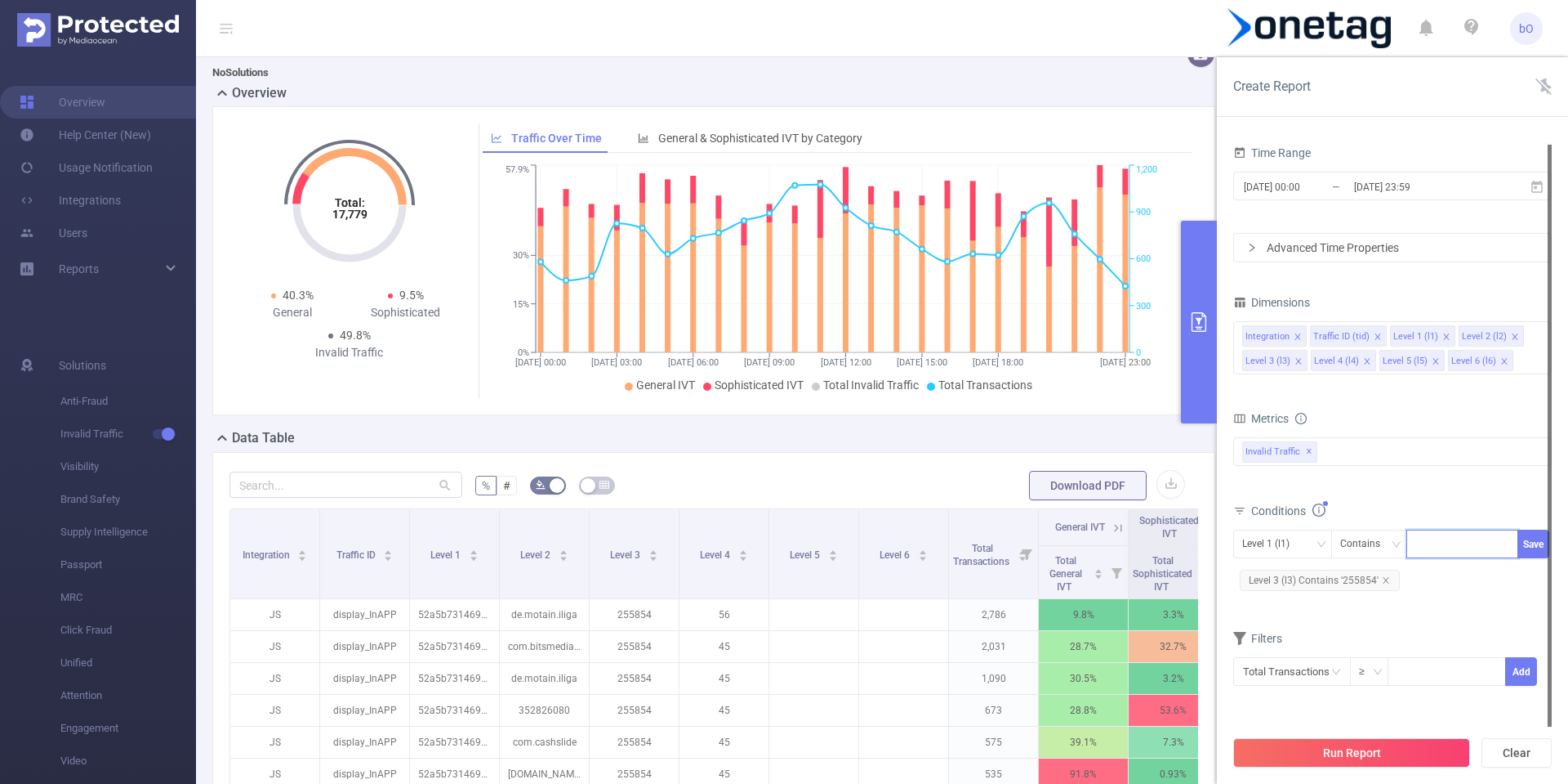
click at [1471, 531] on div at bounding box center [1461, 543] width 94 height 27
paste input "87f80e5d9d55274"
type input "87f80e5d9d55274"
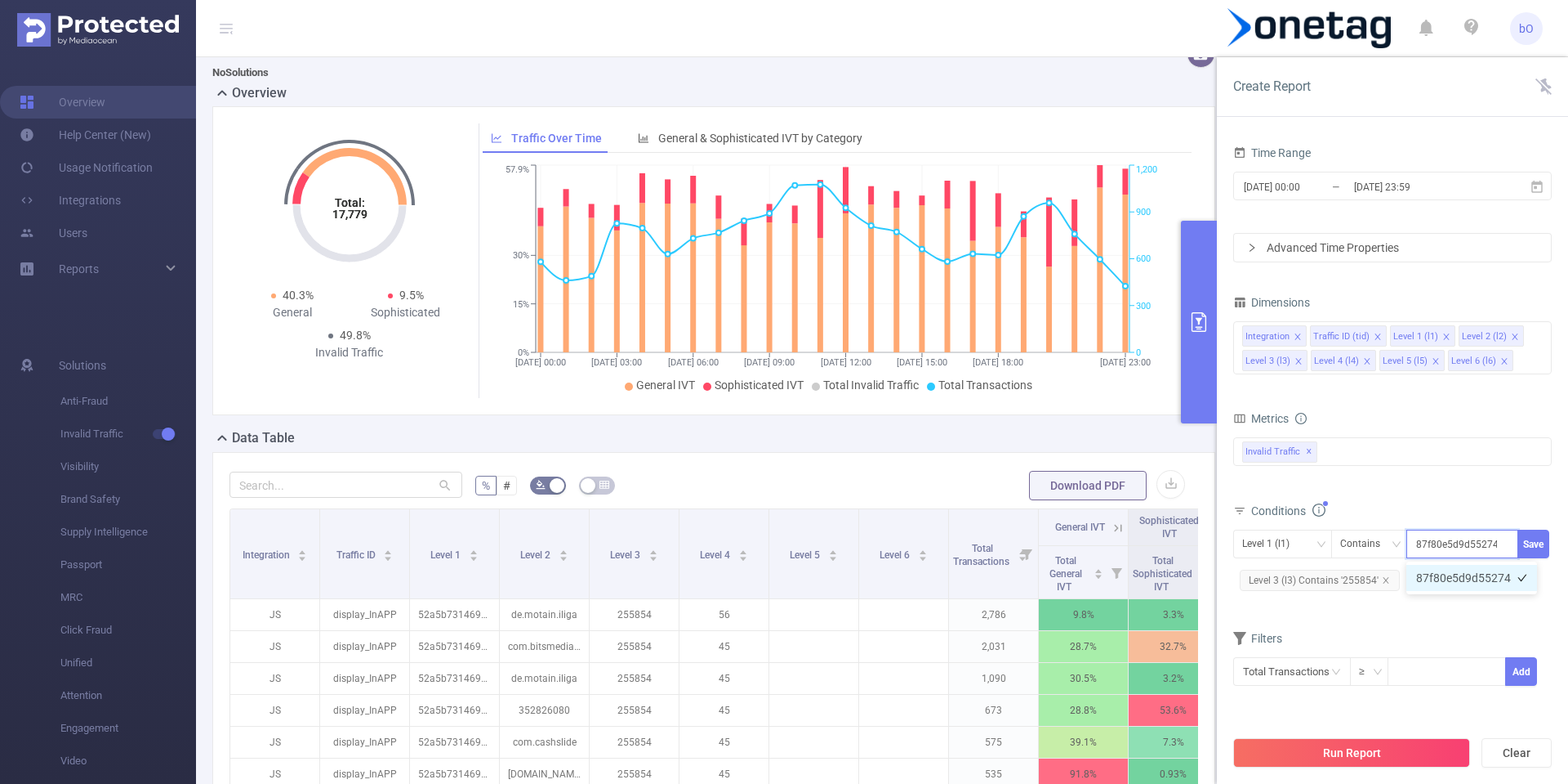
click at [1458, 580] on li "87f80e5d9d55274" at bounding box center [1471, 578] width 130 height 26
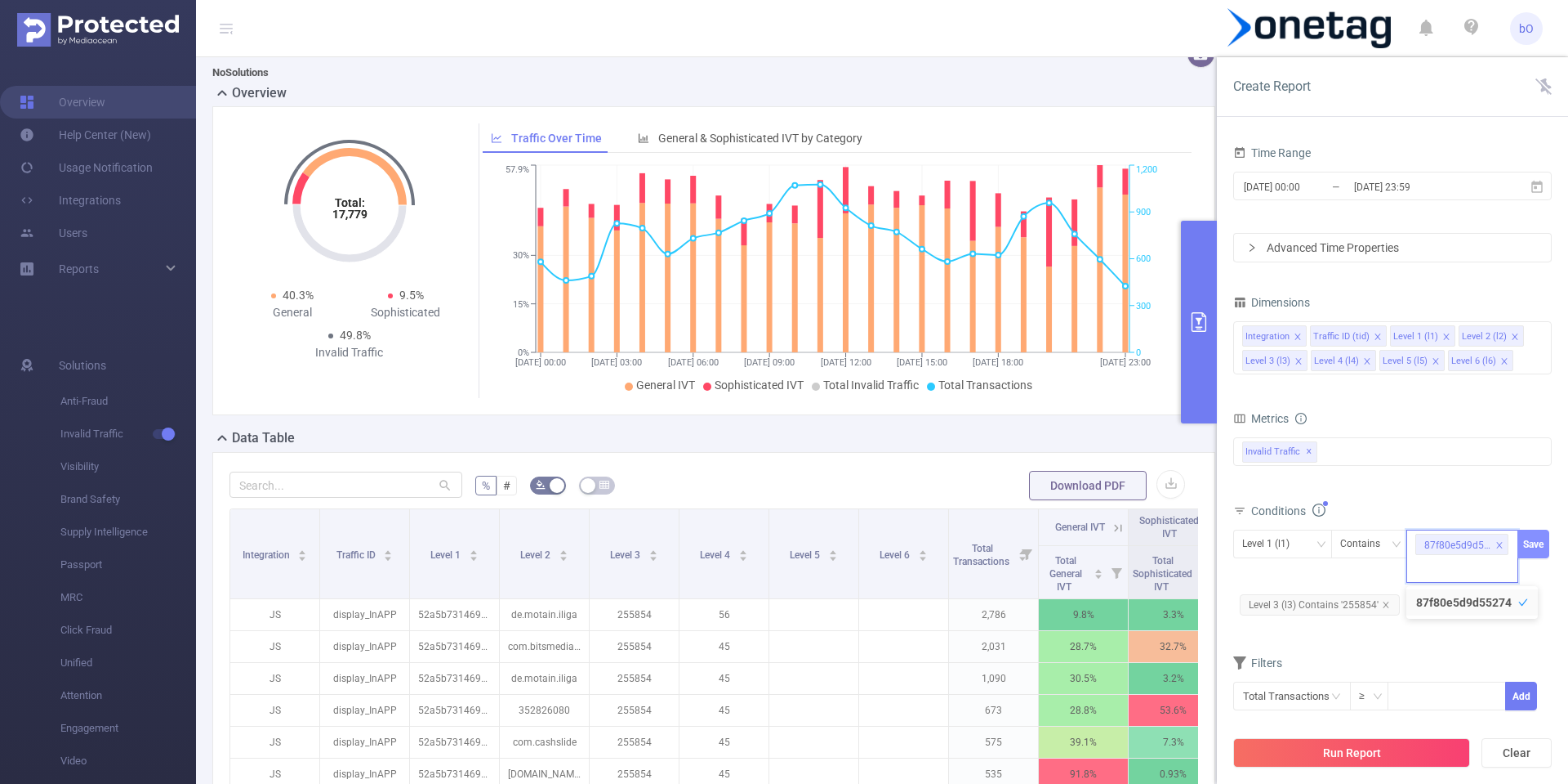
click at [1529, 554] on button "Save" at bounding box center [1533, 543] width 32 height 29
click at [1363, 750] on button "Run Report" at bounding box center [1352, 752] width 237 height 30
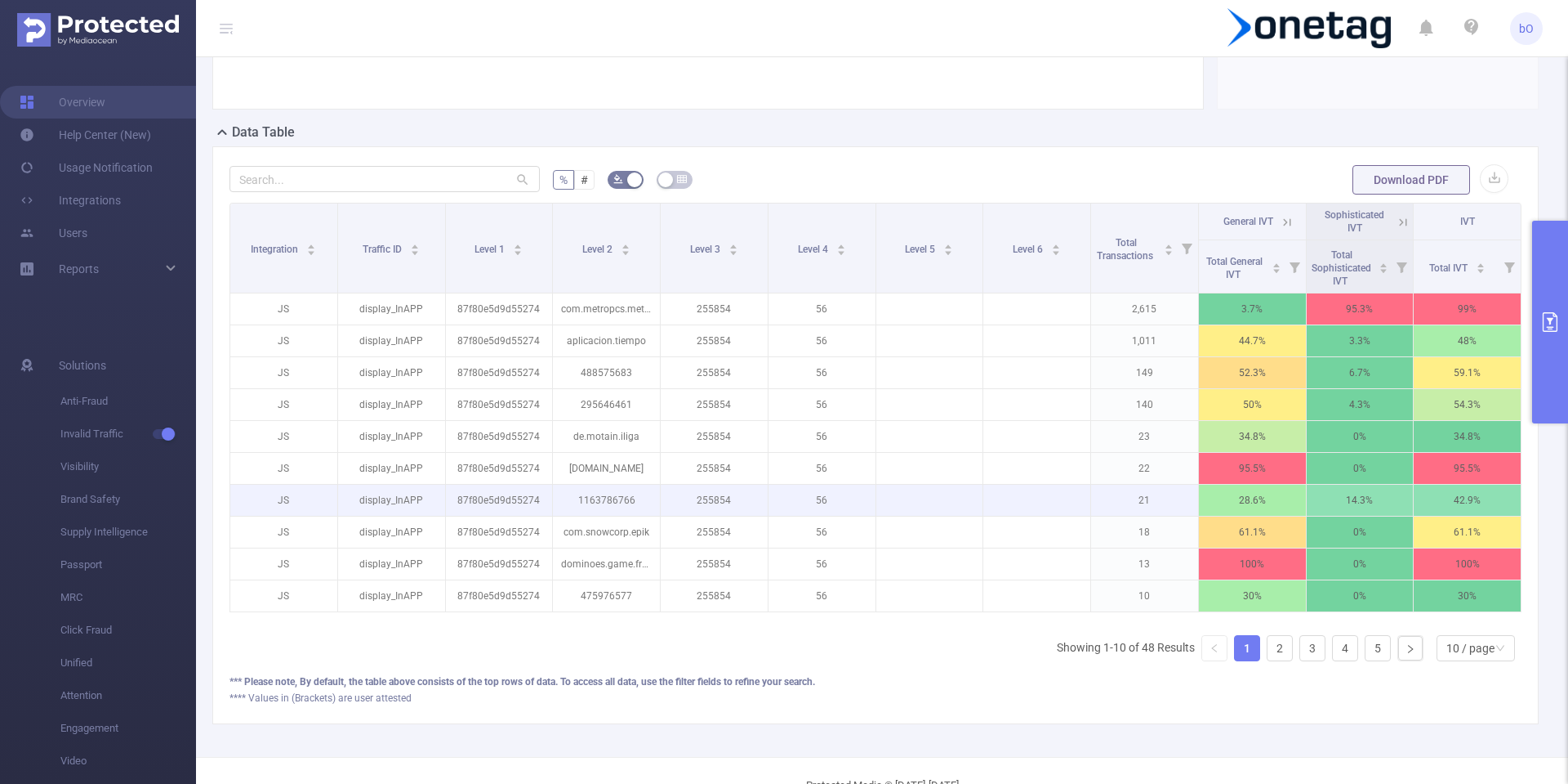
scroll to position [394, 0]
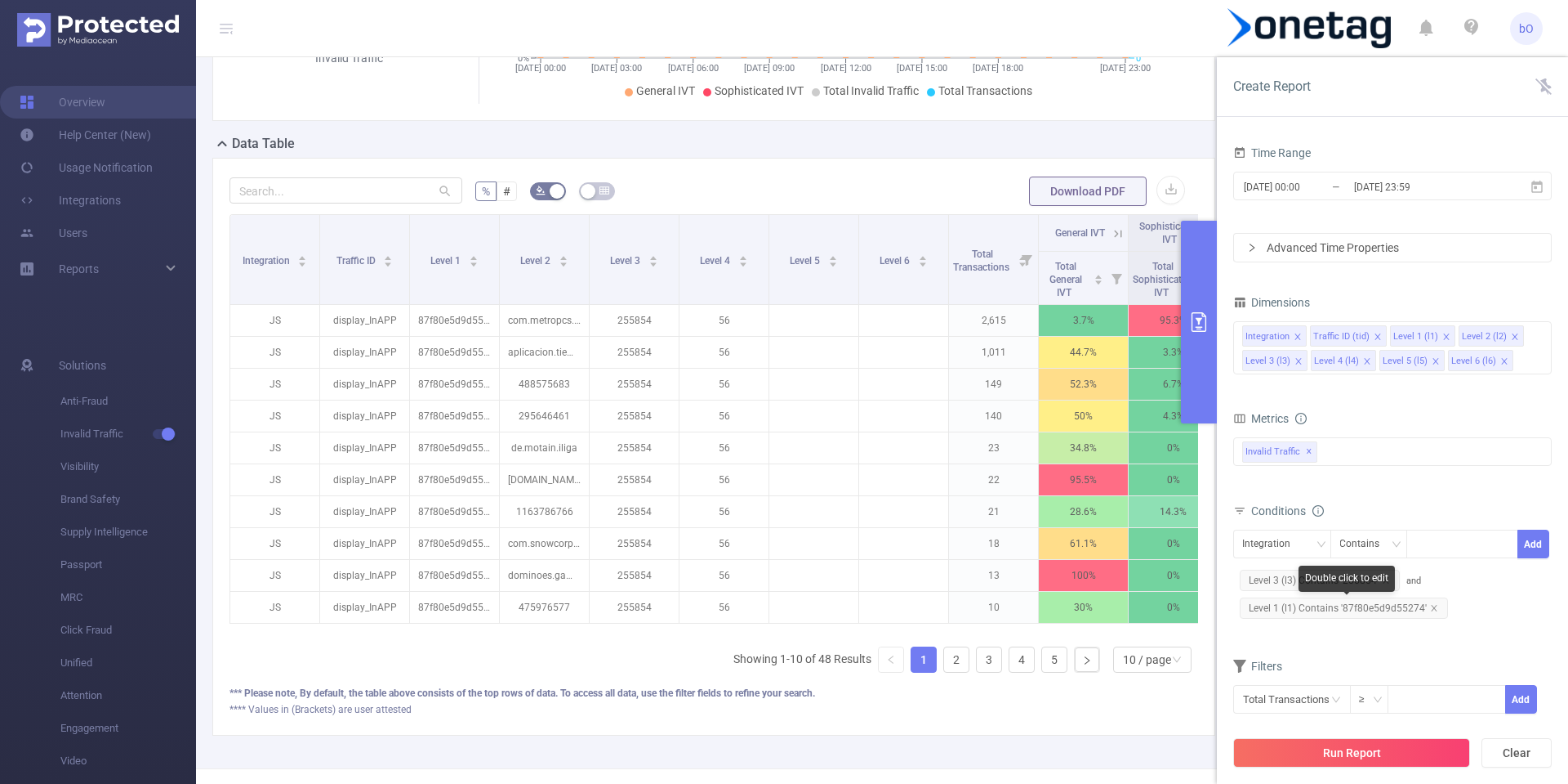
click at [1366, 611] on span "Level 1 (l1) Contains '87f80e5d9d55274'" at bounding box center [1343, 608] width 208 height 22
click at [1456, 574] on div "87f80e5d9d55274" at bounding box center [1461, 556] width 112 height 53
paste input "87f80e5d9d55274"
type input "87f80e5d9d55274"
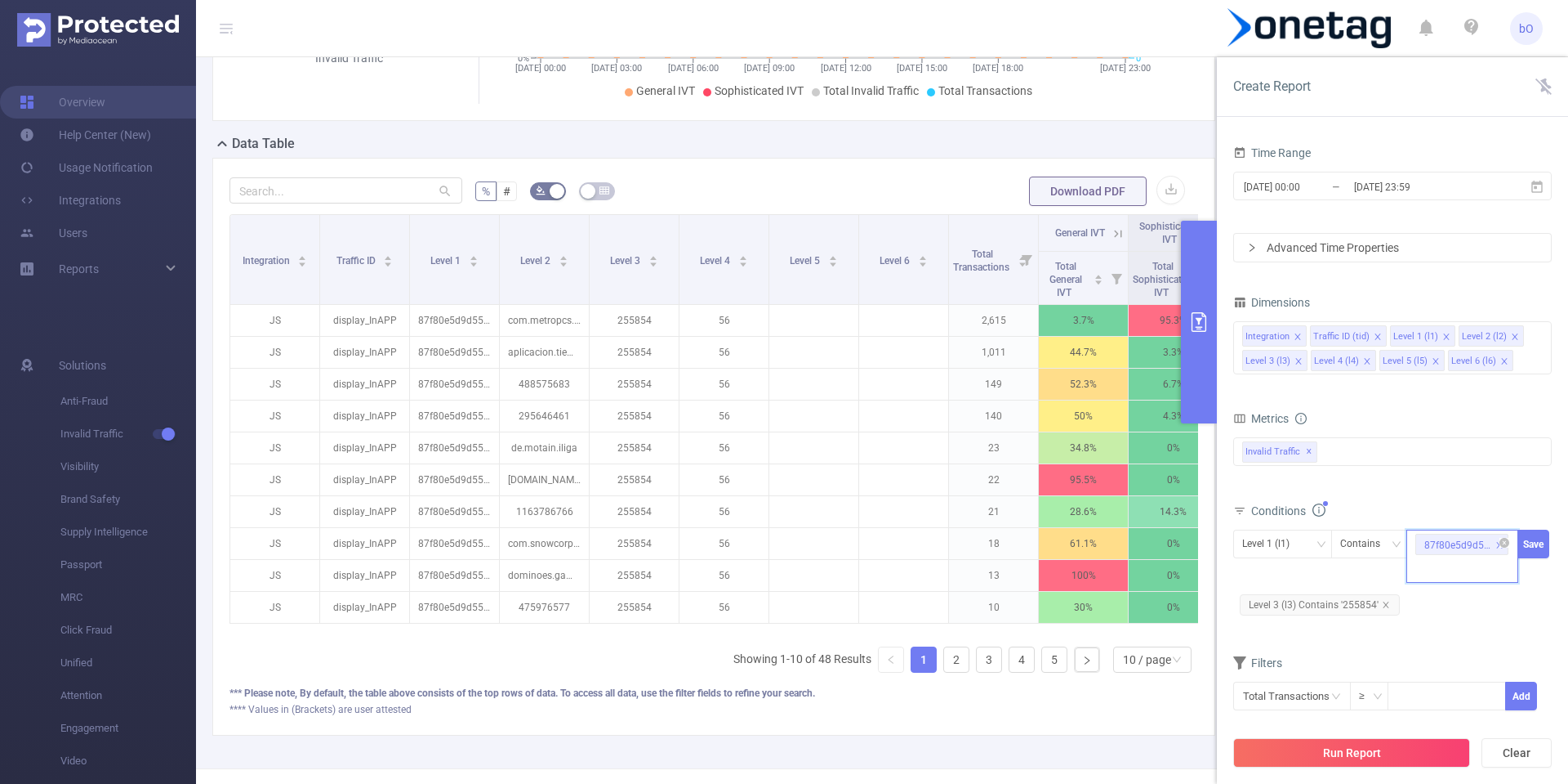
click at [1446, 565] on div "87f80e5d9d55274" at bounding box center [1461, 556] width 112 height 53
paste input "52a5b73146950c0"
type input "52a5b73146950c0"
click at [1538, 582] on span "Level 1 (l1) Contains 87f80e5d9d55274 52a5b73146950c0 Save" at bounding box center [1392, 556] width 319 height 53
click at [1532, 553] on button "Save" at bounding box center [1533, 543] width 32 height 29
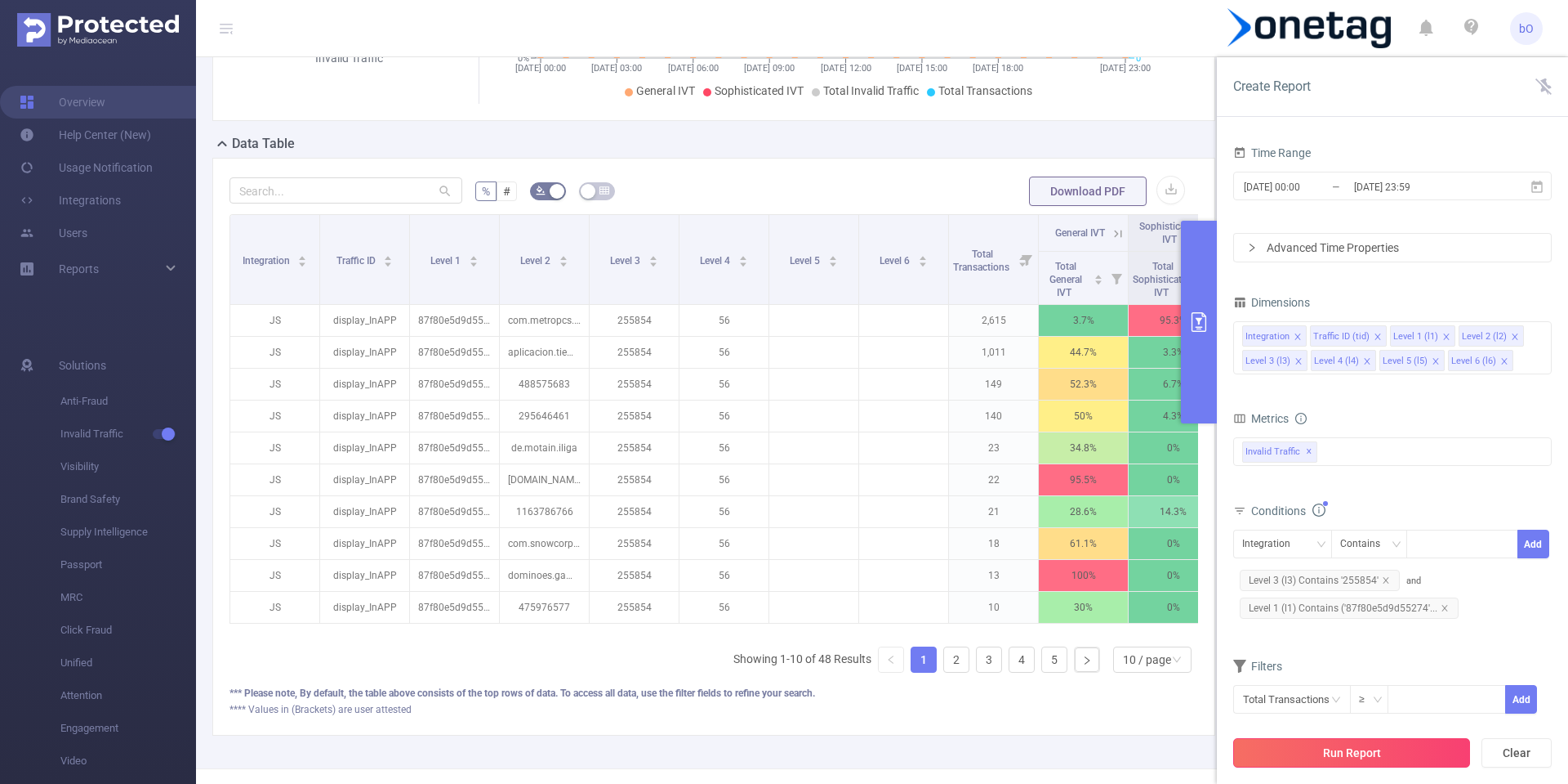
click at [1351, 747] on button "Run Report" at bounding box center [1352, 752] width 237 height 30
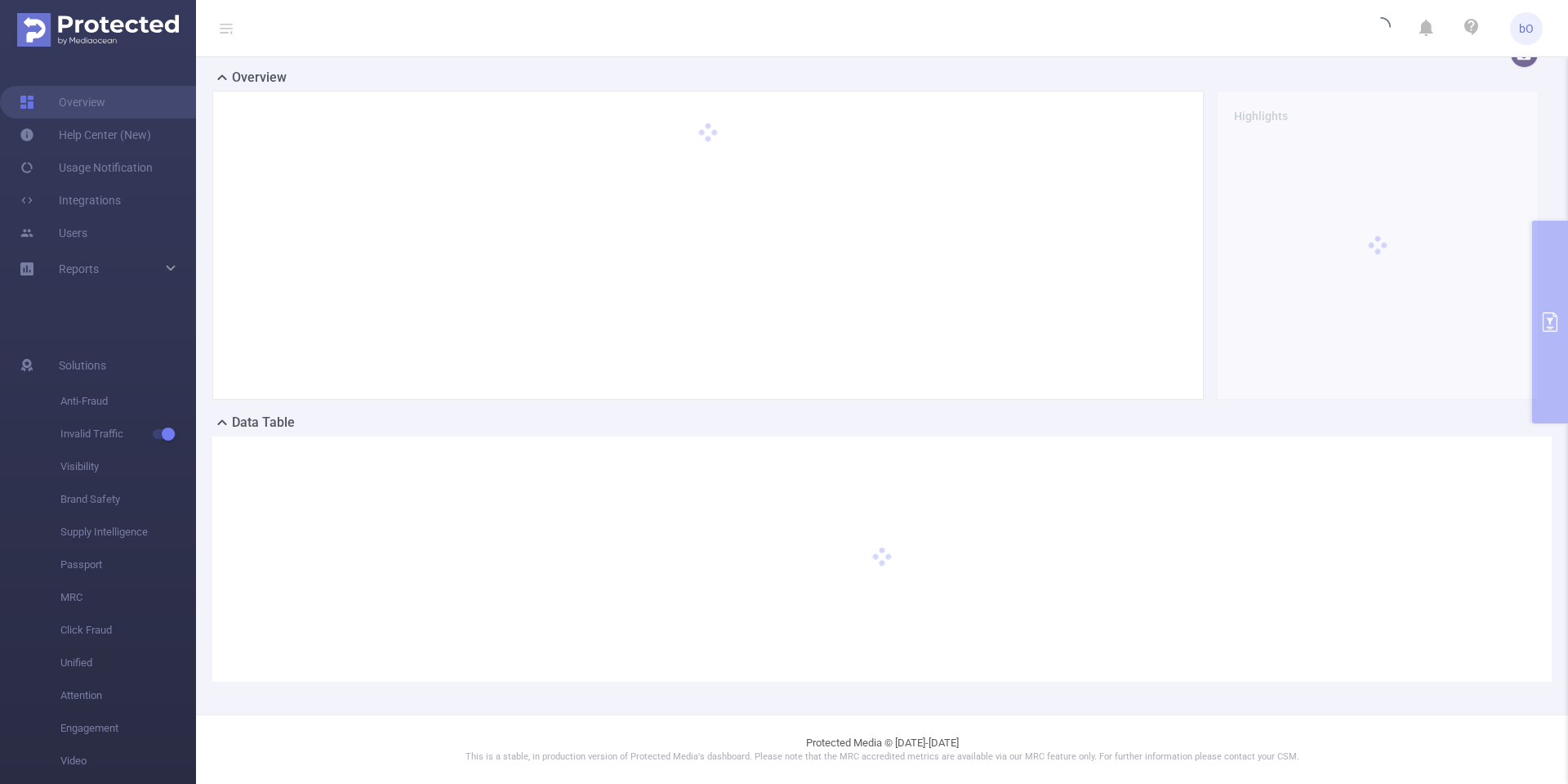
scroll to position [100, 0]
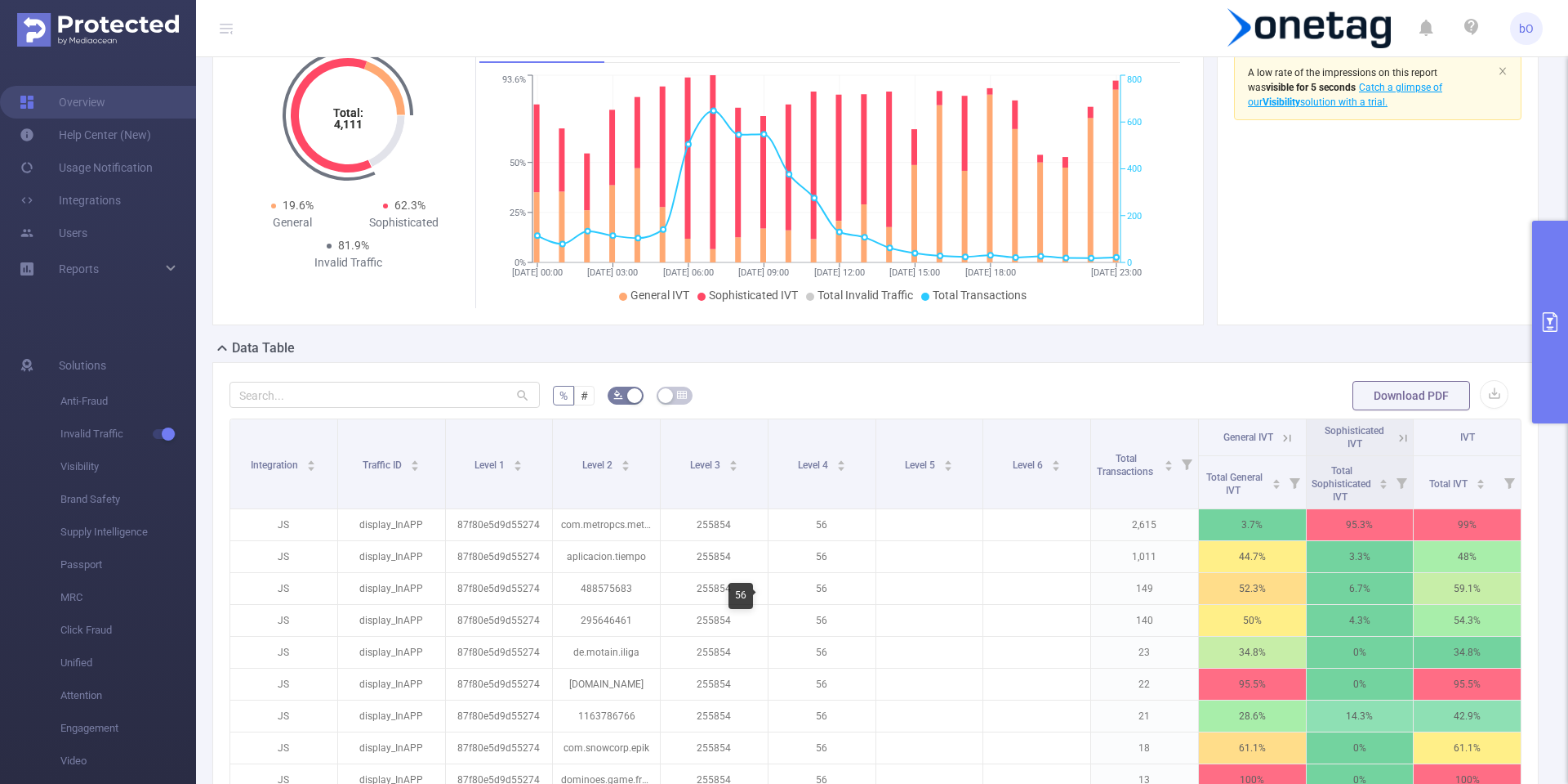
scroll to position [394, 0]
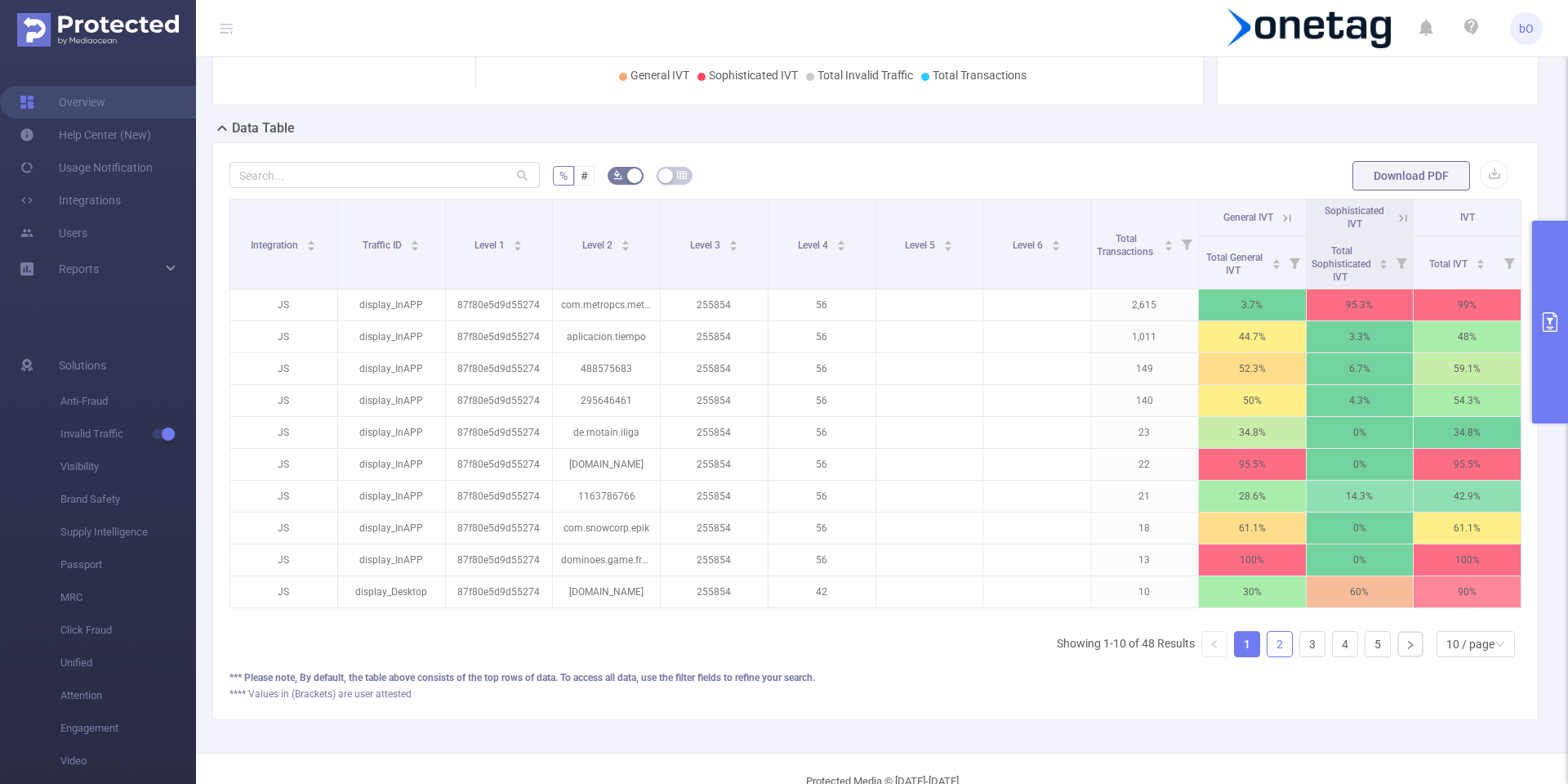
click at [1271, 657] on link "2" at bounding box center [1280, 644] width 25 height 25
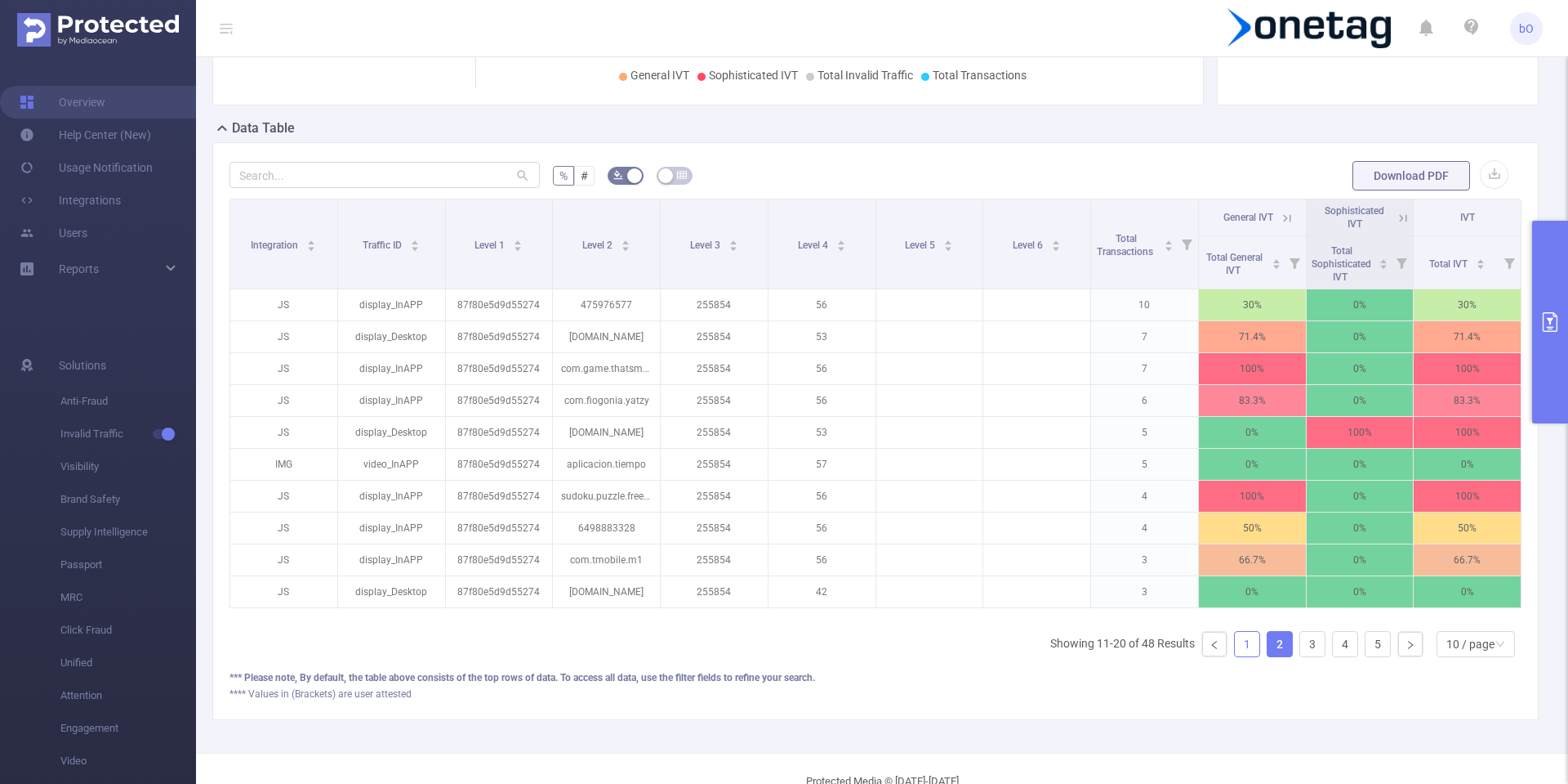
click at [1243, 657] on link "1" at bounding box center [1246, 644] width 25 height 25
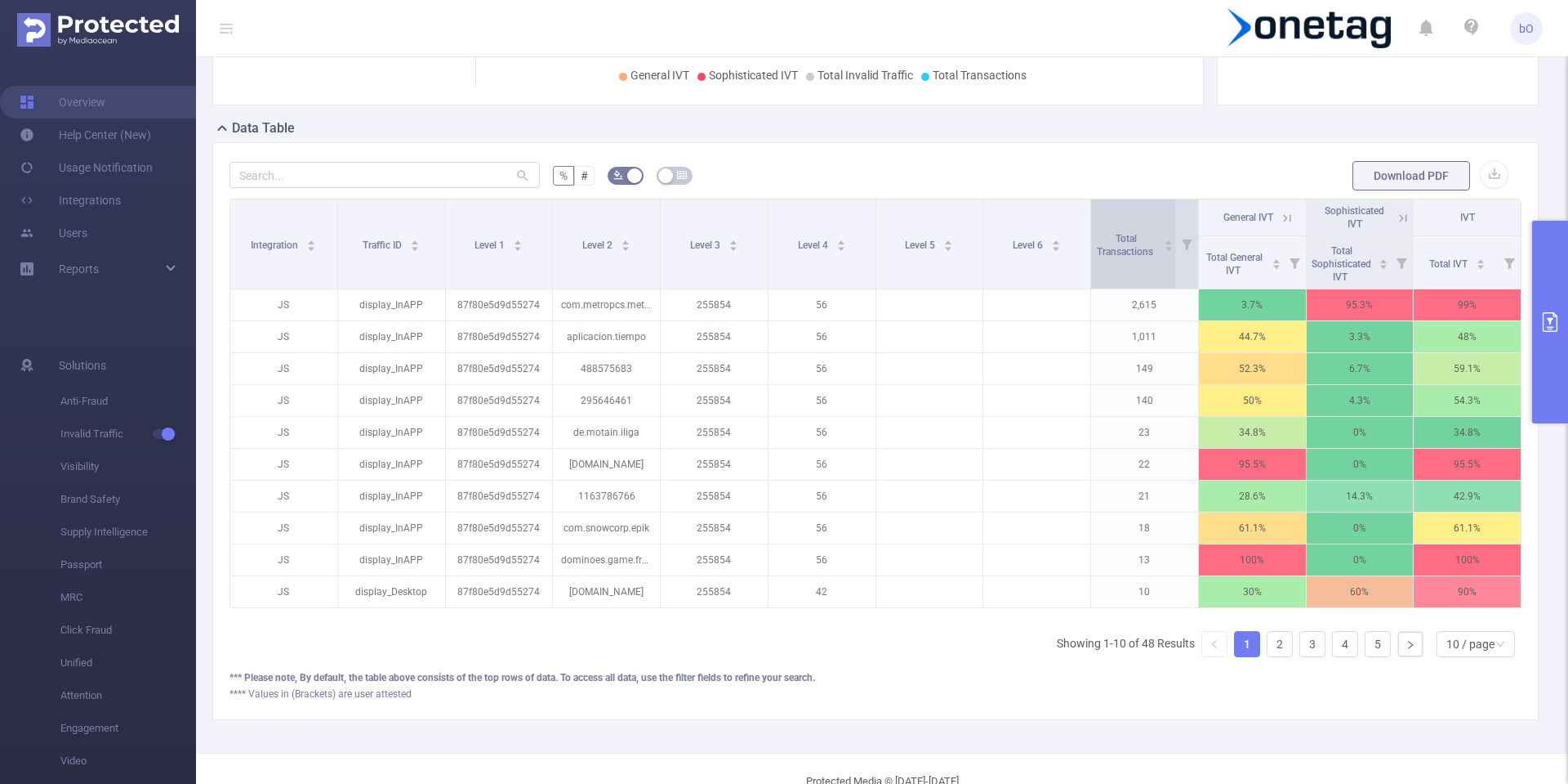
click at [1133, 259] on div "Total Transactions" at bounding box center [1134, 244] width 78 height 30
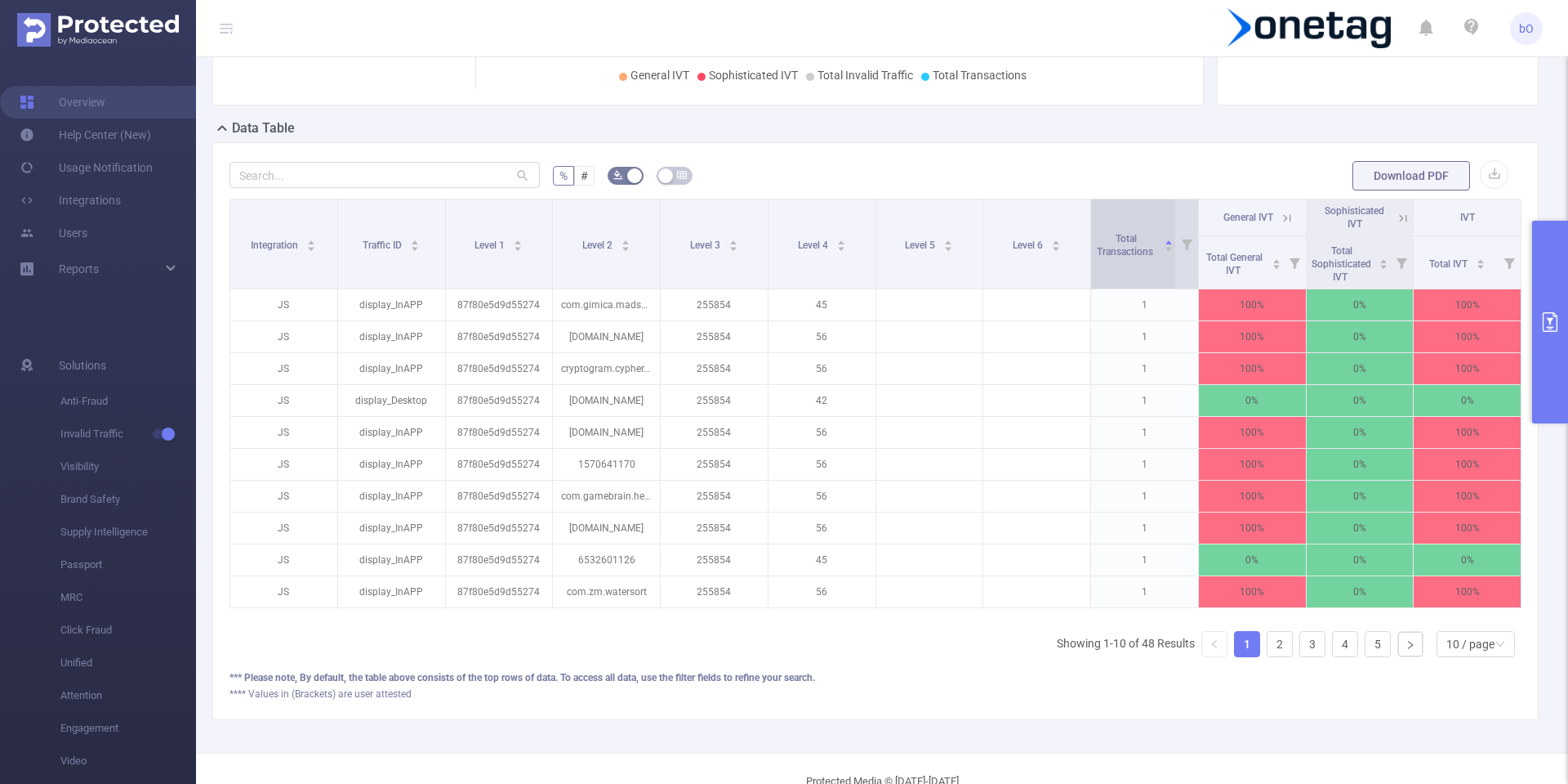
click at [1133, 259] on div "Total Transactions" at bounding box center [1134, 244] width 78 height 30
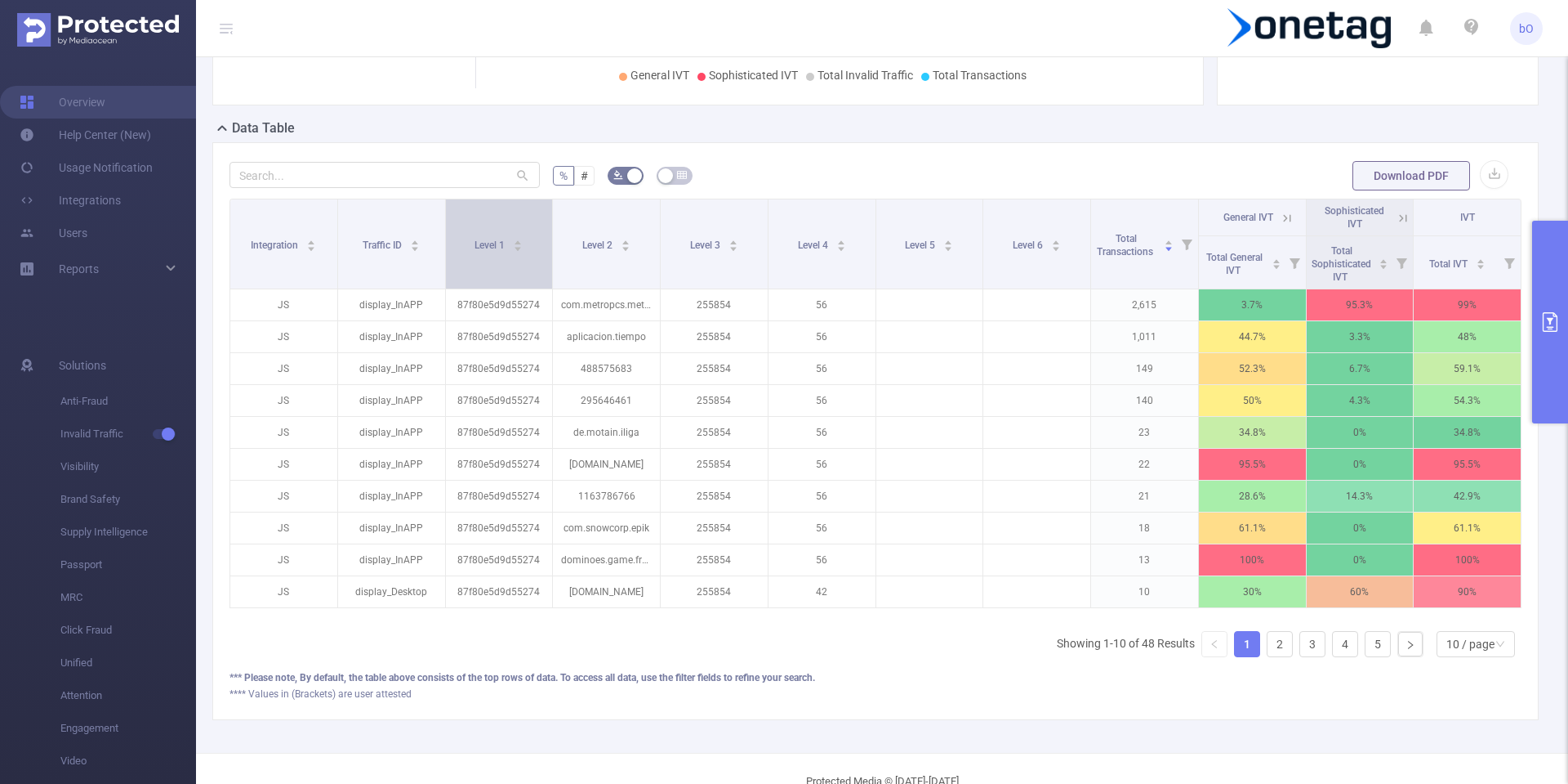
click at [519, 250] on icon "icon: caret-down" at bounding box center [518, 248] width 9 height 9
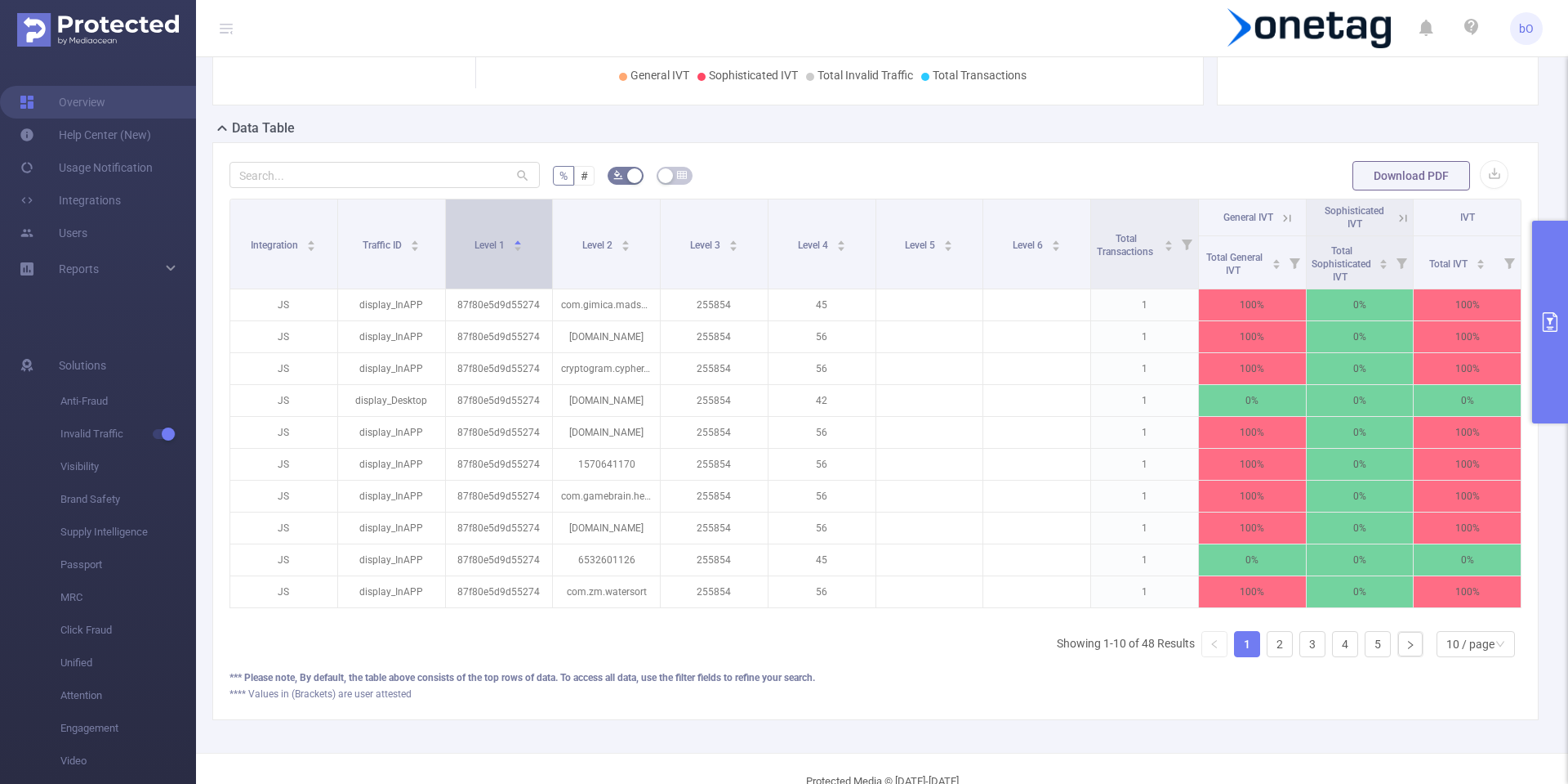
click at [519, 250] on icon "icon: caret-down" at bounding box center [518, 248] width 9 height 9
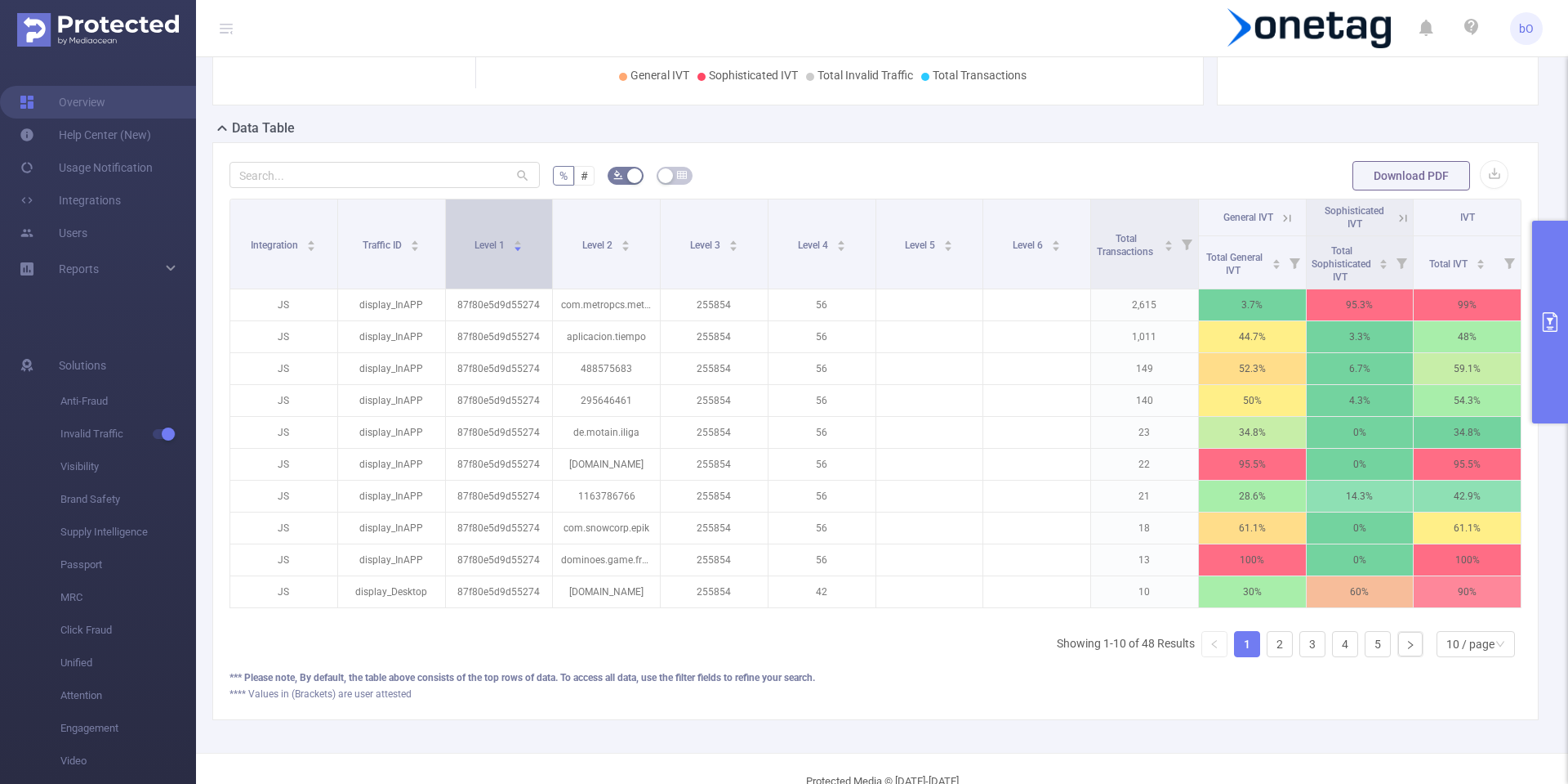
click at [519, 250] on icon "icon: caret-down" at bounding box center [518, 248] width 9 height 9
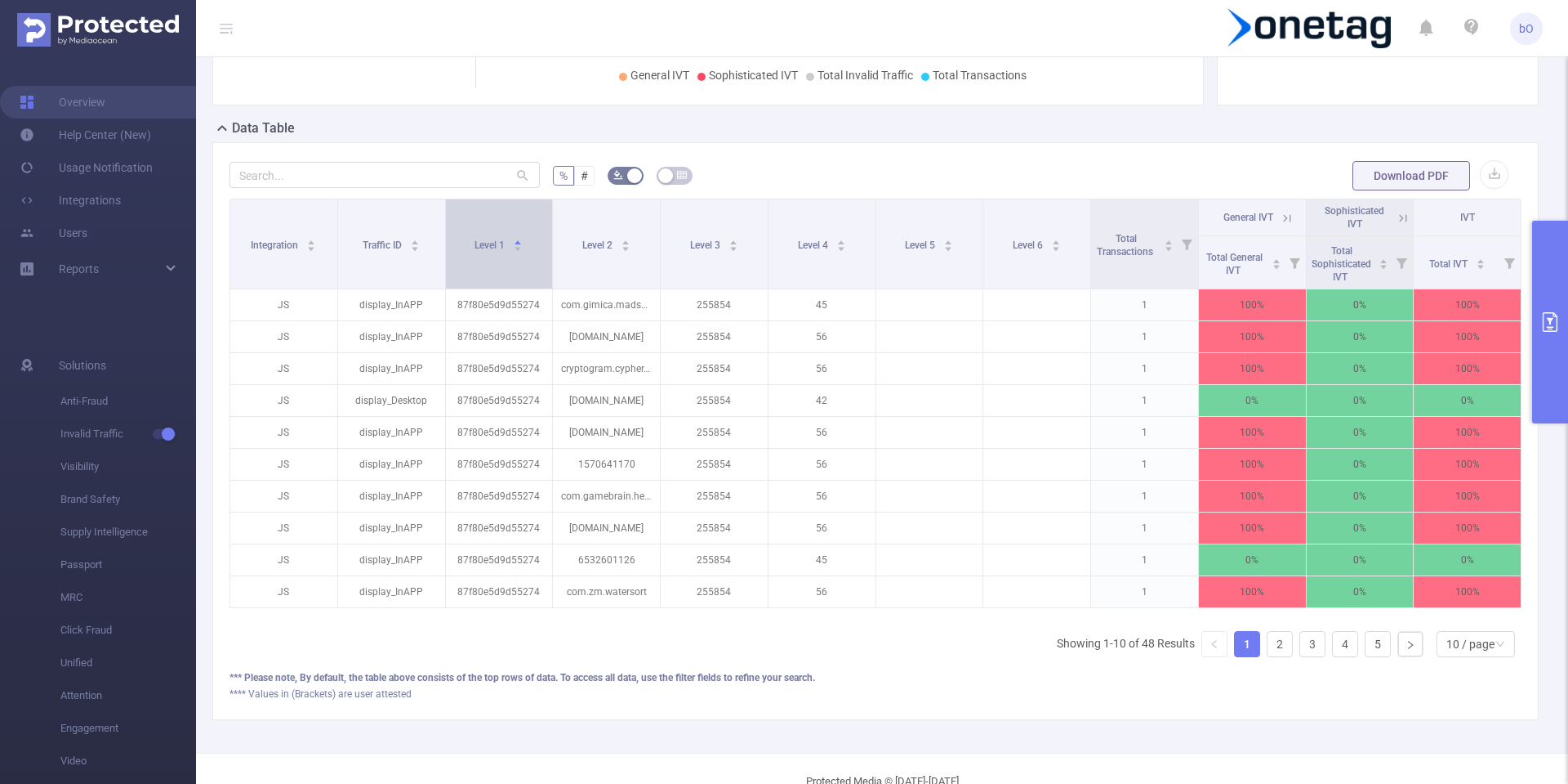
click at [519, 250] on icon "icon: caret-down" at bounding box center [518, 248] width 9 height 9
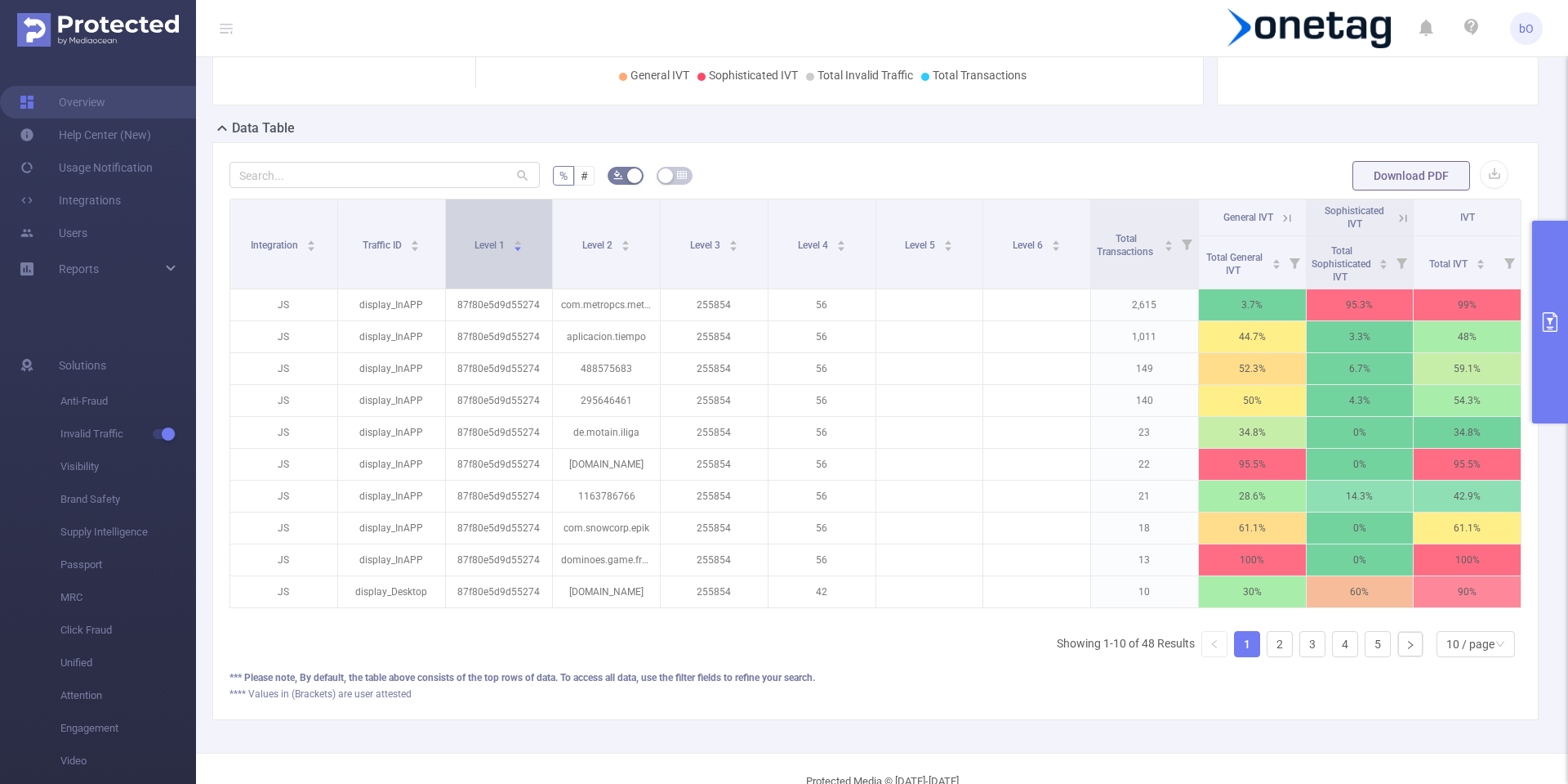
click at [519, 250] on icon "icon: caret-down" at bounding box center [518, 248] width 9 height 9
click at [1480, 184] on button "button" at bounding box center [1494, 174] width 29 height 29
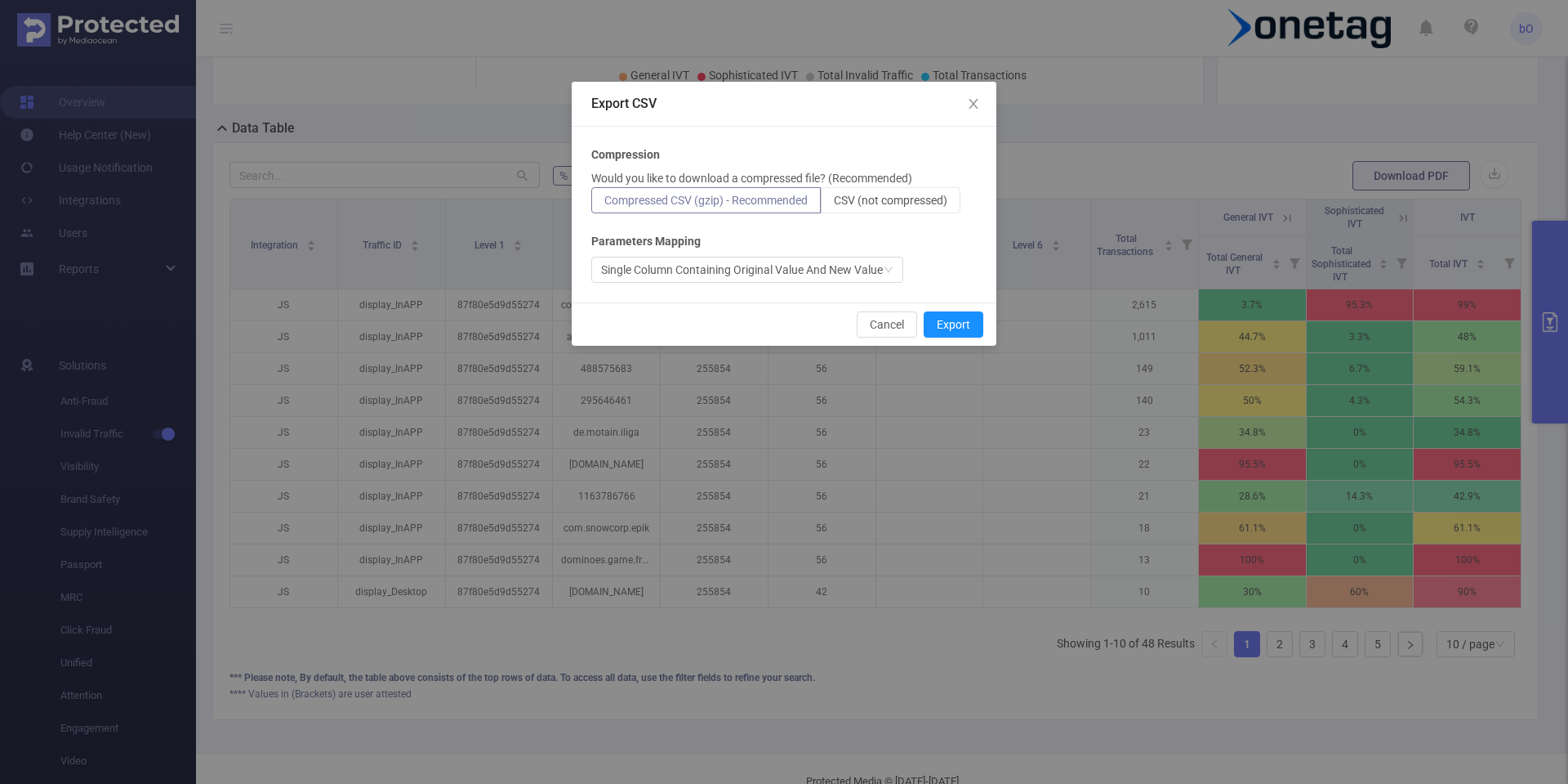
click at [883, 182] on p "Would you like to download a compressed file? (Recommended)" at bounding box center [751, 178] width 321 height 17
click at [906, 196] on span "CSV (not compressed)" at bounding box center [890, 199] width 113 height 13
click at [834, 204] on input "CSV (not compressed)" at bounding box center [834, 204] width 0 height 0
click at [951, 336] on button "Export" at bounding box center [953, 324] width 59 height 26
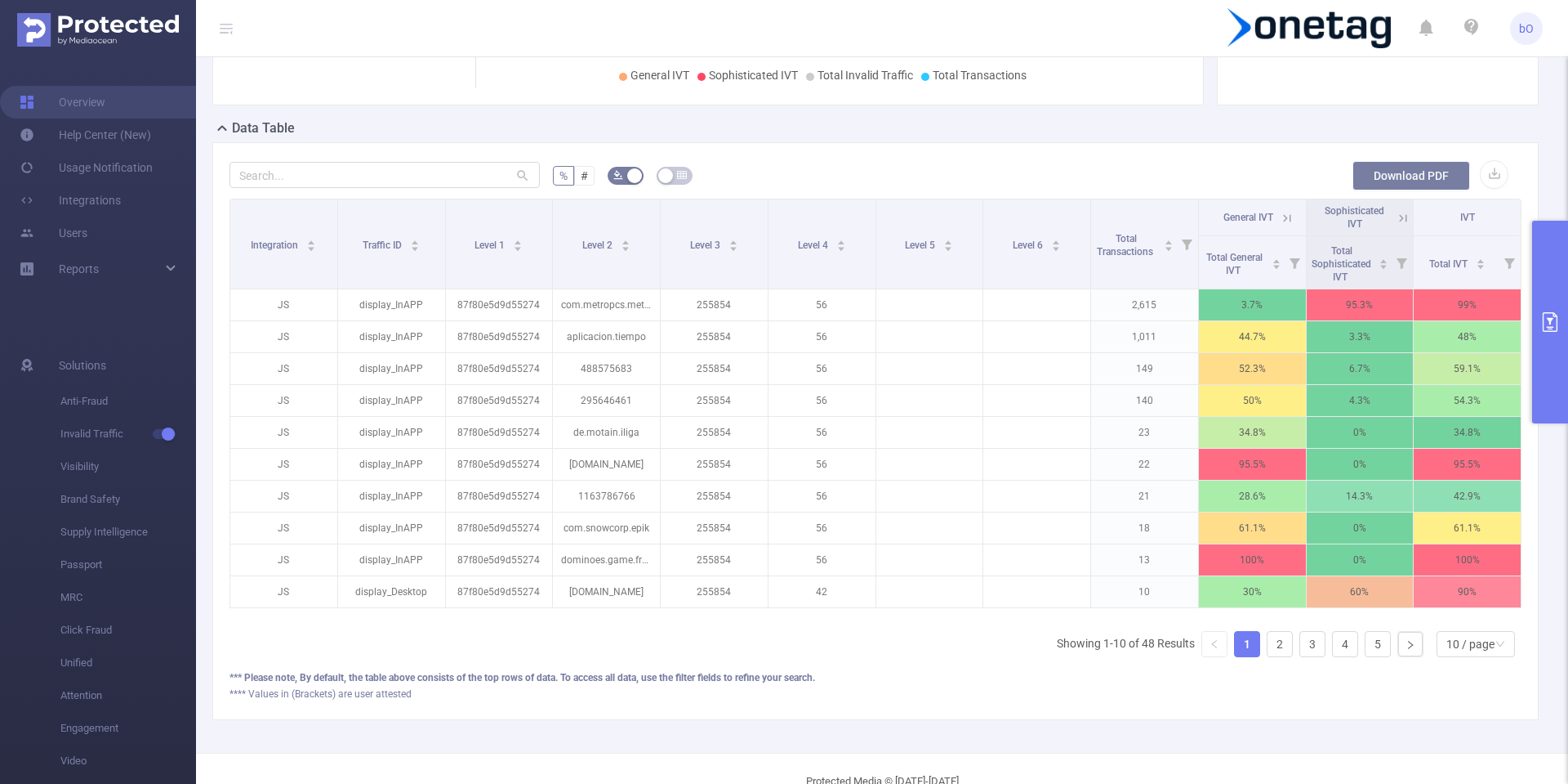
click at [1373, 183] on button "Download PDF" at bounding box center [1411, 176] width 117 height 30
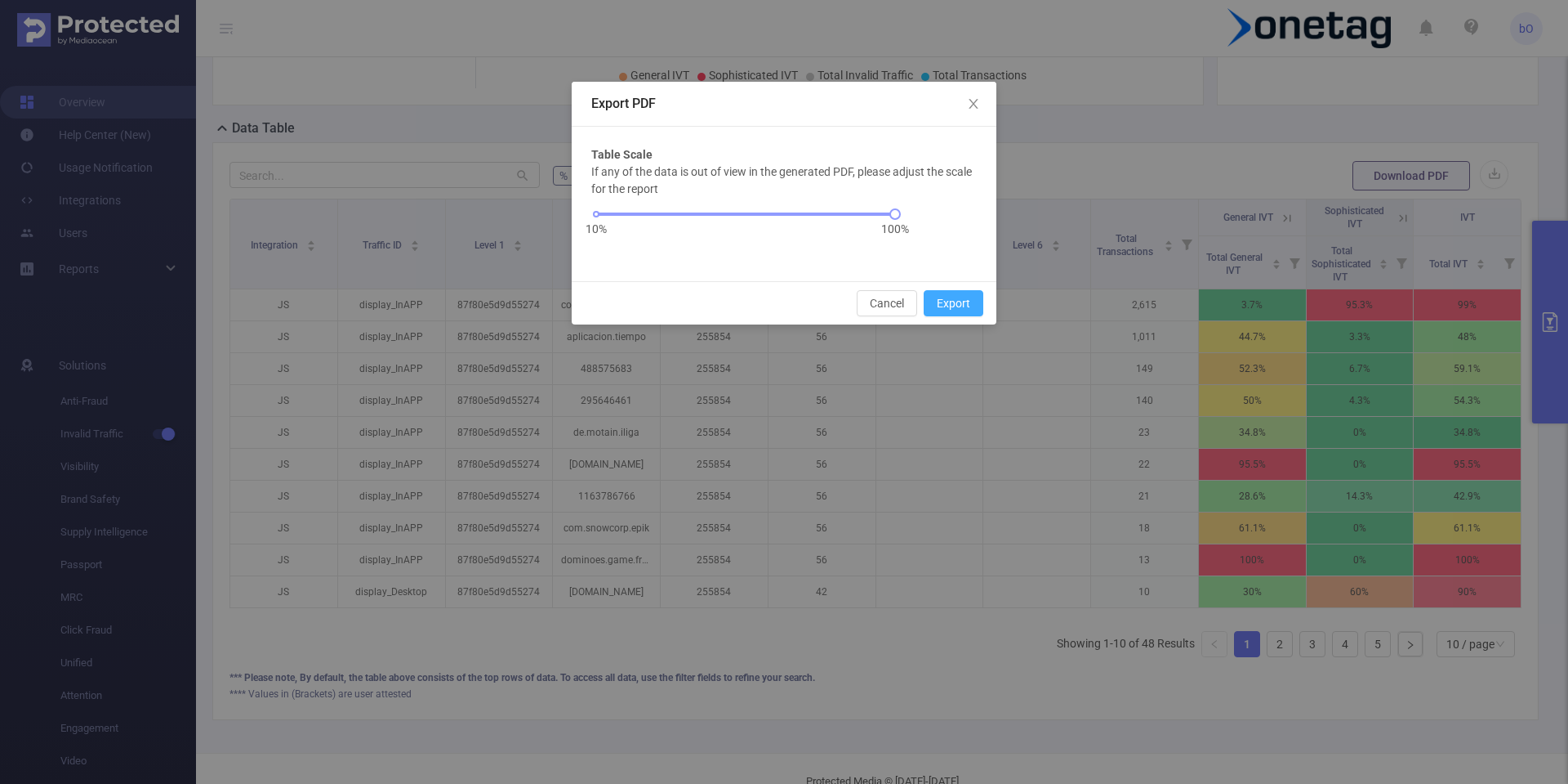
click at [954, 300] on button "Export" at bounding box center [953, 303] width 59 height 26
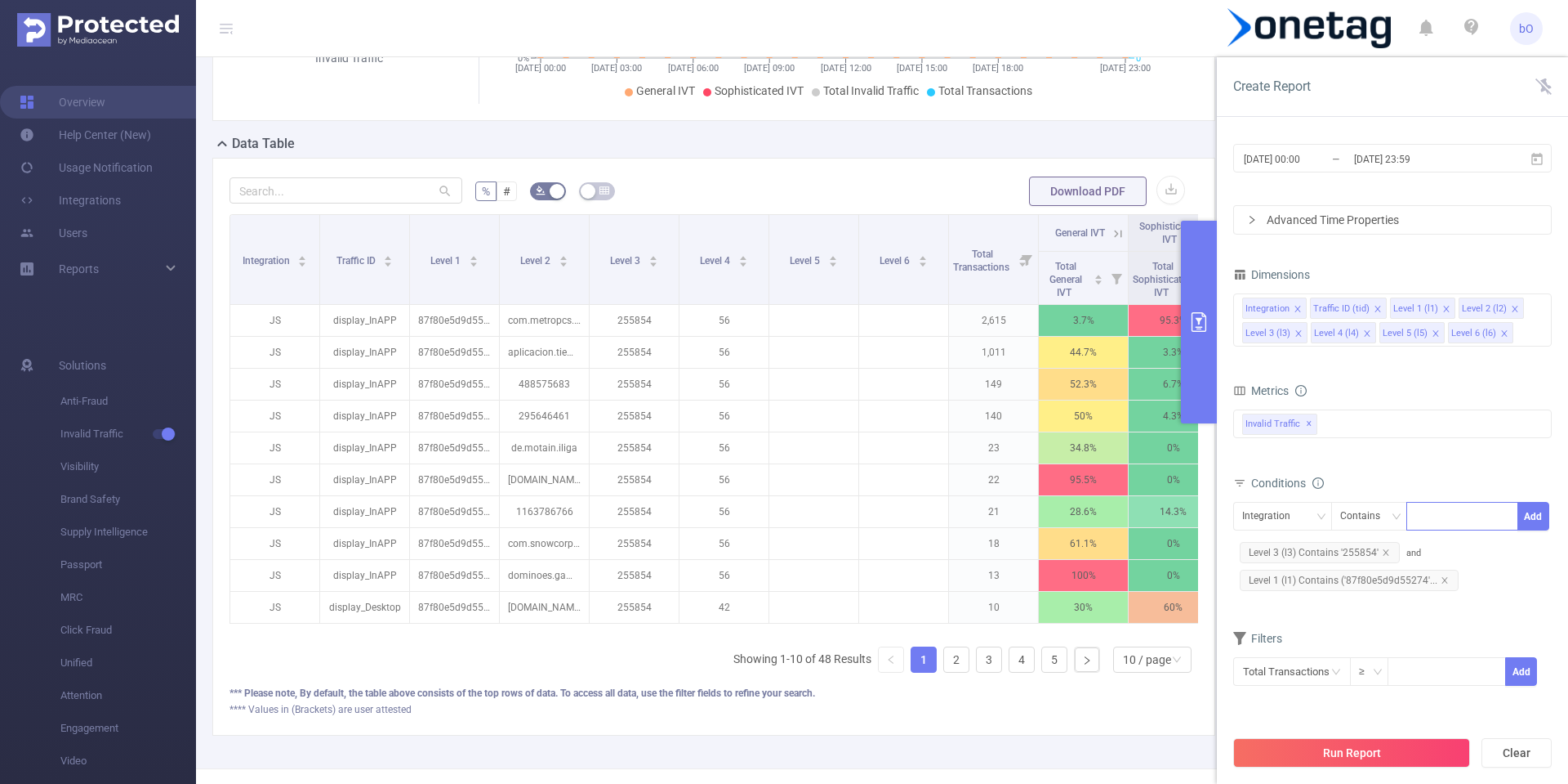
click at [1432, 522] on div at bounding box center [1461, 515] width 94 height 27
paste input "87f80e5d9d55274"
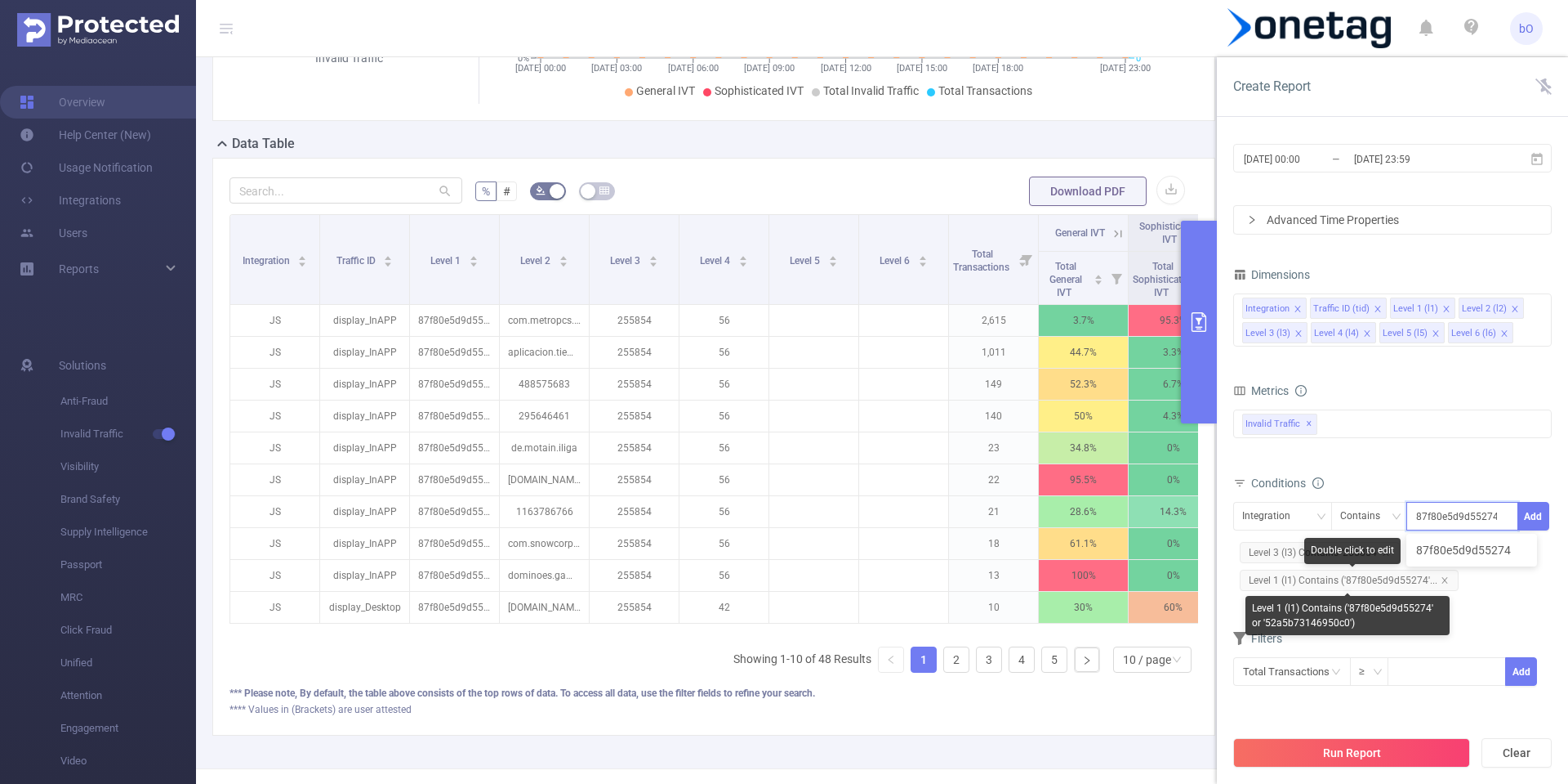
type input "87f80e5d9d55274"
click at [1385, 580] on div "Integration Contains 87f80e5d9d55274 Add Level 3 (l3) Contains '255854' and Lev…" at bounding box center [1392, 548] width 319 height 93
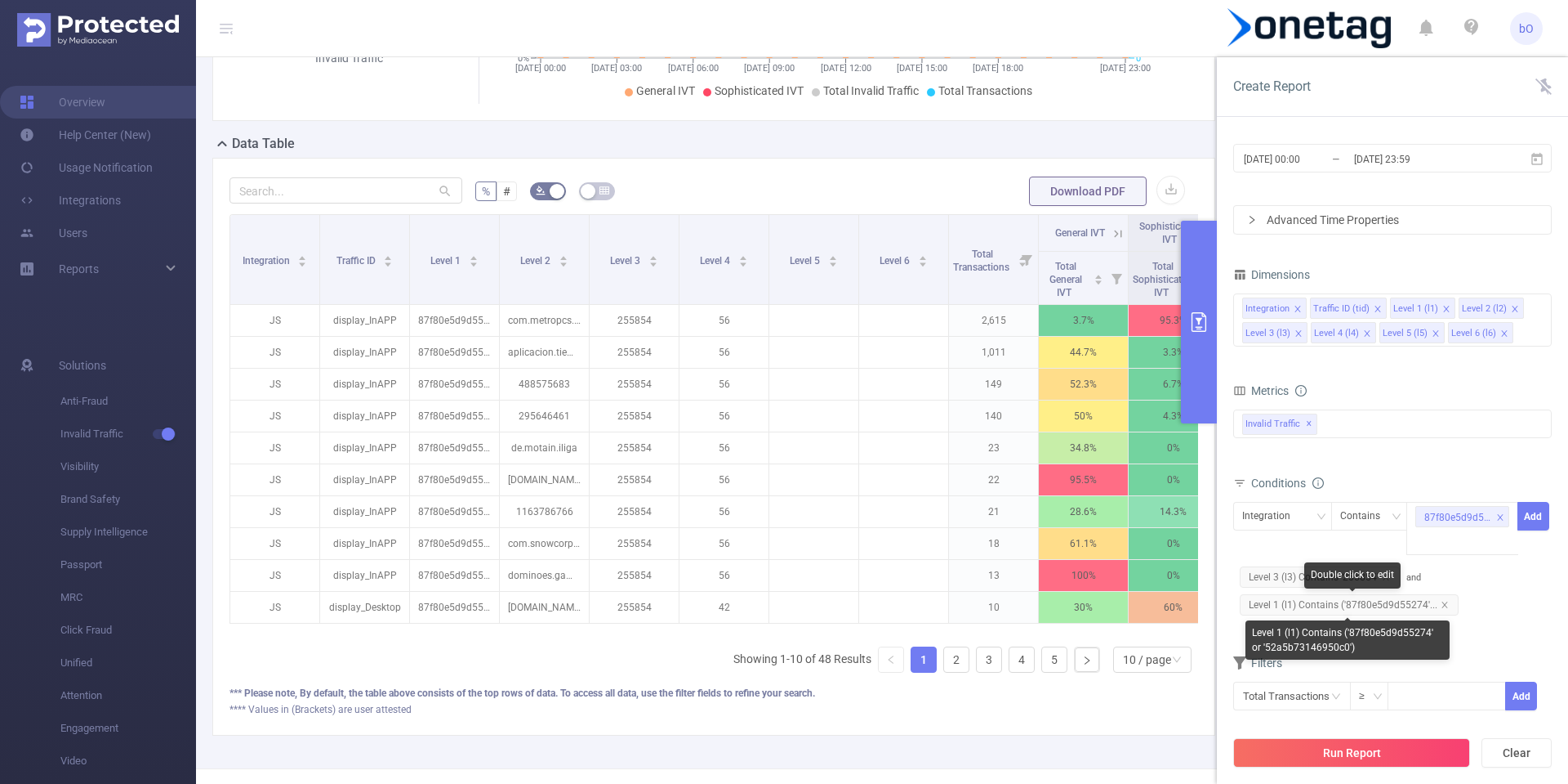
click at [1397, 606] on span "Level 1 (l1) Contains ('87f80e5d9d55274'..." at bounding box center [1349, 605] width 219 height 22
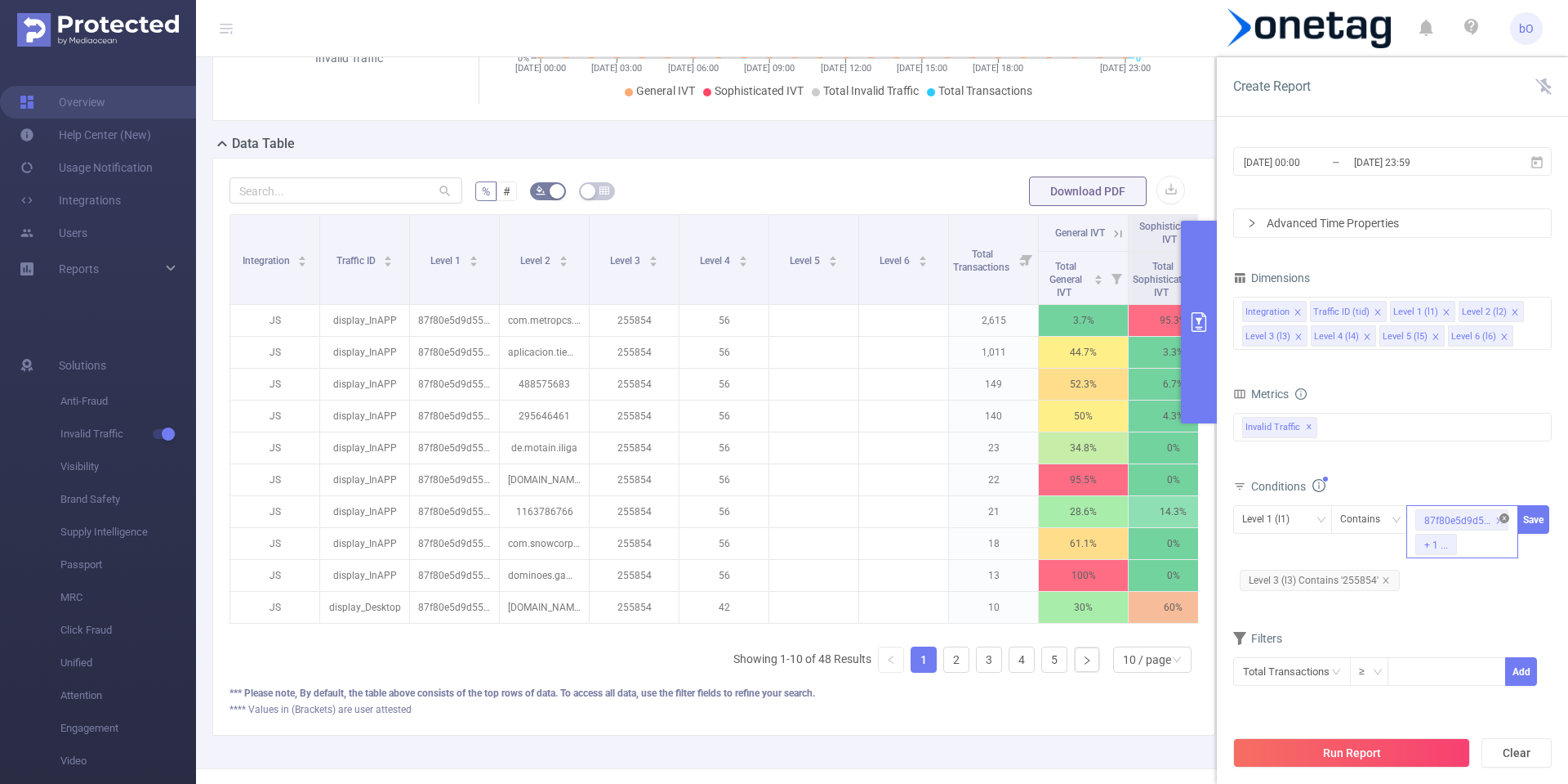
click at [1500, 523] on span at bounding box center [1505, 518] width 10 height 10
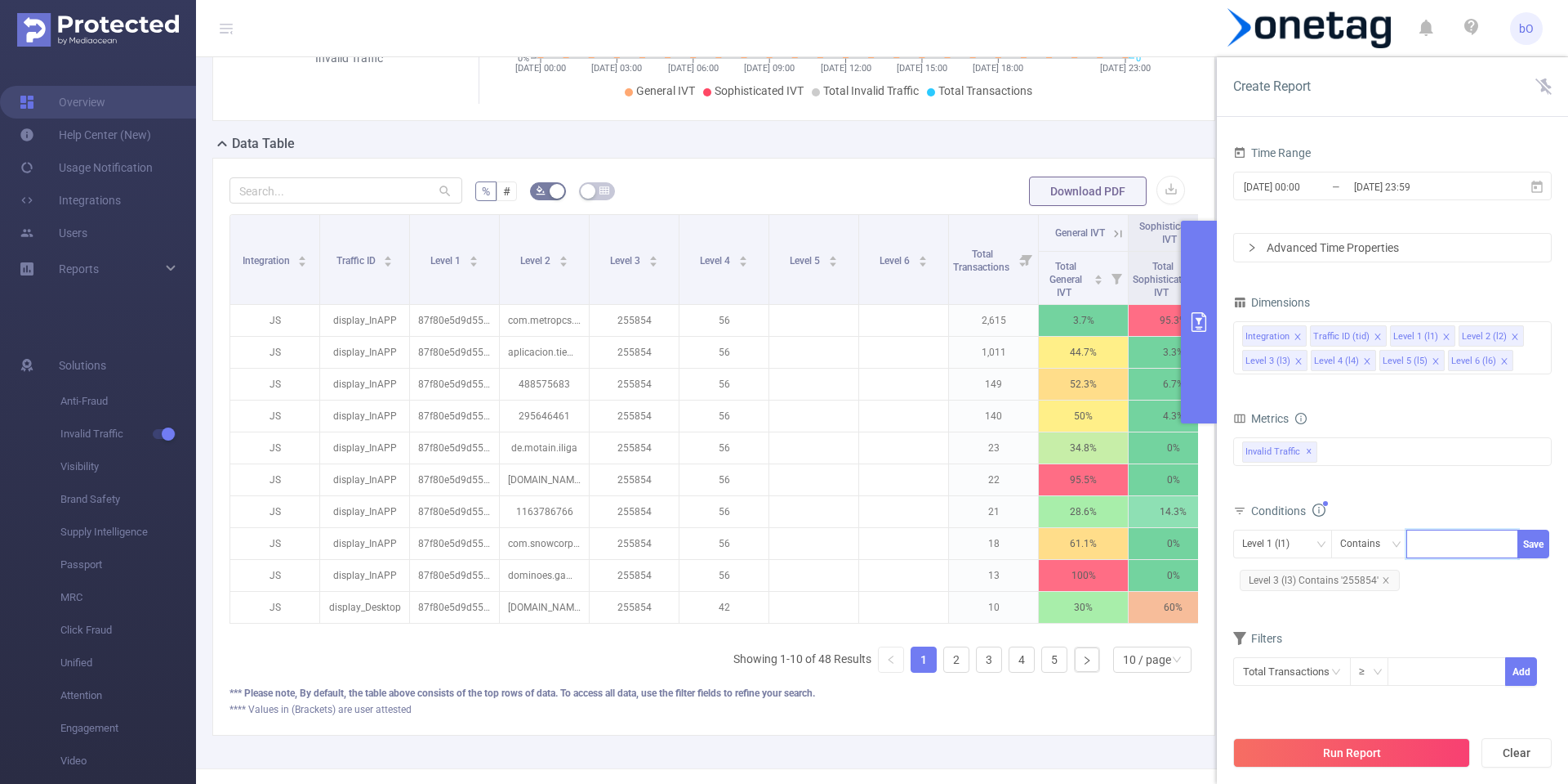
paste input "87f80e5d9d55274"
type input "87f80e5d9d55274"
click at [1455, 577] on li "87f80e5d9d55274" at bounding box center [1471, 578] width 130 height 26
click at [1498, 541] on icon "icon: close" at bounding box center [1500, 545] width 8 height 8
click at [1462, 553] on div "87f80e5d9d55274" at bounding box center [1461, 543] width 94 height 27
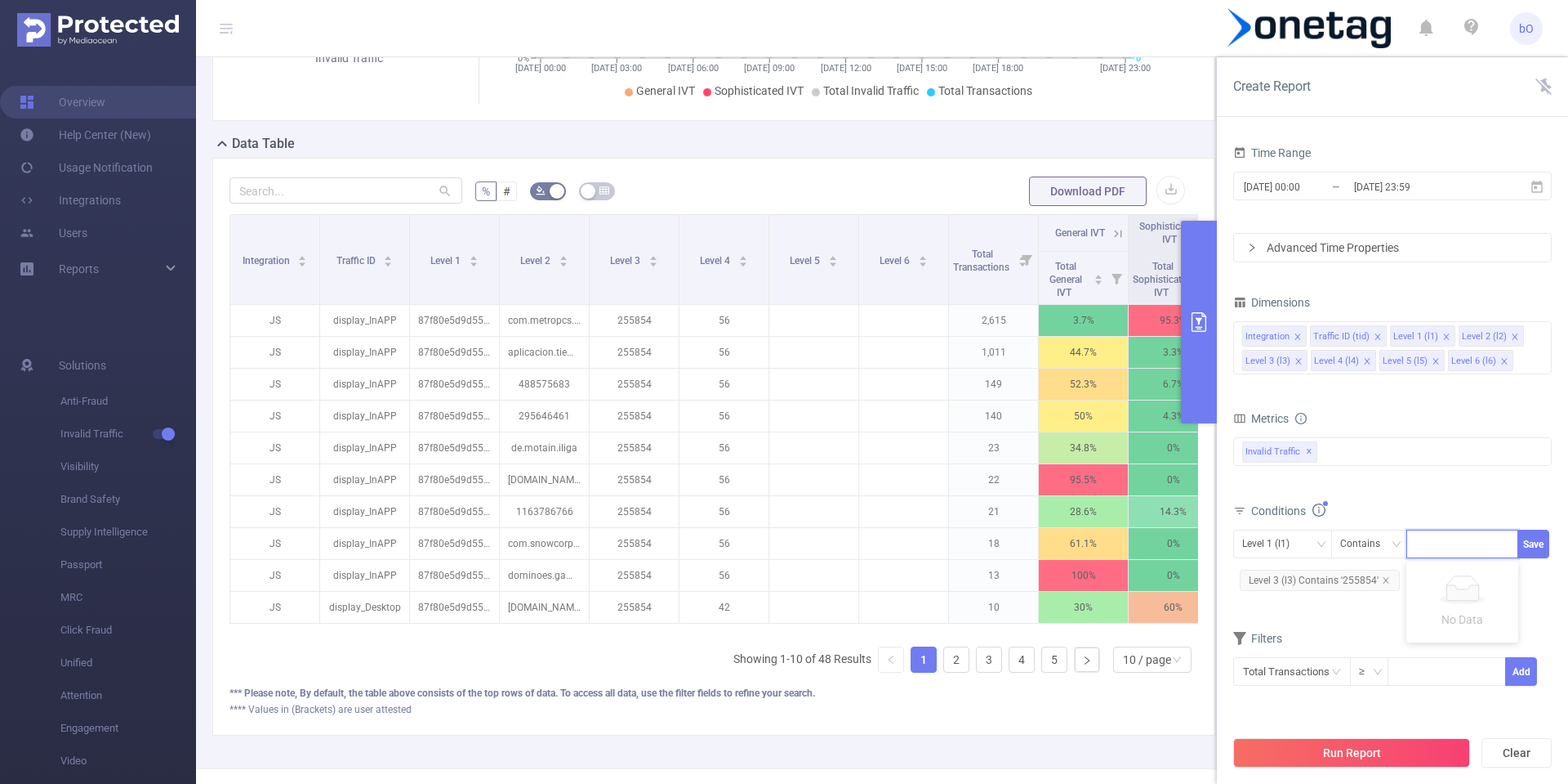
paste input "52a5b73146950c0"
type input "52a5b73146950c0"
click at [1455, 573] on li "52a5b73146950c0" at bounding box center [1472, 578] width 133 height 26
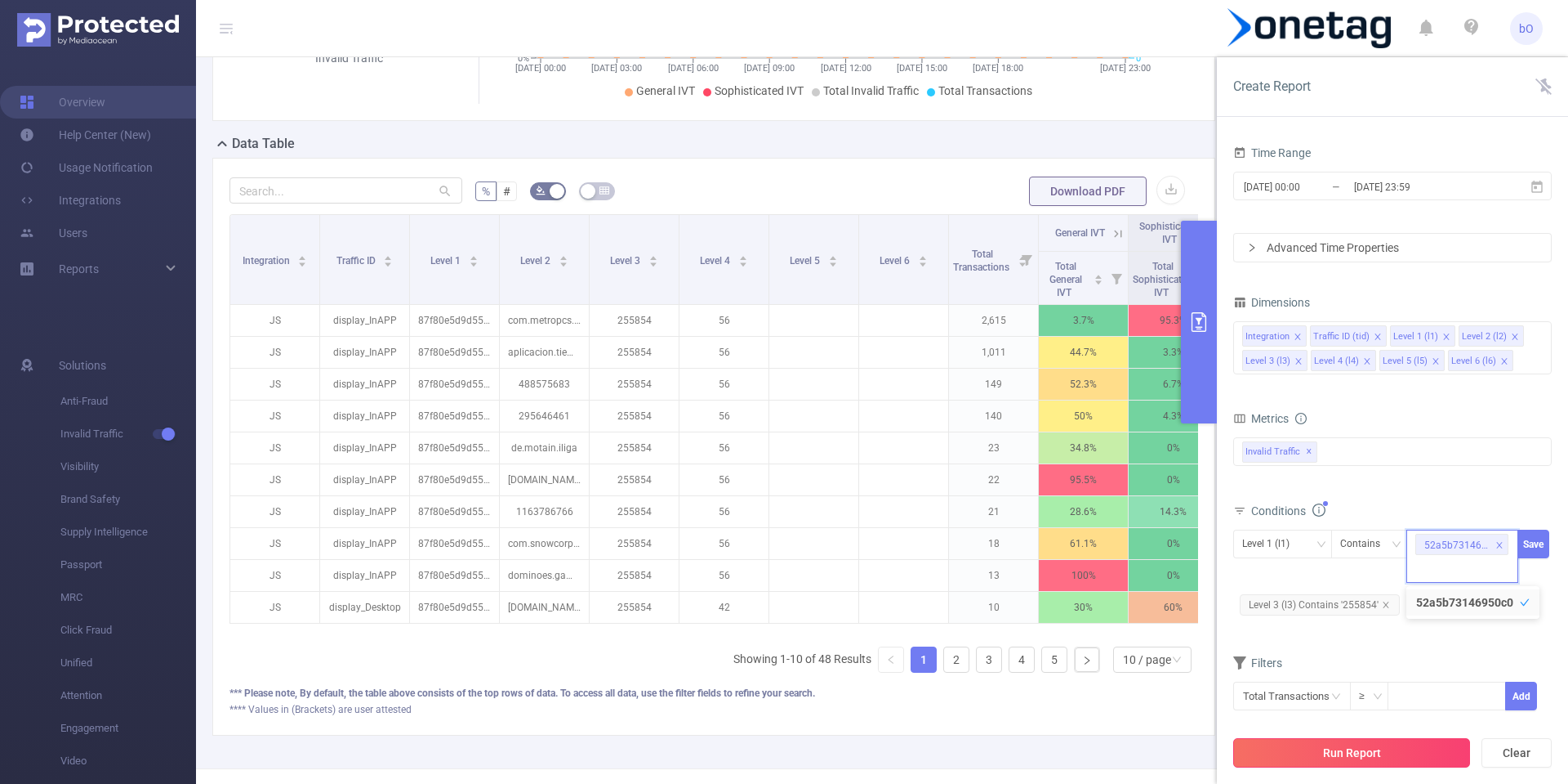
click at [1336, 746] on button "Run Report" at bounding box center [1352, 752] width 237 height 30
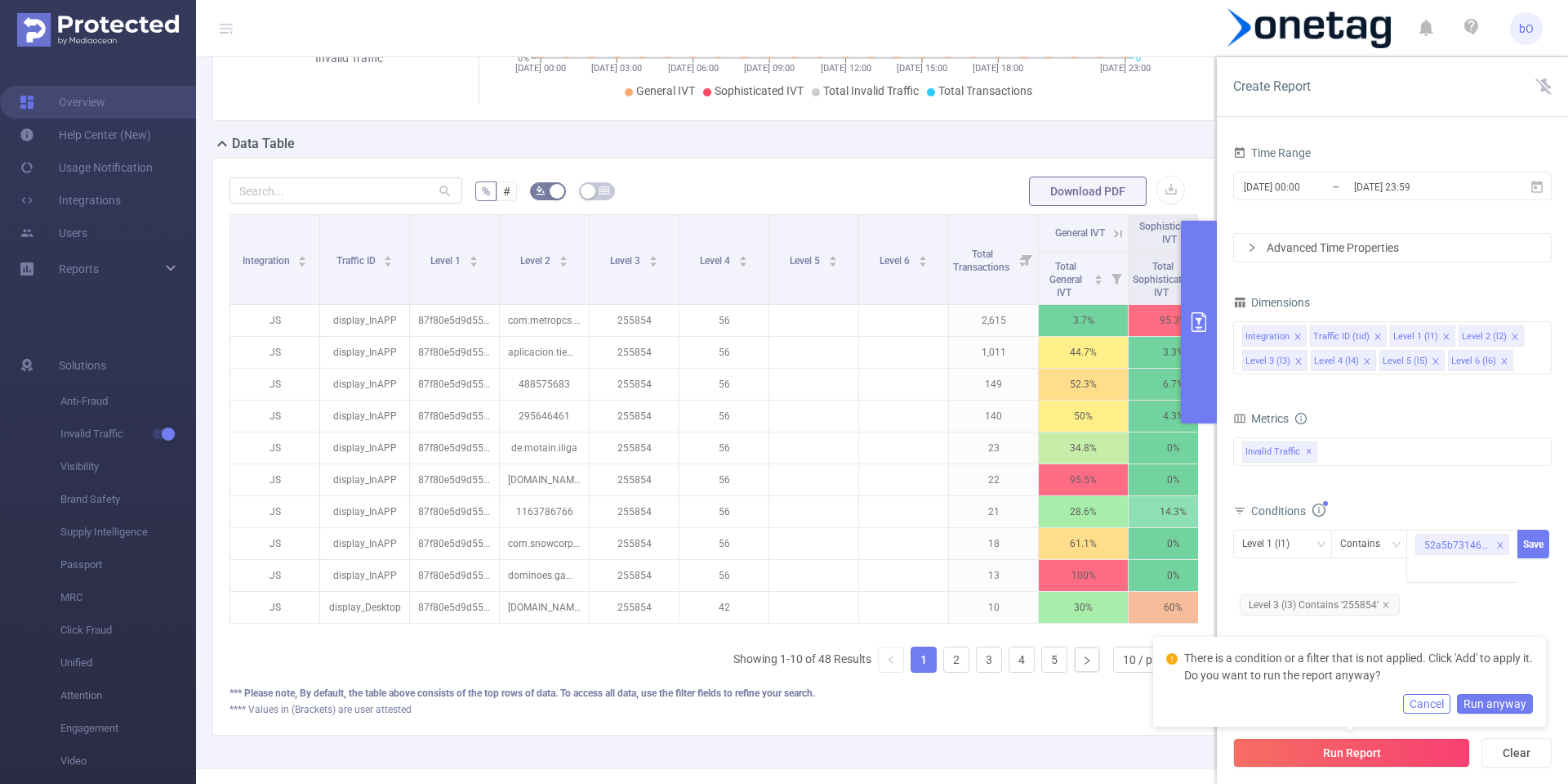
click at [1444, 705] on button "Cancel" at bounding box center [1427, 704] width 47 height 20
drag, startPoint x: 1538, startPoint y: 545, endPoint x: 1512, endPoint y: 601, distance: 61.7
click at [1537, 545] on button "Save" at bounding box center [1533, 543] width 32 height 29
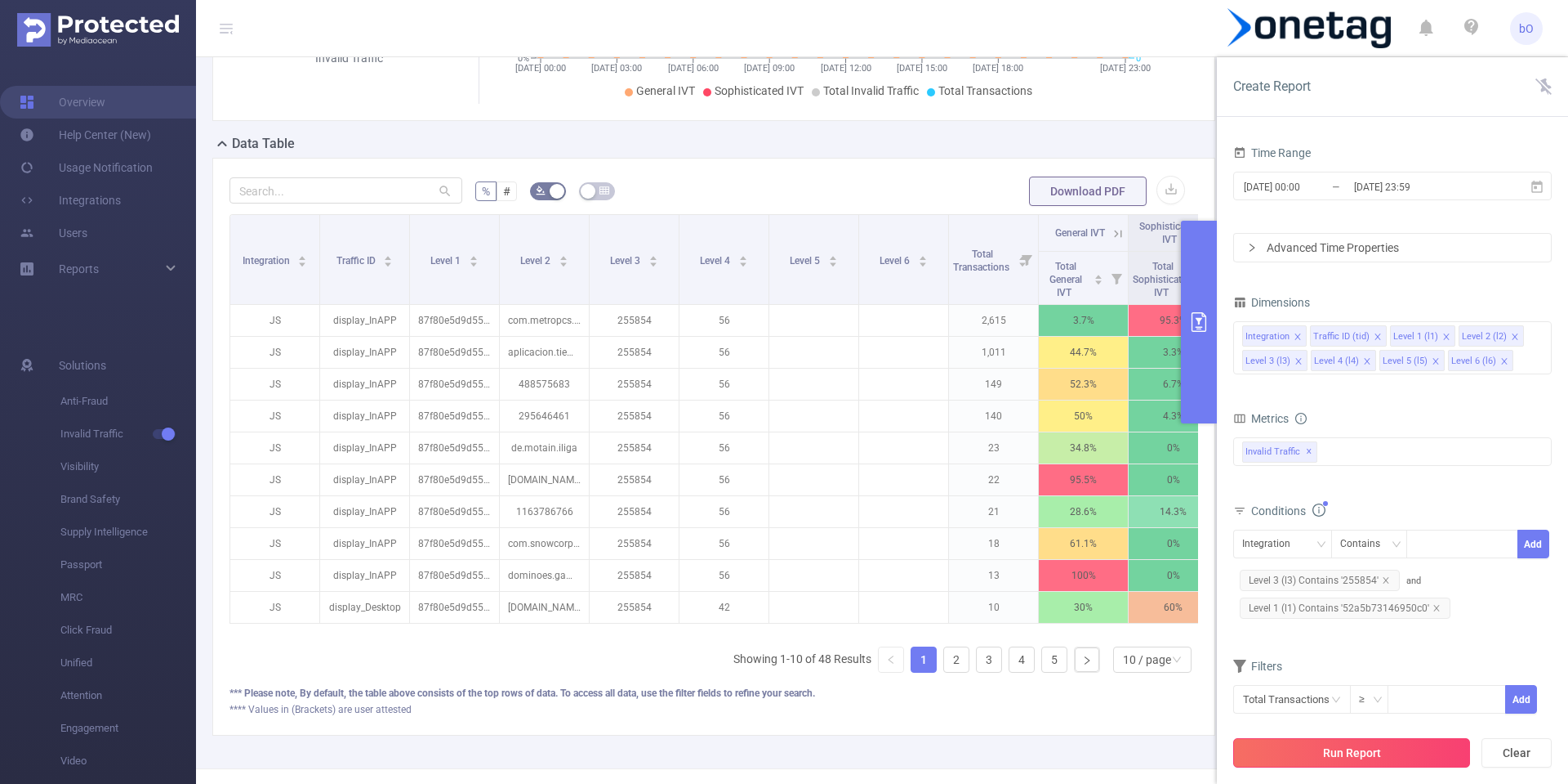
click at [1342, 750] on button "Run Report" at bounding box center [1352, 752] width 237 height 30
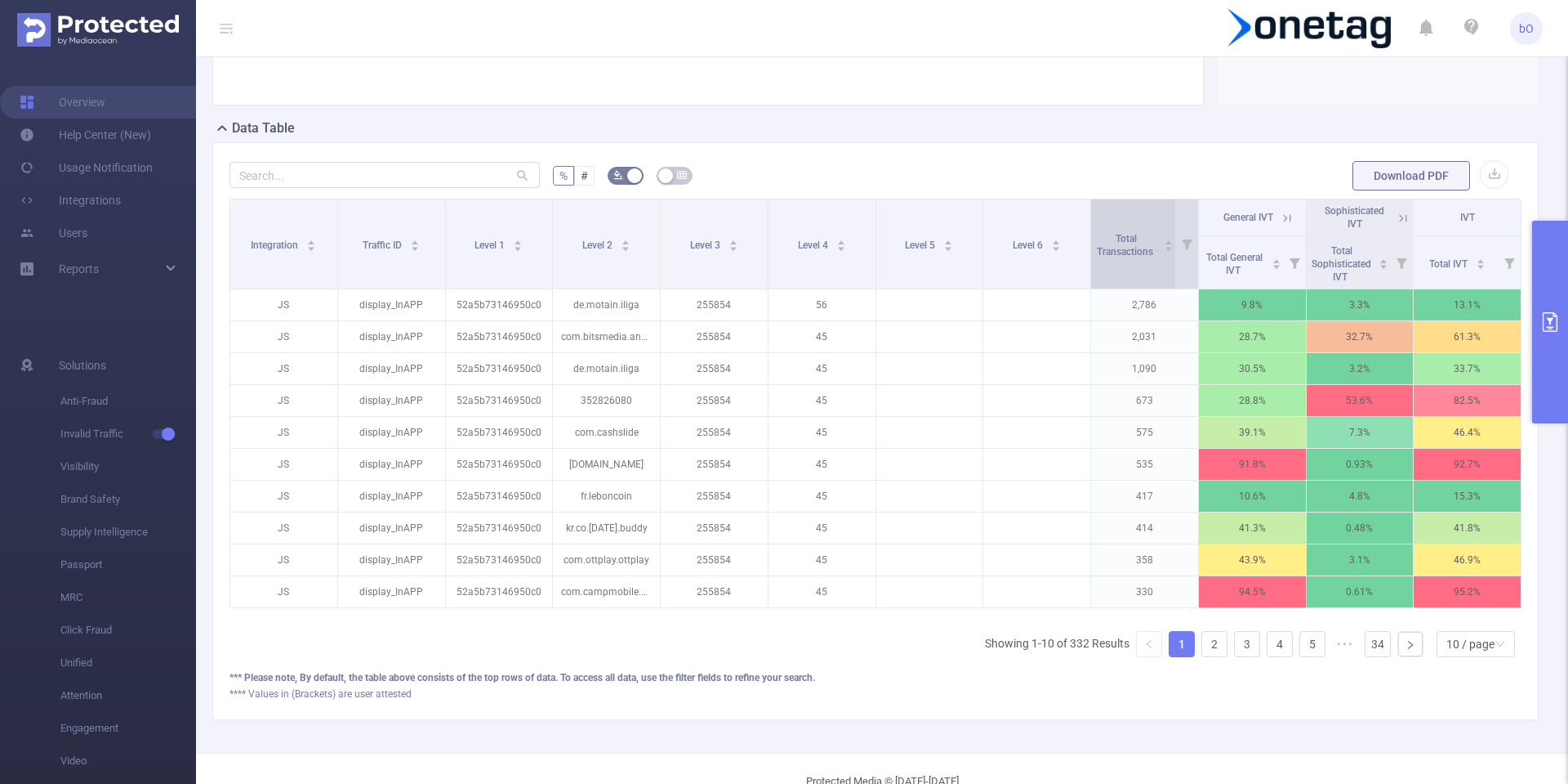
click at [1142, 259] on div "Total Transactions" at bounding box center [1134, 244] width 78 height 30
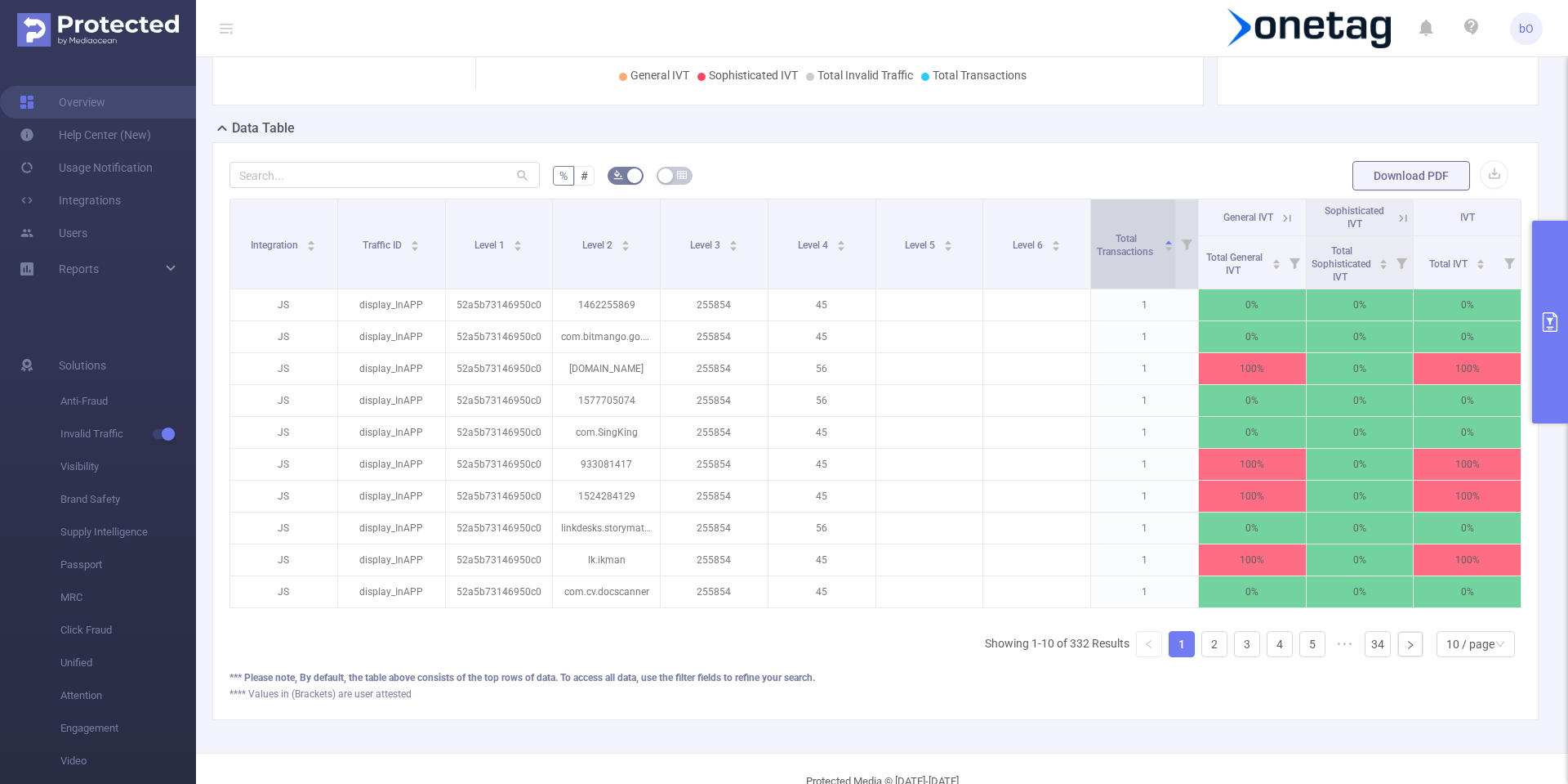
click at [1142, 259] on div "Total Transactions" at bounding box center [1134, 244] width 78 height 30
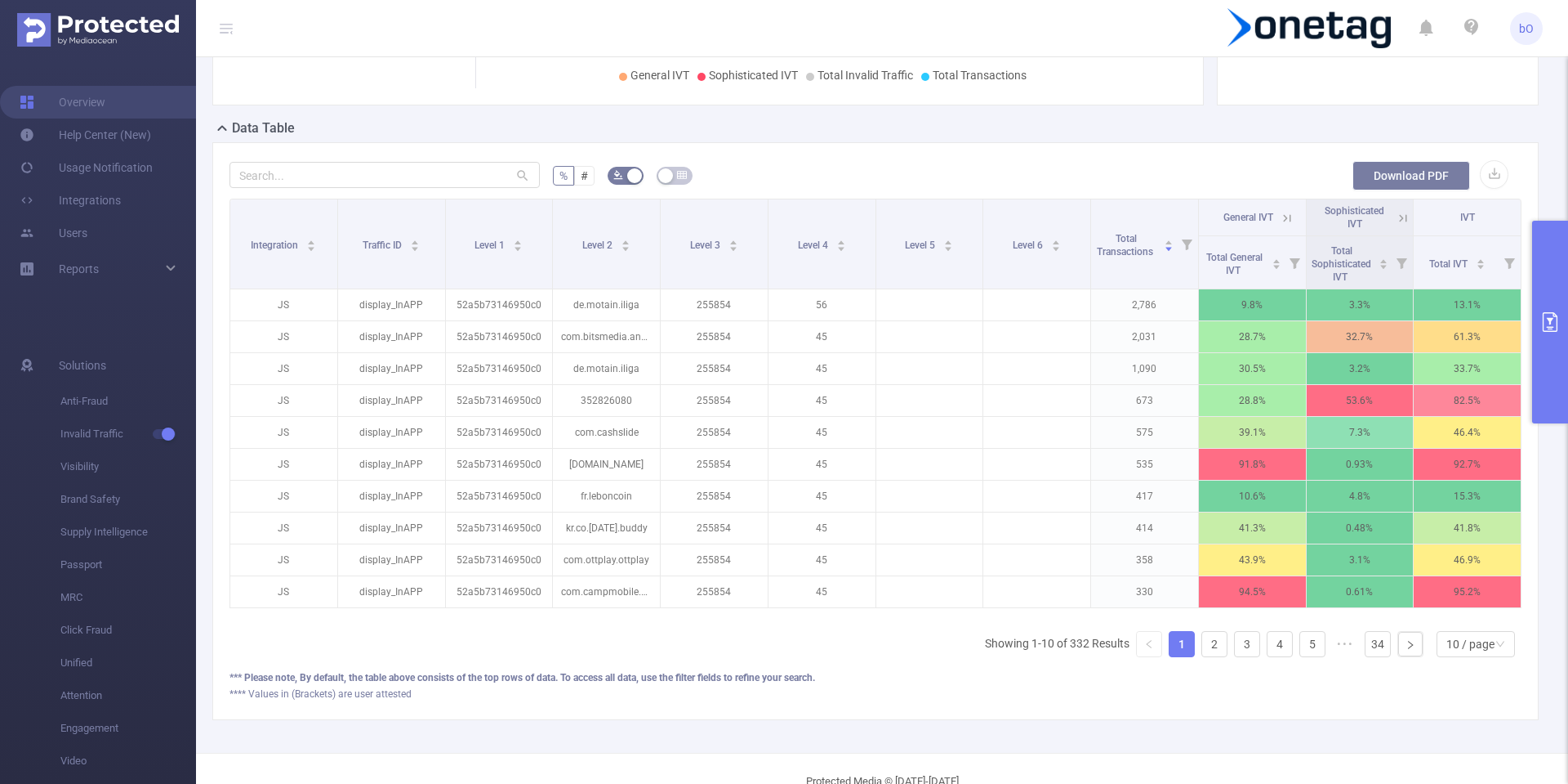
click at [1405, 191] on button "Download PDF" at bounding box center [1411, 176] width 117 height 30
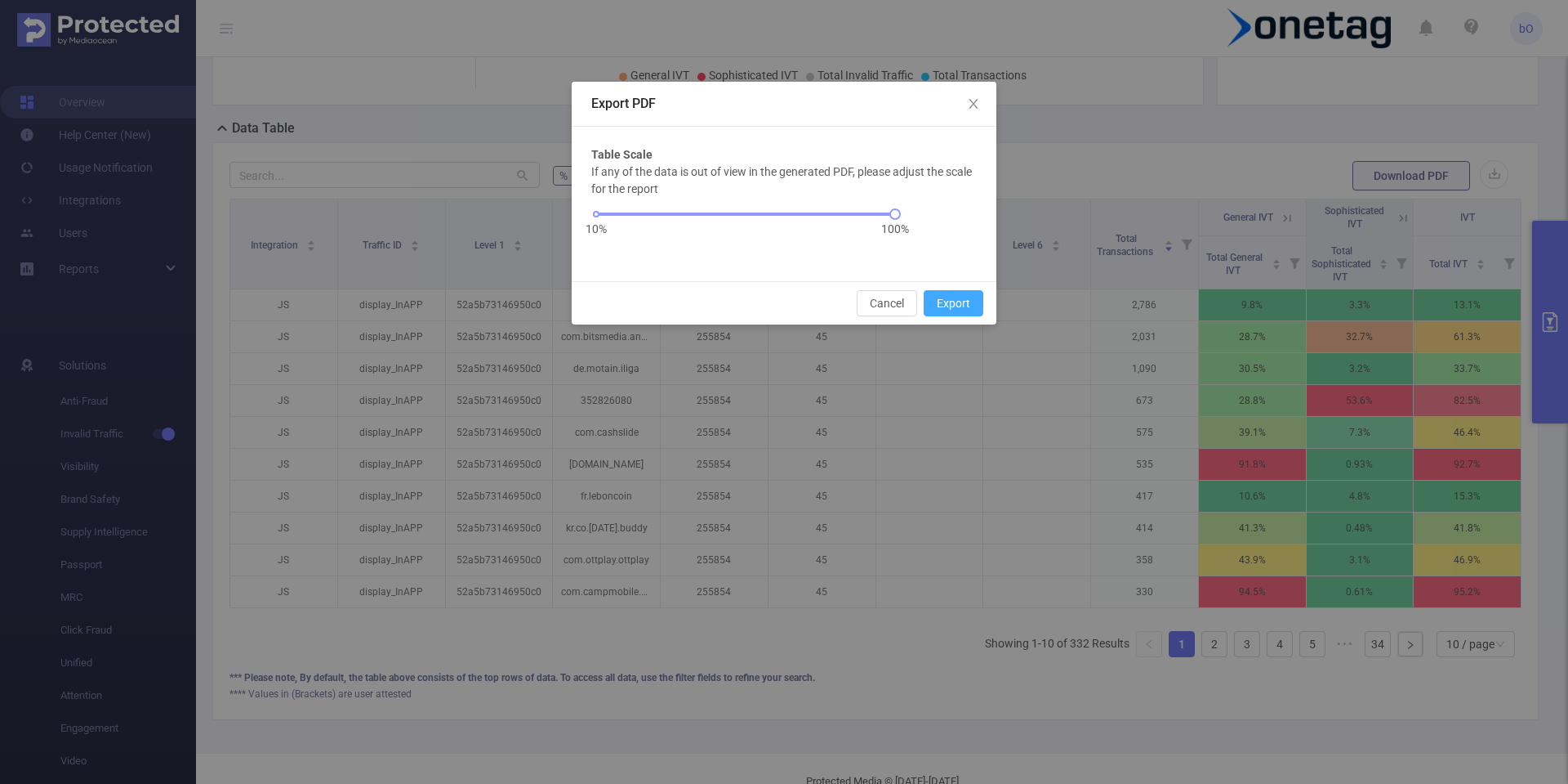
click at [969, 306] on button "Export" at bounding box center [953, 303] width 59 height 26
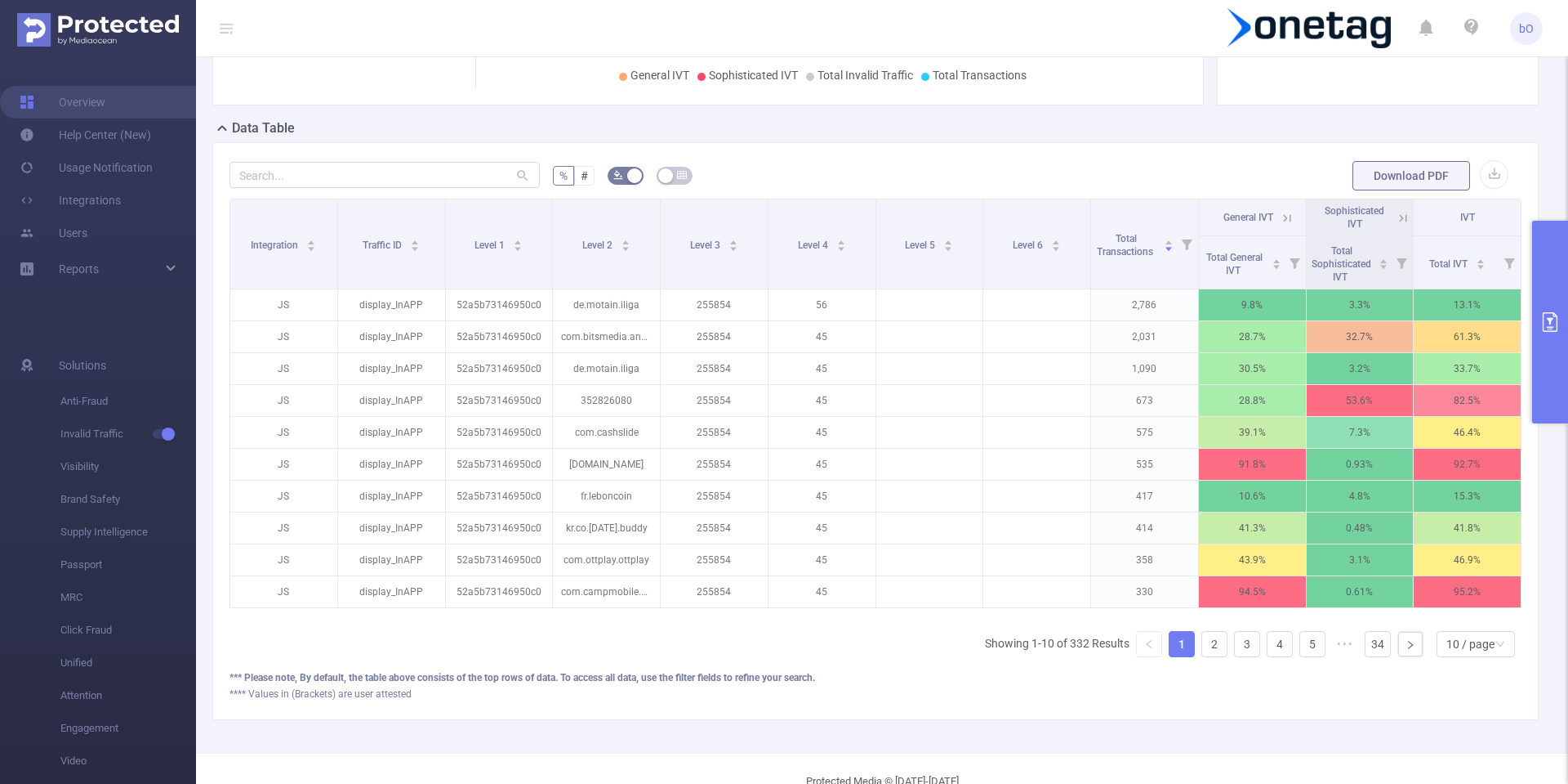
click at [1140, 247] on div "% # Download PDF Integration Traffic ID Level 1 Level 2 Level 3 Level 4 Level 5…" at bounding box center [875, 431] width 1326 height 578
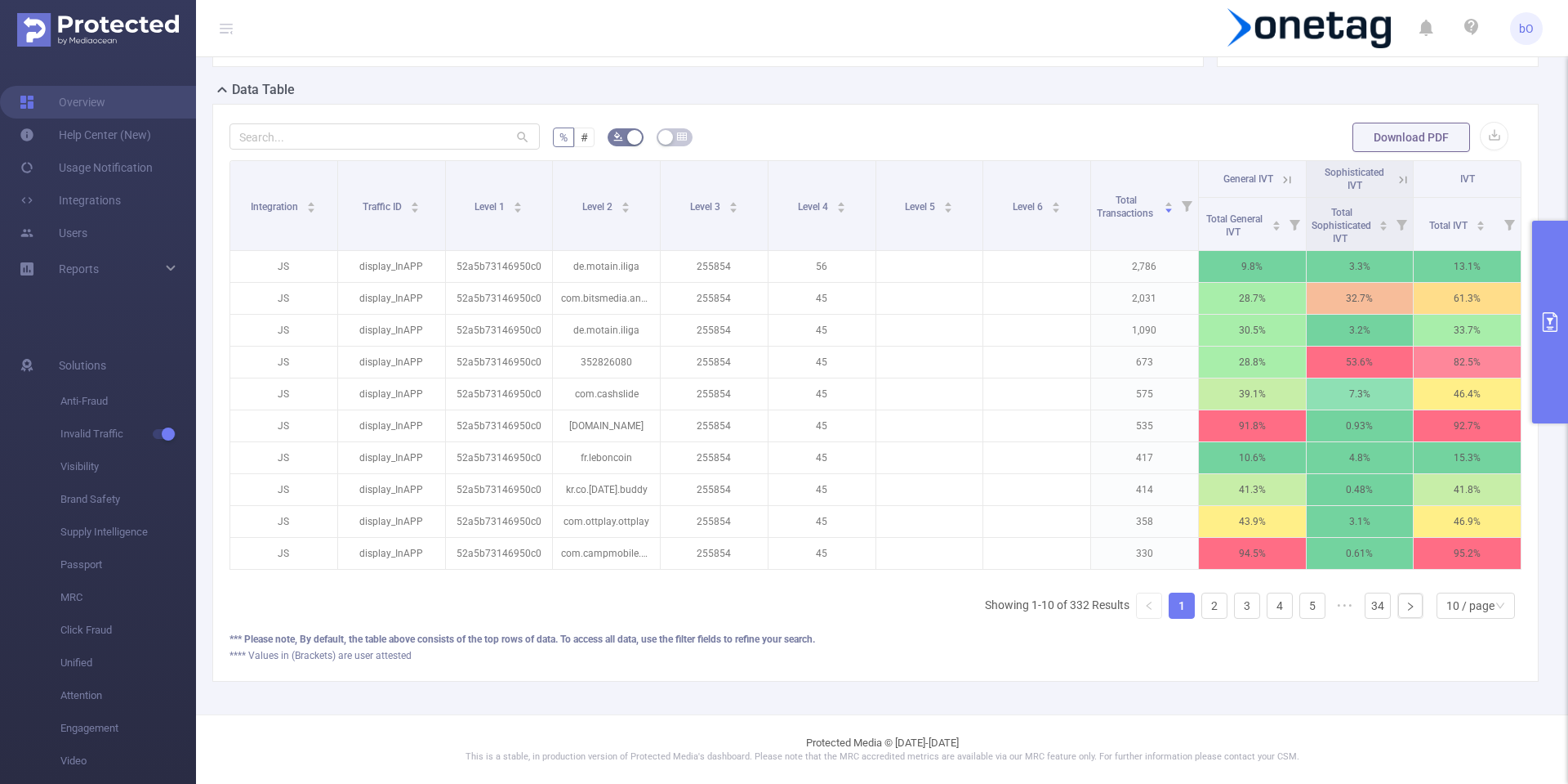
click at [198, 139] on div "PID: OneTag > Time Range: [DATE] 00:00 - [DATE] 23:59 > Time Zone: +00:00 > 8 D…" at bounding box center [882, 206] width 1373 height 1014
